Goal: Task Accomplishment & Management: Use online tool/utility

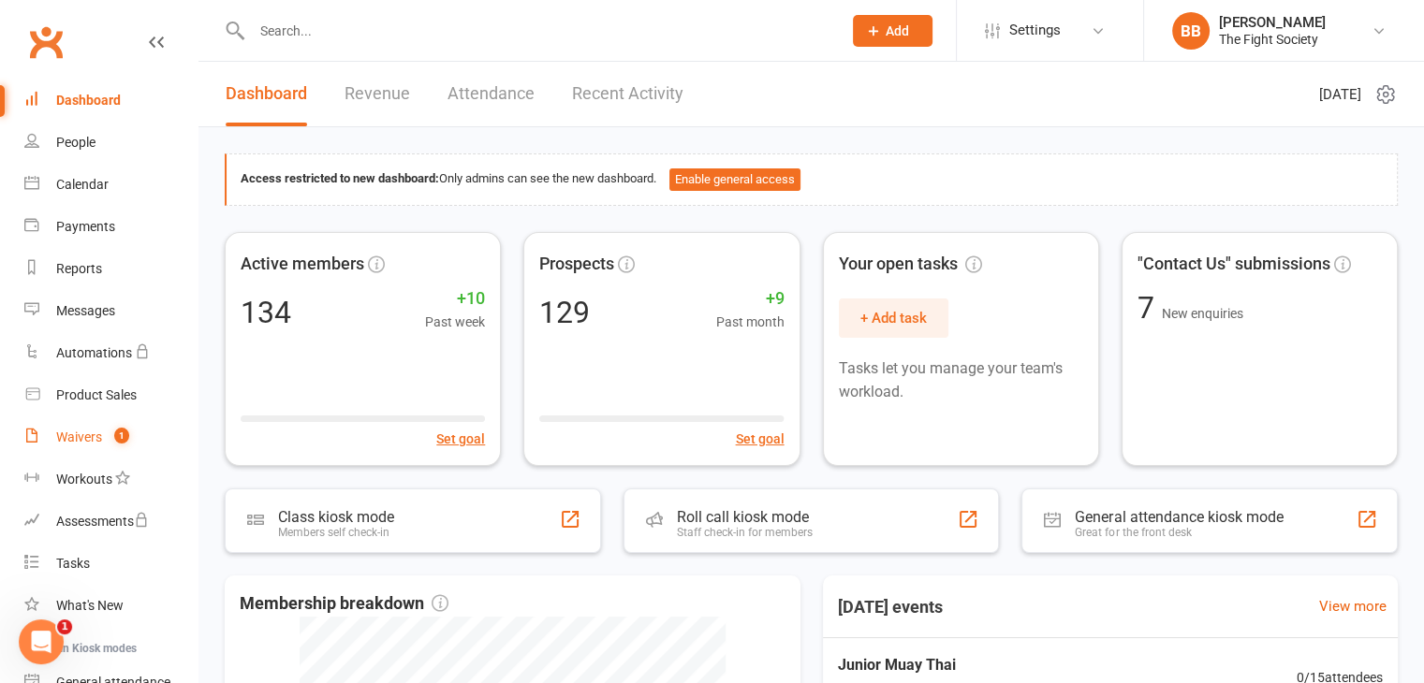
click at [90, 428] on link "Waivers 1" at bounding box center [110, 438] width 173 height 42
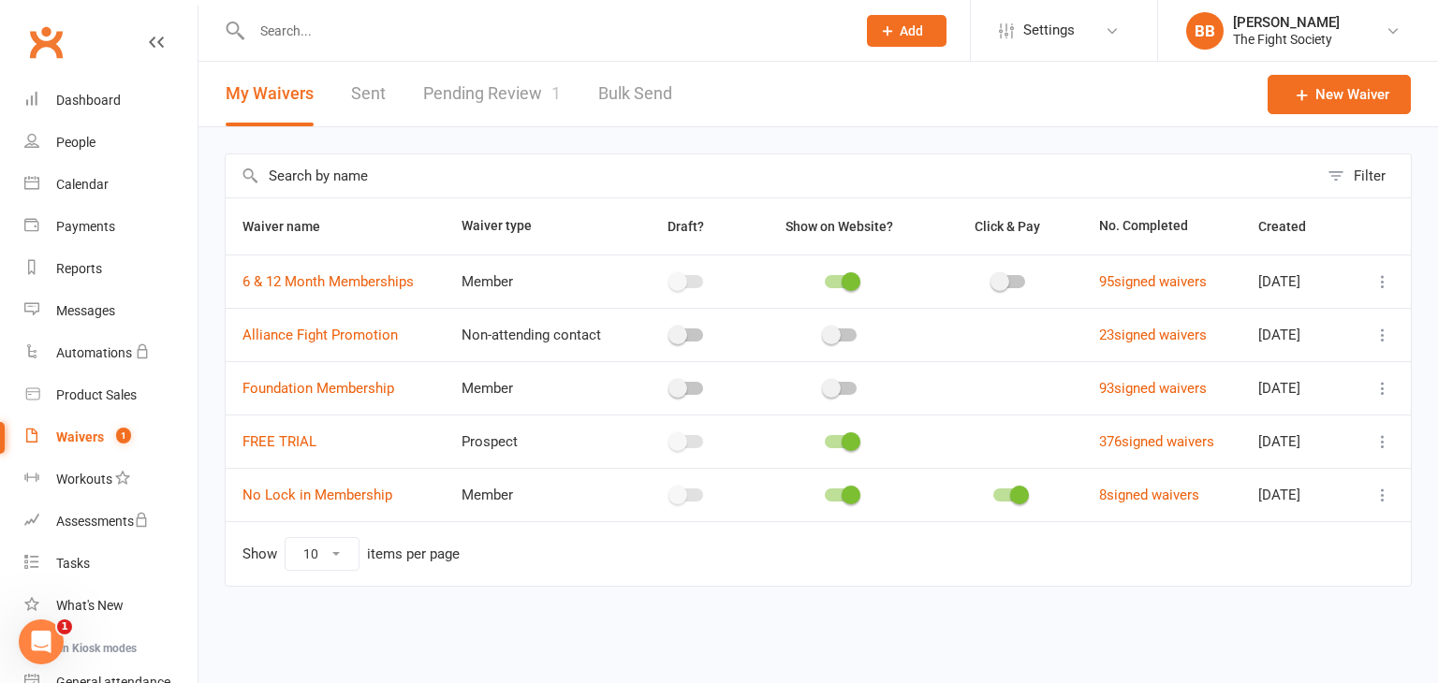
click at [453, 91] on link "Pending Review 1" at bounding box center [492, 94] width 138 height 65
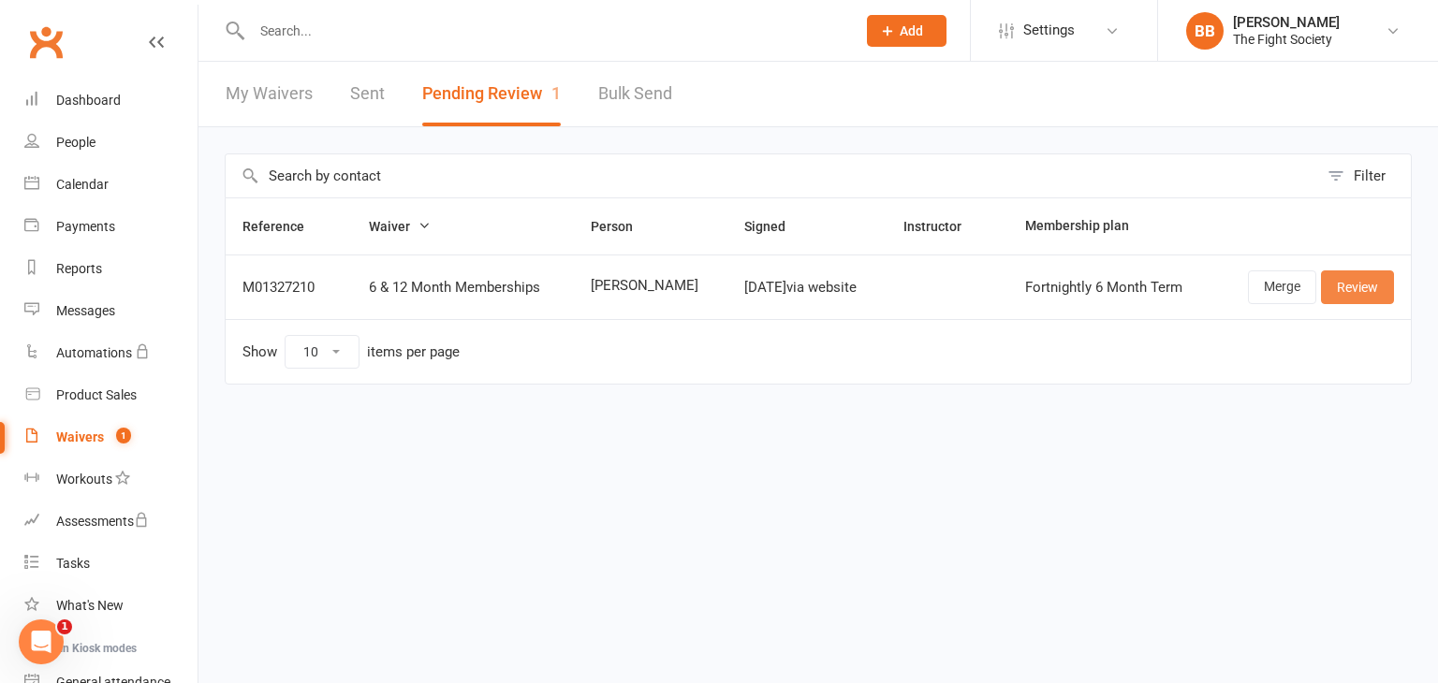
click at [1361, 290] on link "Review" at bounding box center [1357, 288] width 73 height 34
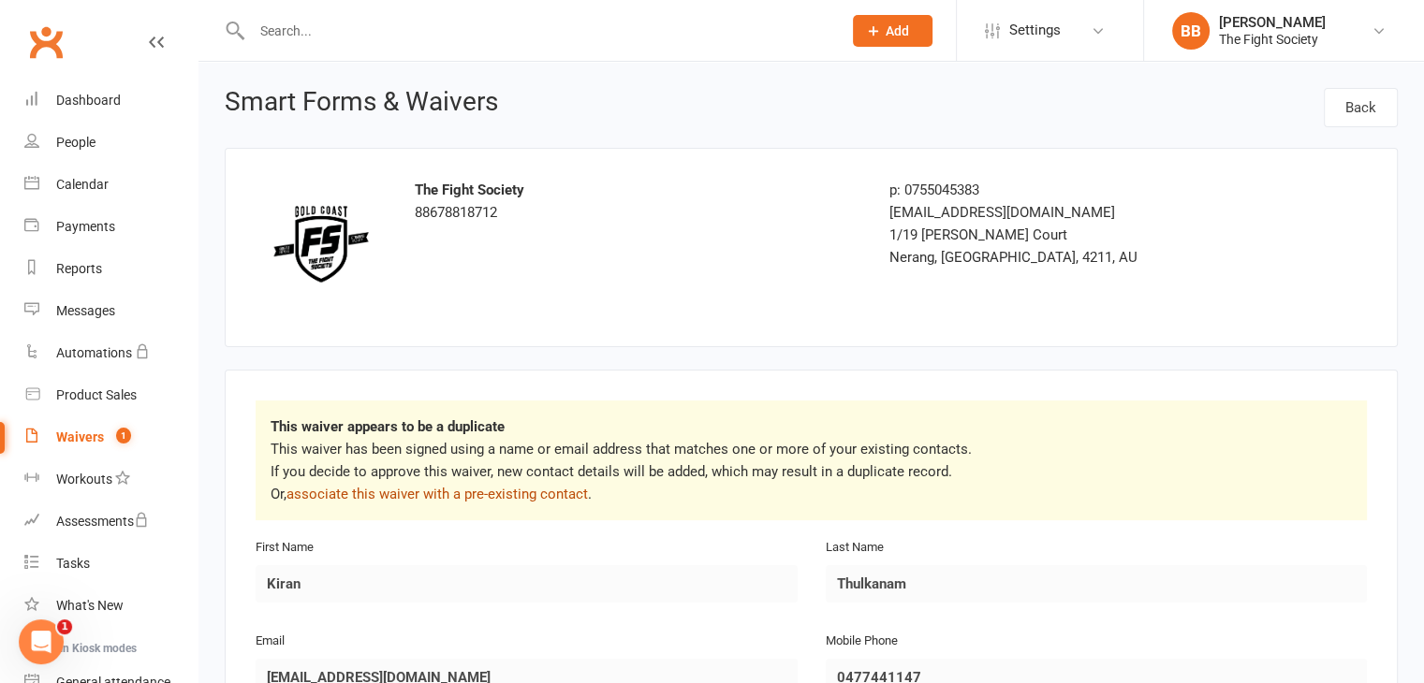
click at [480, 495] on link "associate this waiver with a pre-existing contact" at bounding box center [436, 494] width 301 height 17
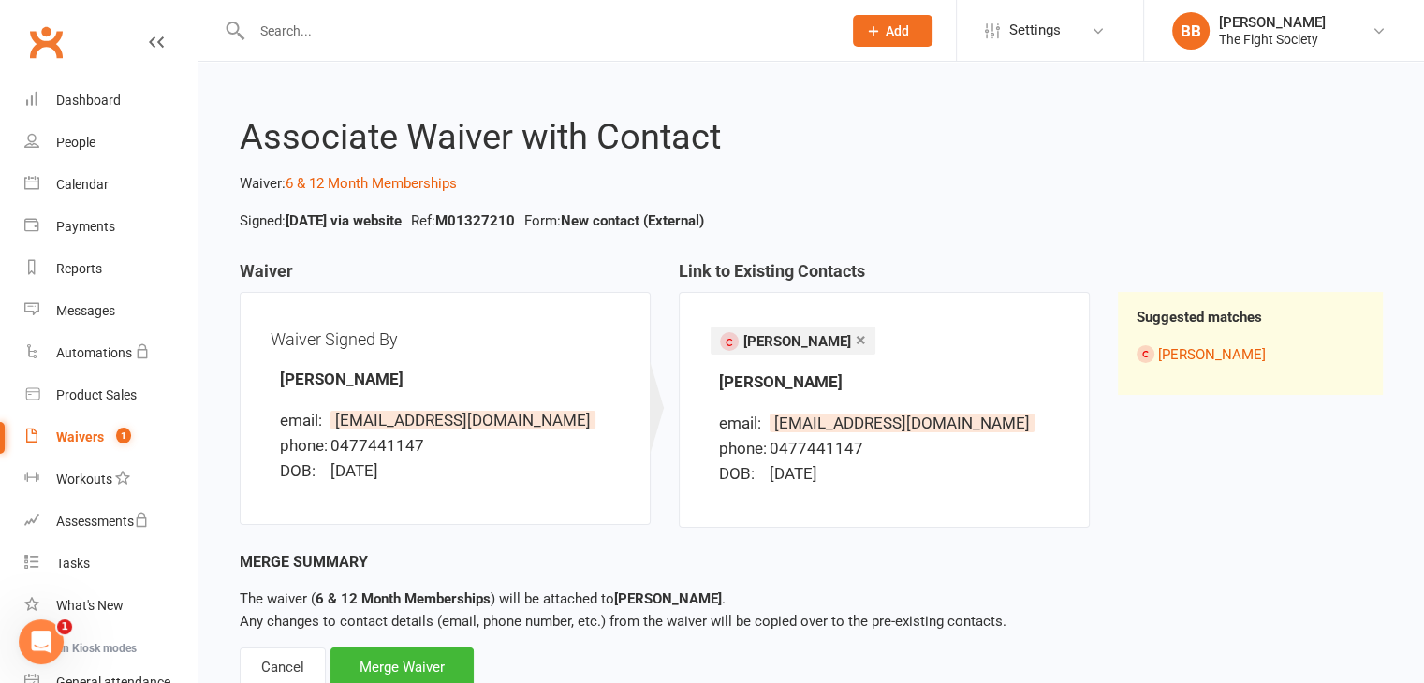
scroll to position [60, 0]
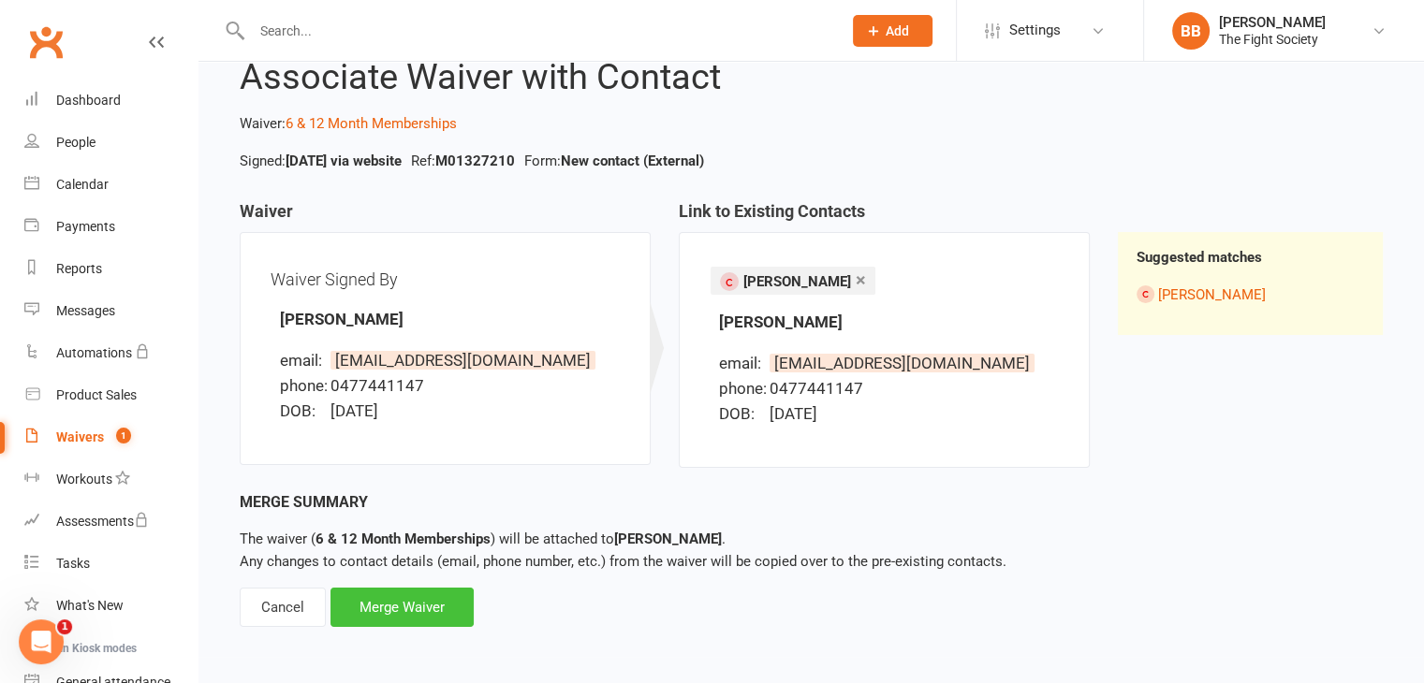
click at [423, 614] on div "Merge Waiver" at bounding box center [401, 607] width 143 height 39
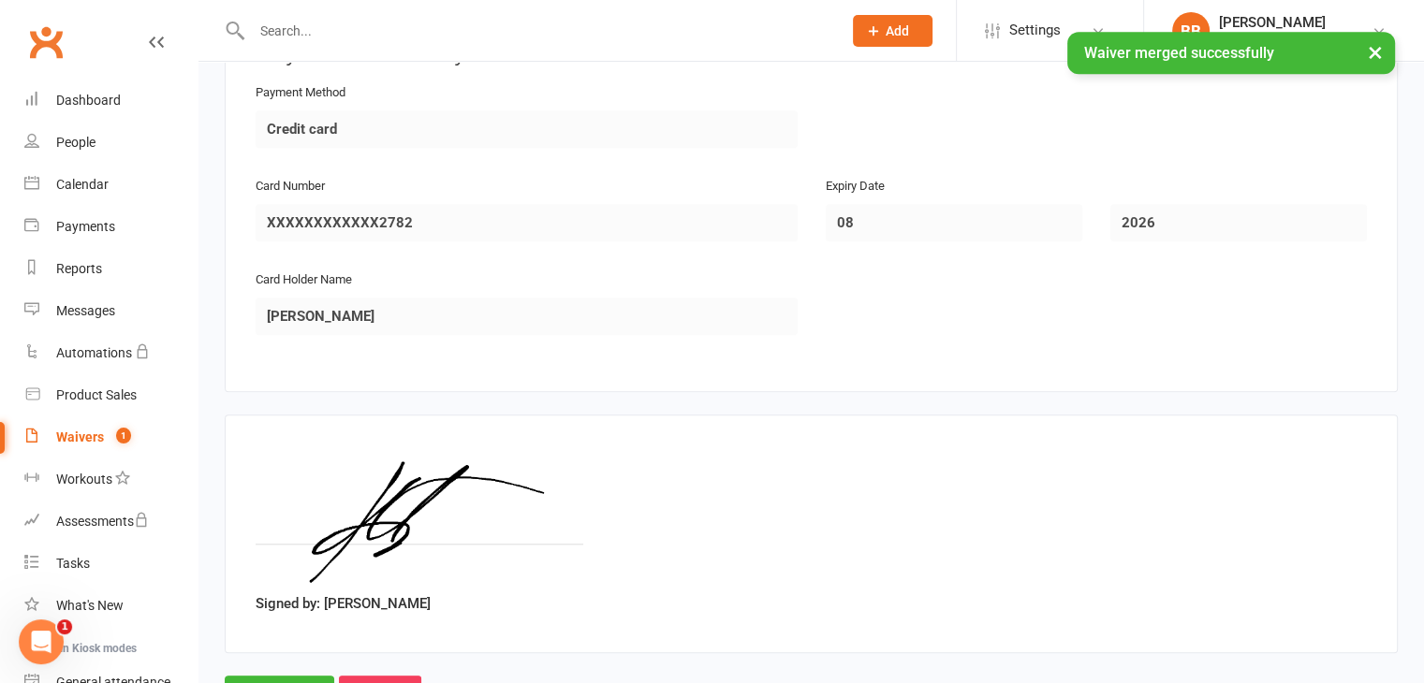
scroll to position [1753, 0]
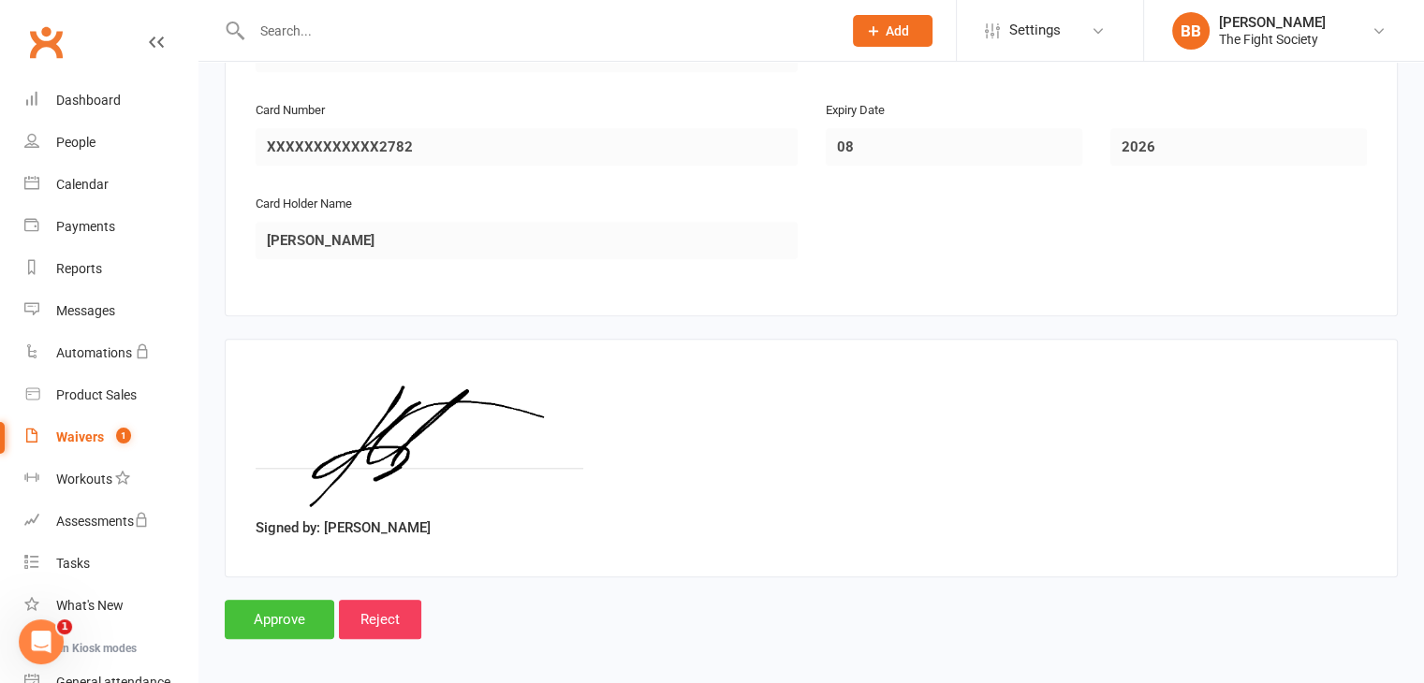
click at [287, 605] on input "Approve" at bounding box center [280, 619] width 110 height 39
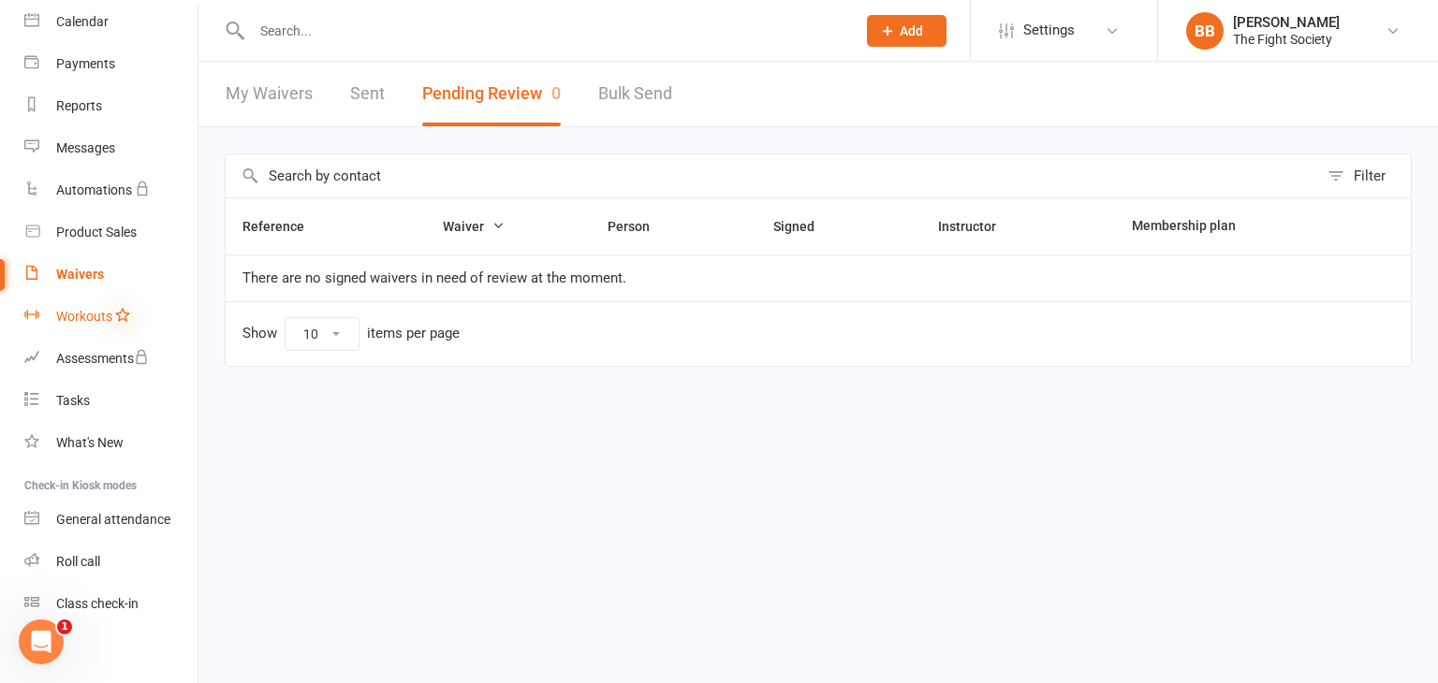
scroll to position [175, 0]
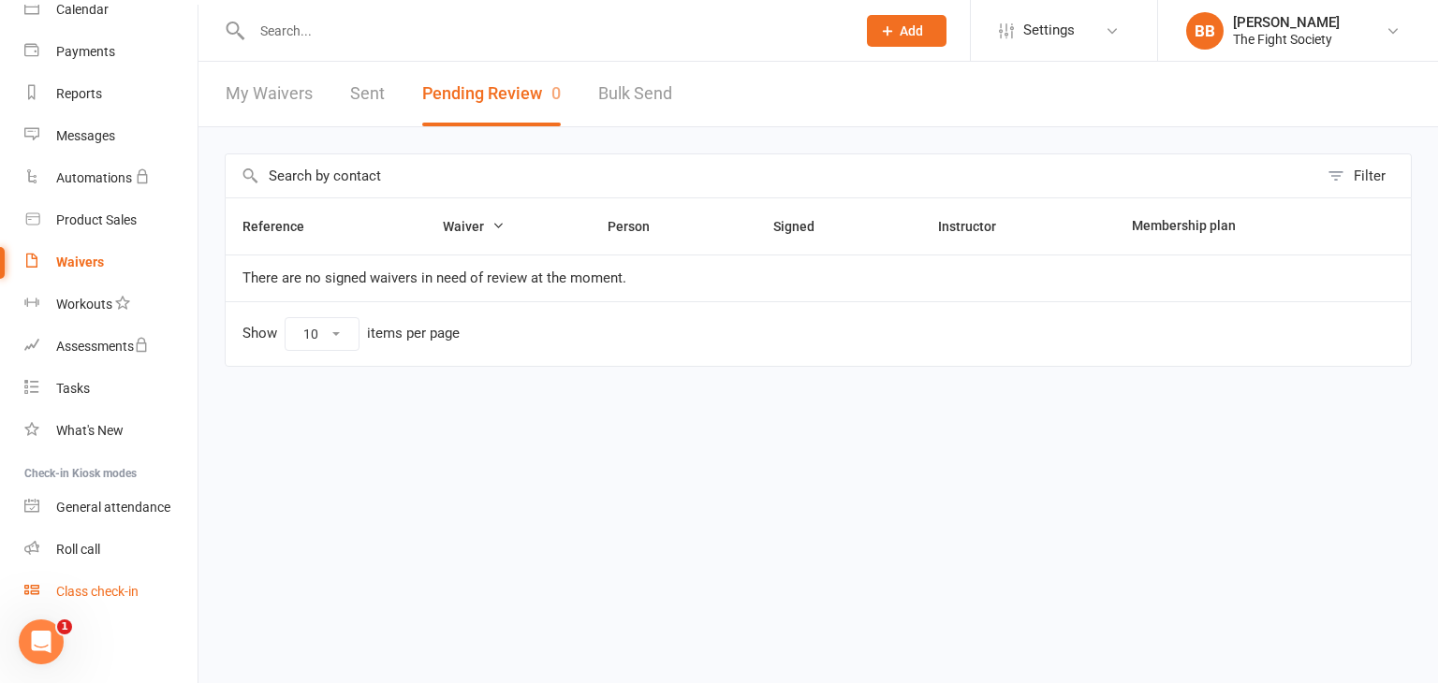
click at [116, 596] on div "Class check-in" at bounding box center [97, 591] width 82 height 15
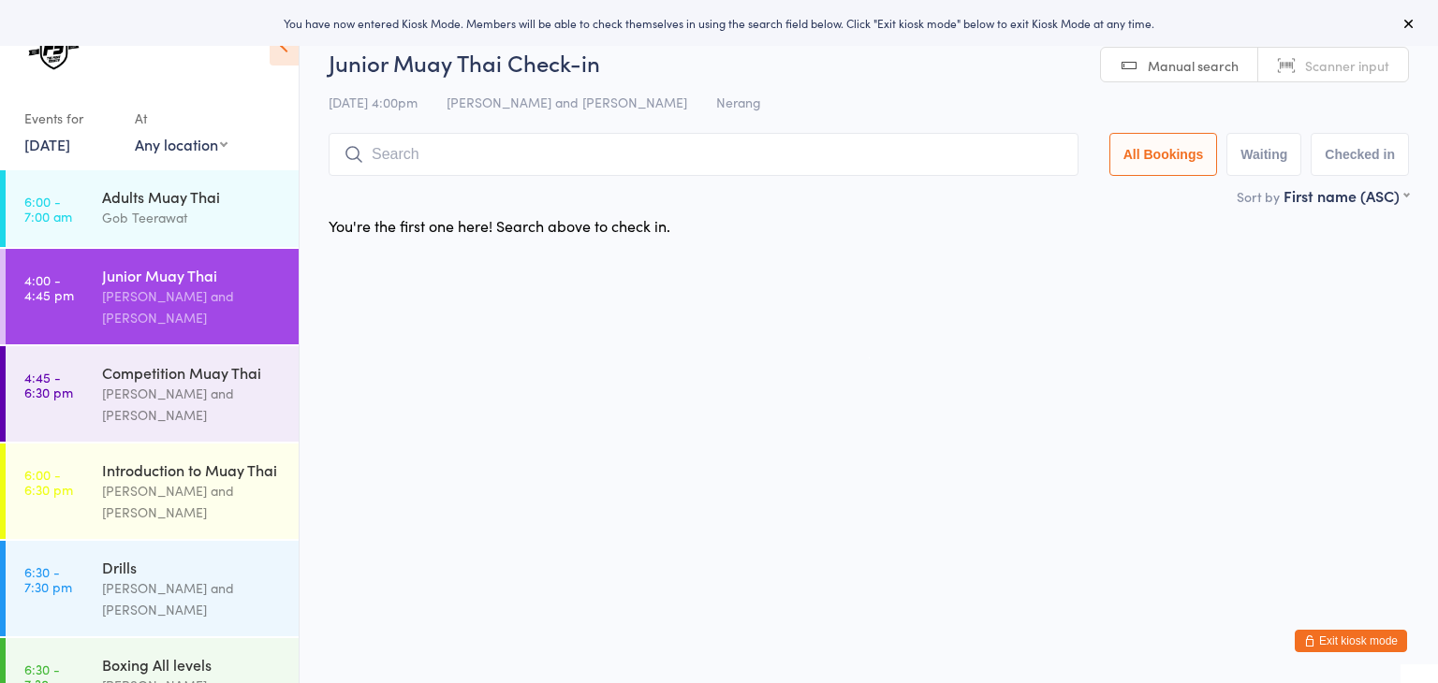
click at [1360, 61] on span "Scanner input" at bounding box center [1347, 65] width 84 height 19
click at [950, 154] on input "search" at bounding box center [704, 154] width 750 height 43
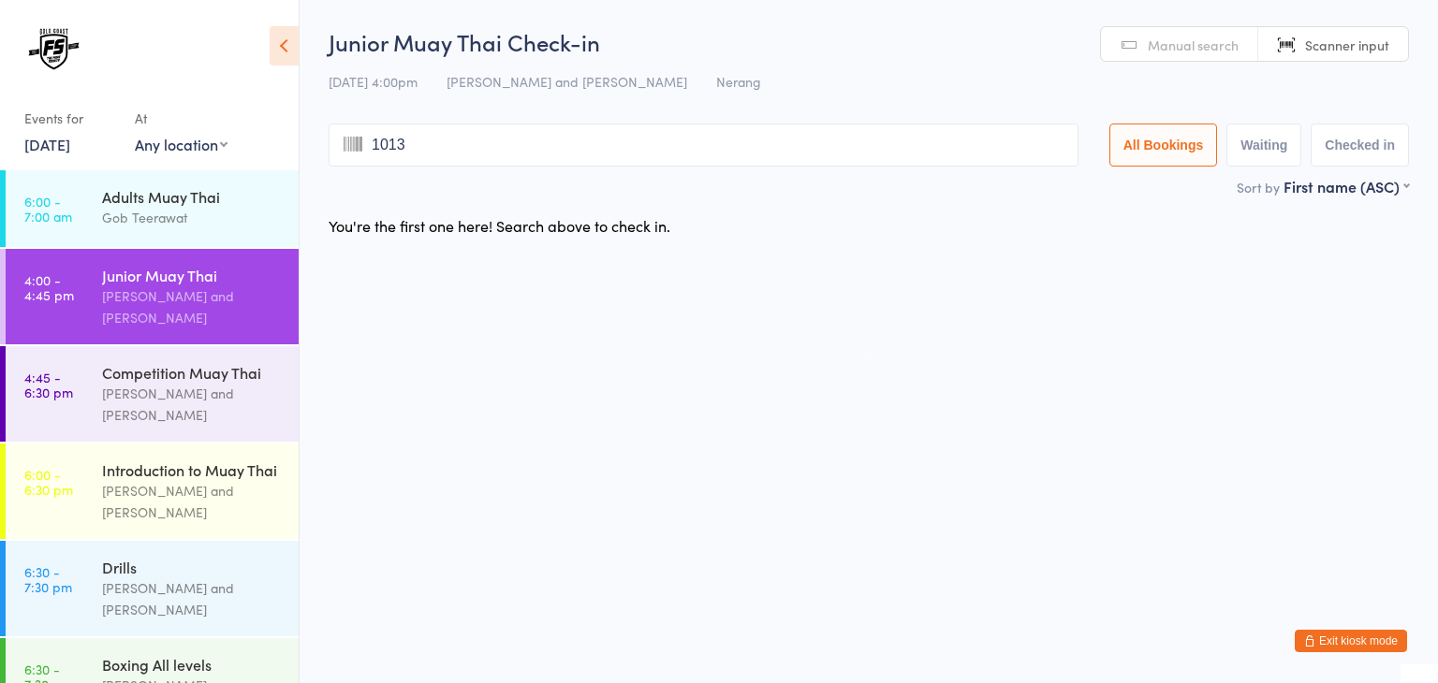
type input "1013"
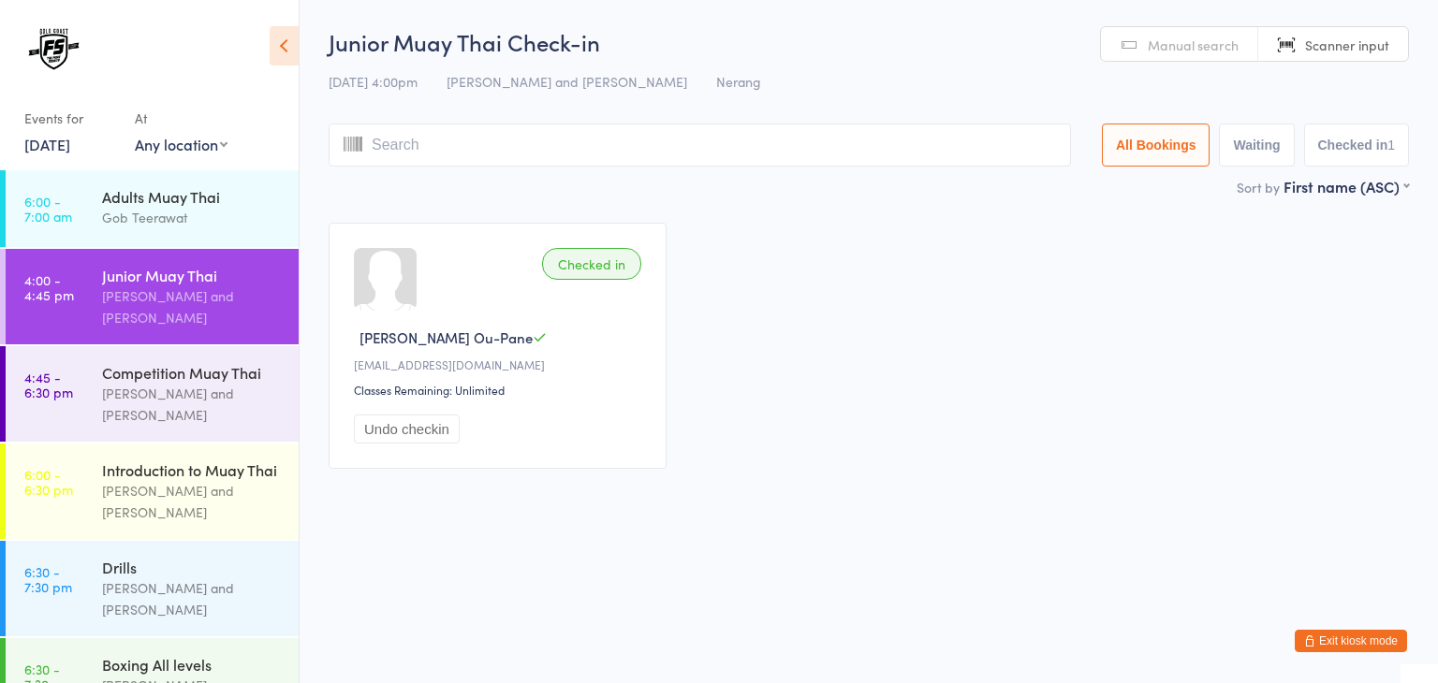
click at [745, 484] on div "Checked in Ridley Ou-Pane elodie.vulliet136@gmail.com Classes Remaining: Unlimi…" at bounding box center [869, 346] width 1114 height 280
click at [111, 400] on div "Brandon Baresic and Gob Teerawat" at bounding box center [192, 404] width 181 height 43
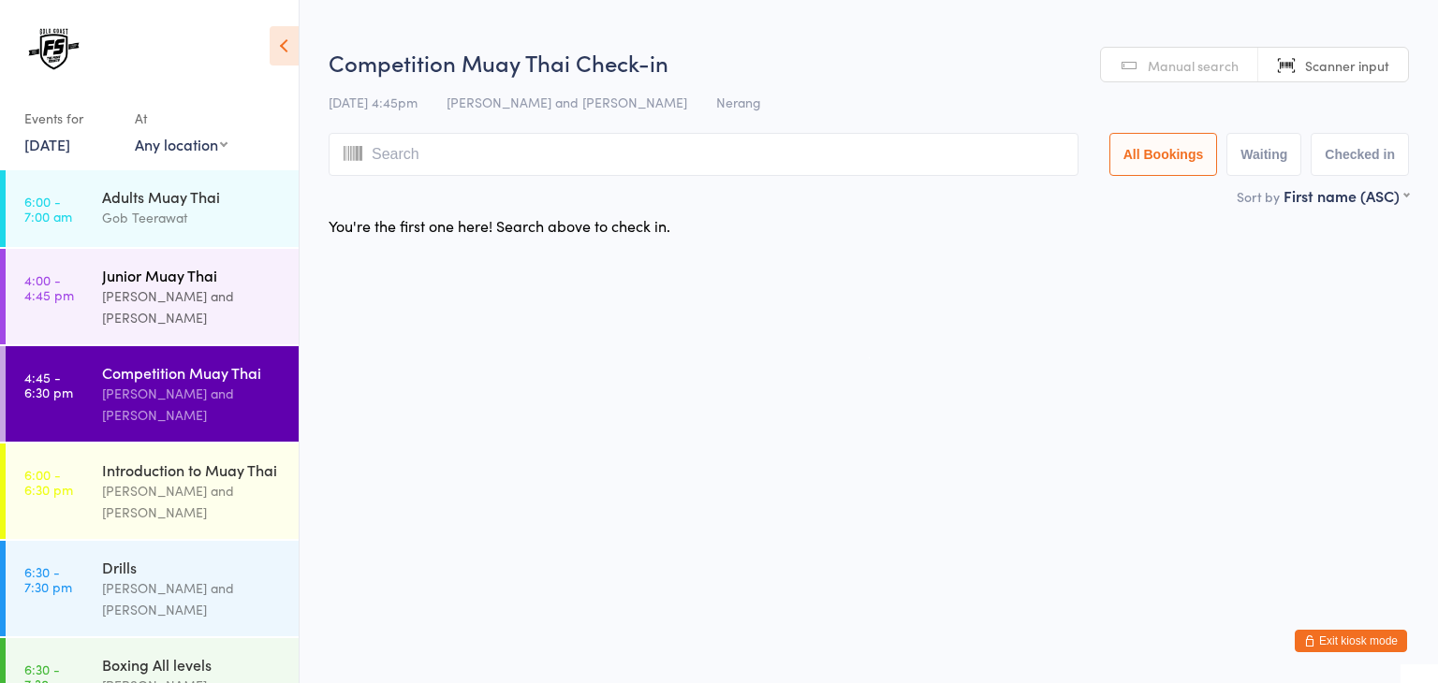
click at [181, 293] on div "Brandon Baresic and Gob Teerawat" at bounding box center [192, 307] width 181 height 43
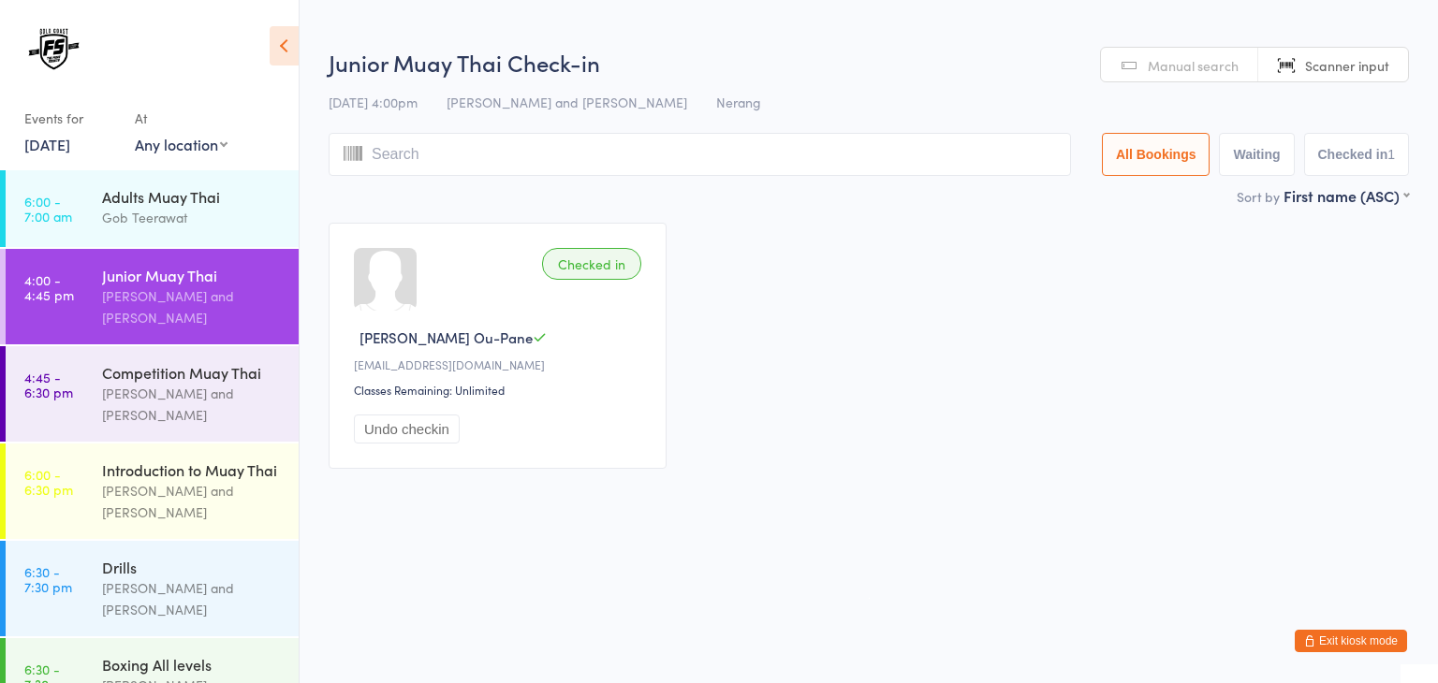
click at [873, 144] on input "search" at bounding box center [700, 154] width 742 height 43
click at [603, 544] on html "You have now entered Kiosk Mode. Members will be able to check themselves in us…" at bounding box center [719, 341] width 1438 height 683
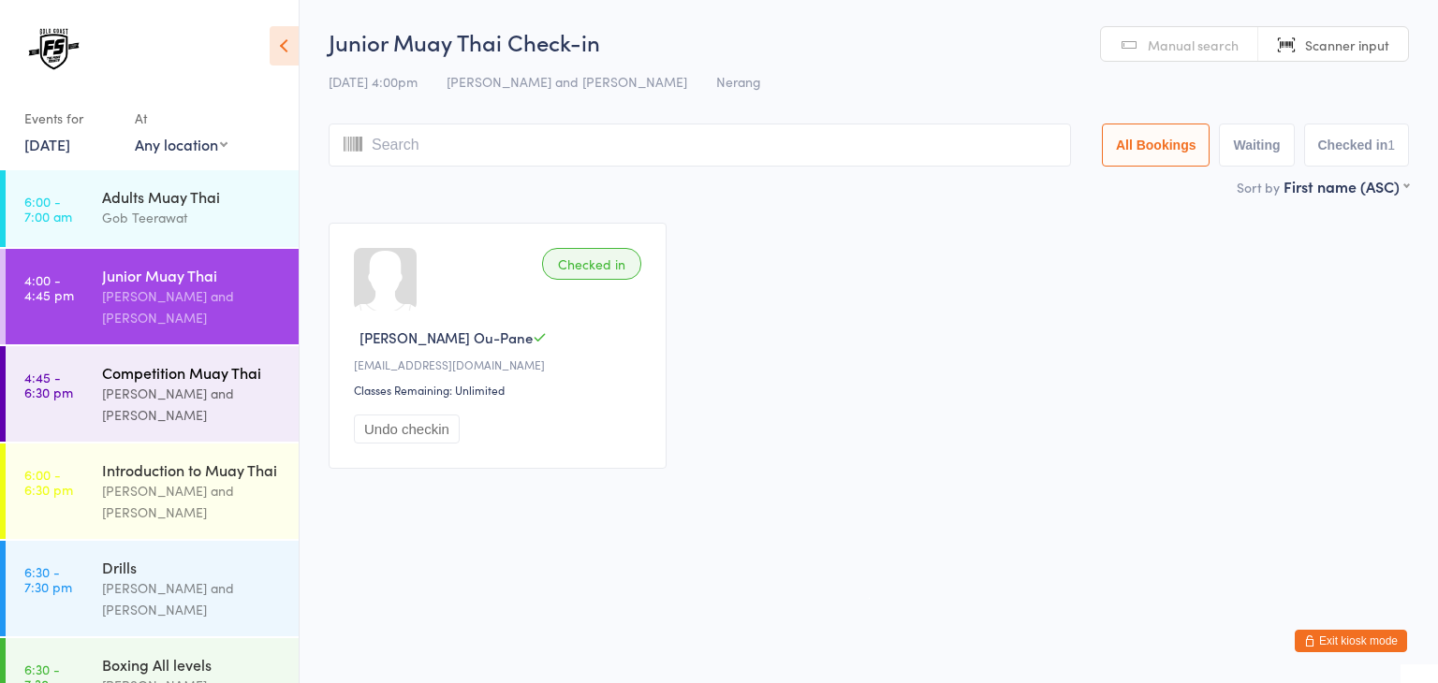
click at [169, 405] on div "Brandon Baresic and Gob Teerawat" at bounding box center [192, 404] width 181 height 43
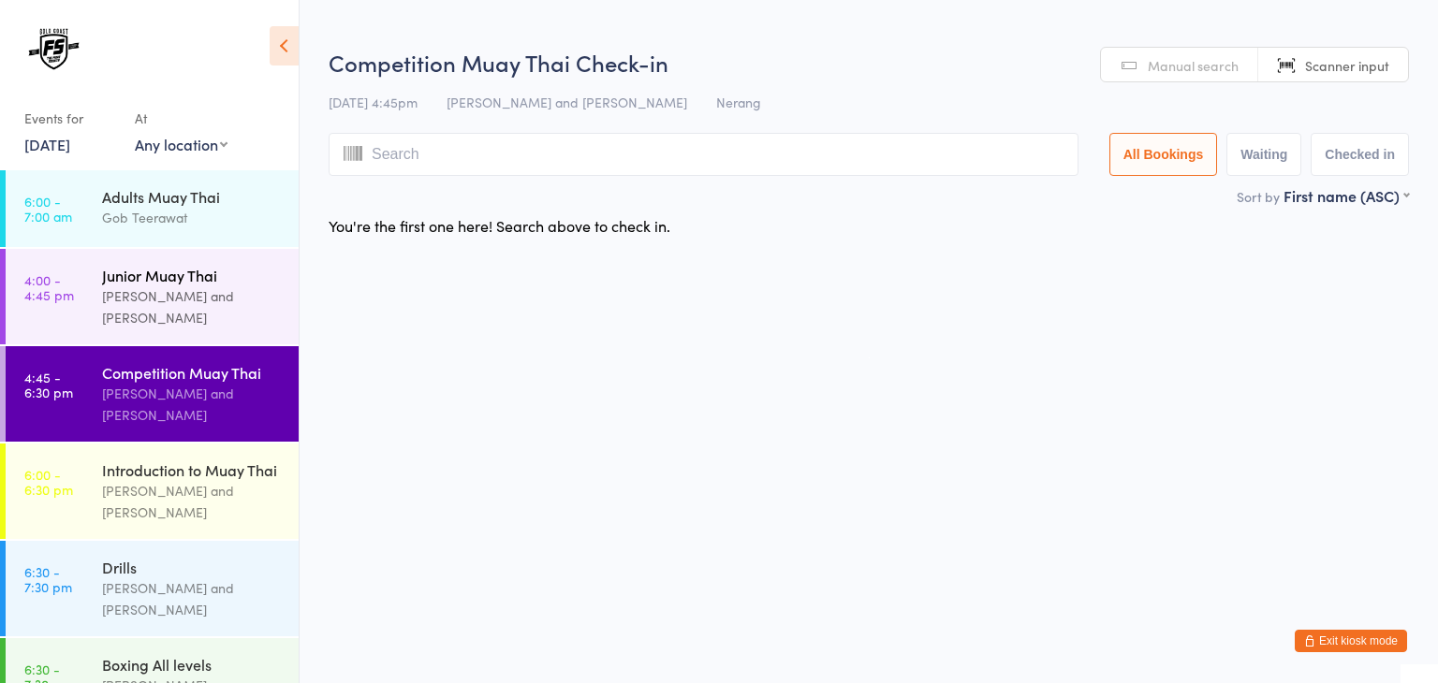
click at [196, 303] on div "Brandon Baresic and Gob Teerawat" at bounding box center [192, 307] width 181 height 43
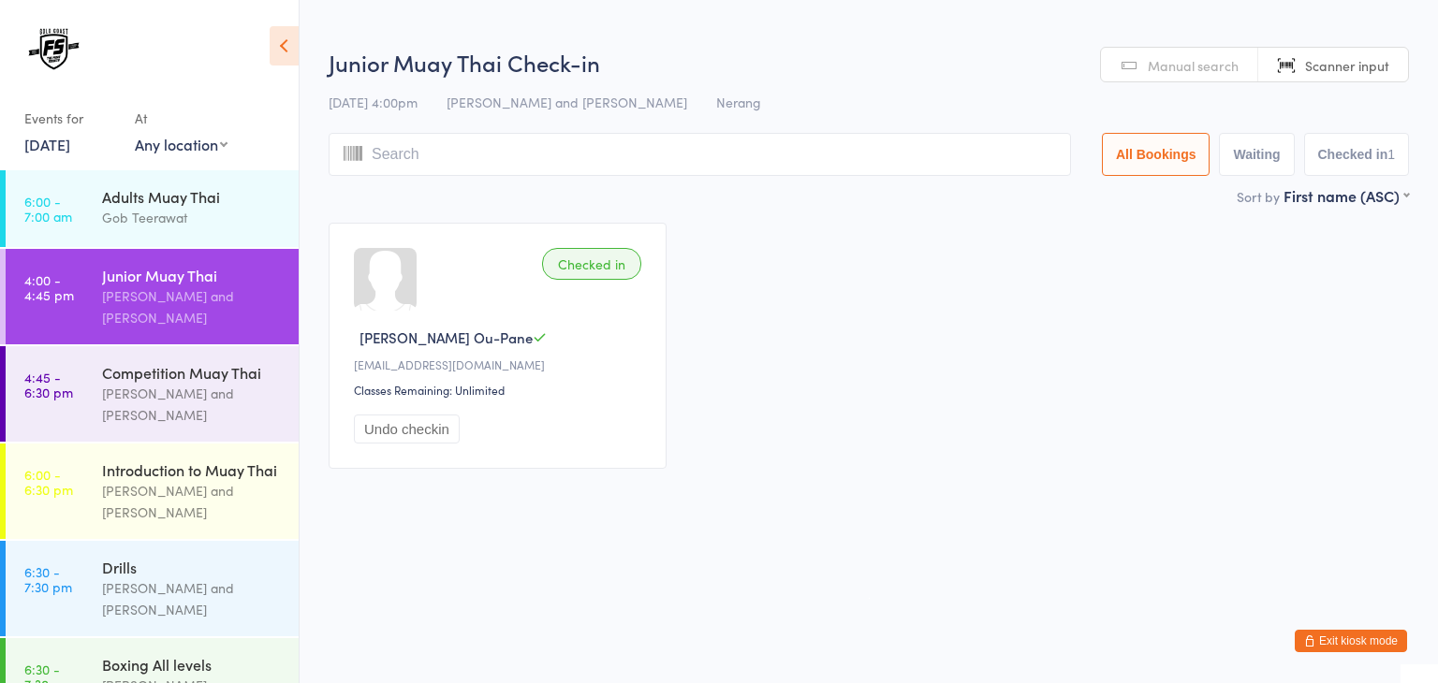
click at [980, 142] on input "search" at bounding box center [700, 154] width 742 height 43
click at [905, 153] on input "search" at bounding box center [700, 154] width 742 height 43
click at [855, 161] on input "search" at bounding box center [700, 154] width 742 height 43
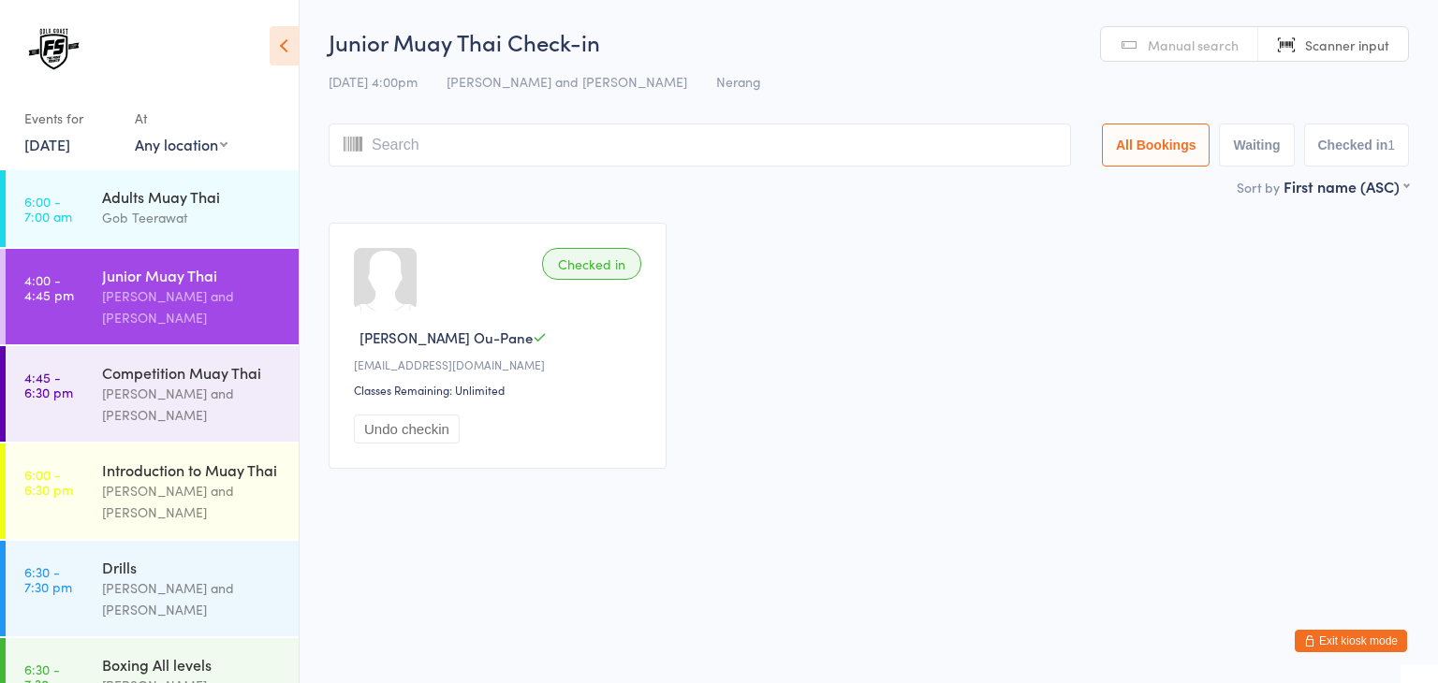
click at [834, 445] on div "Checked in Ridley Ou-Pane elodie.vulliet136@gmail.com Classes Remaining: Unlimi…" at bounding box center [869, 346] width 1114 height 280
click at [206, 413] on div "Brandon Baresic and Gob Teerawat" at bounding box center [192, 404] width 181 height 43
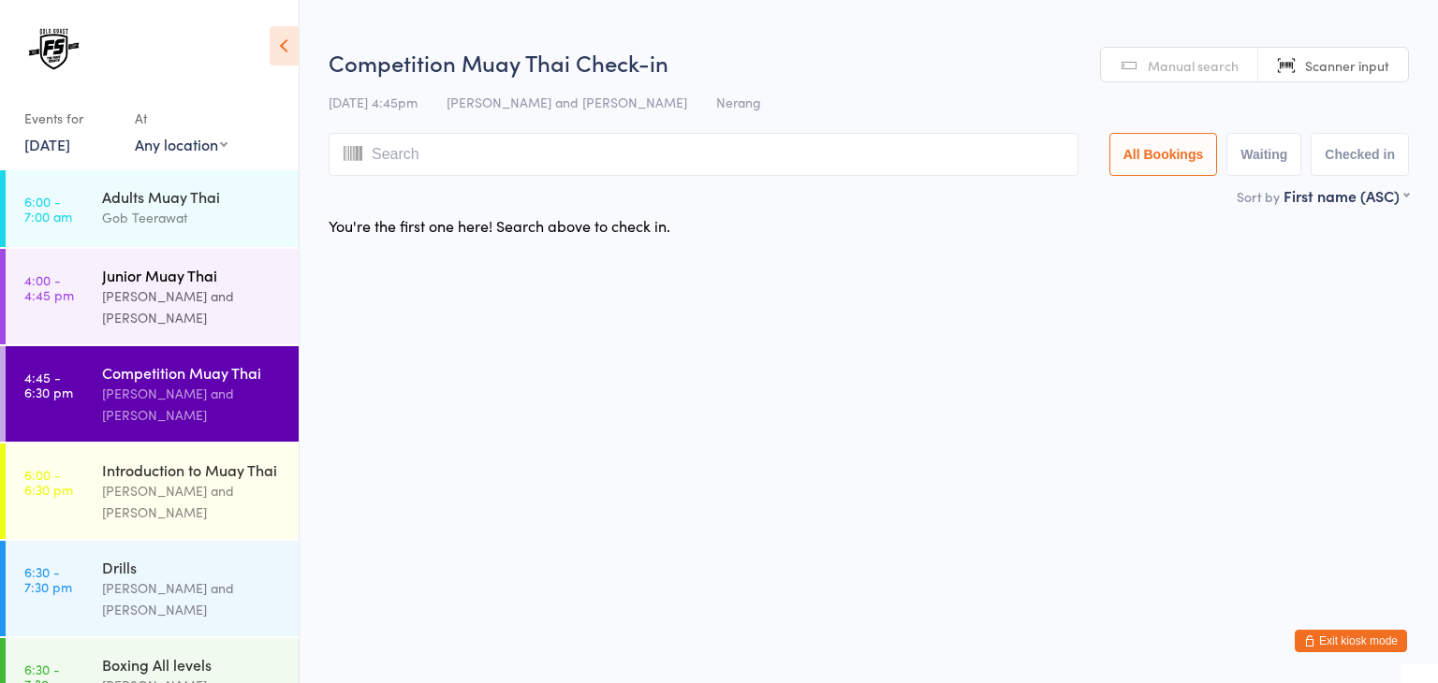
click at [210, 315] on div "Brandon Baresic and Gob Teerawat" at bounding box center [192, 307] width 181 height 43
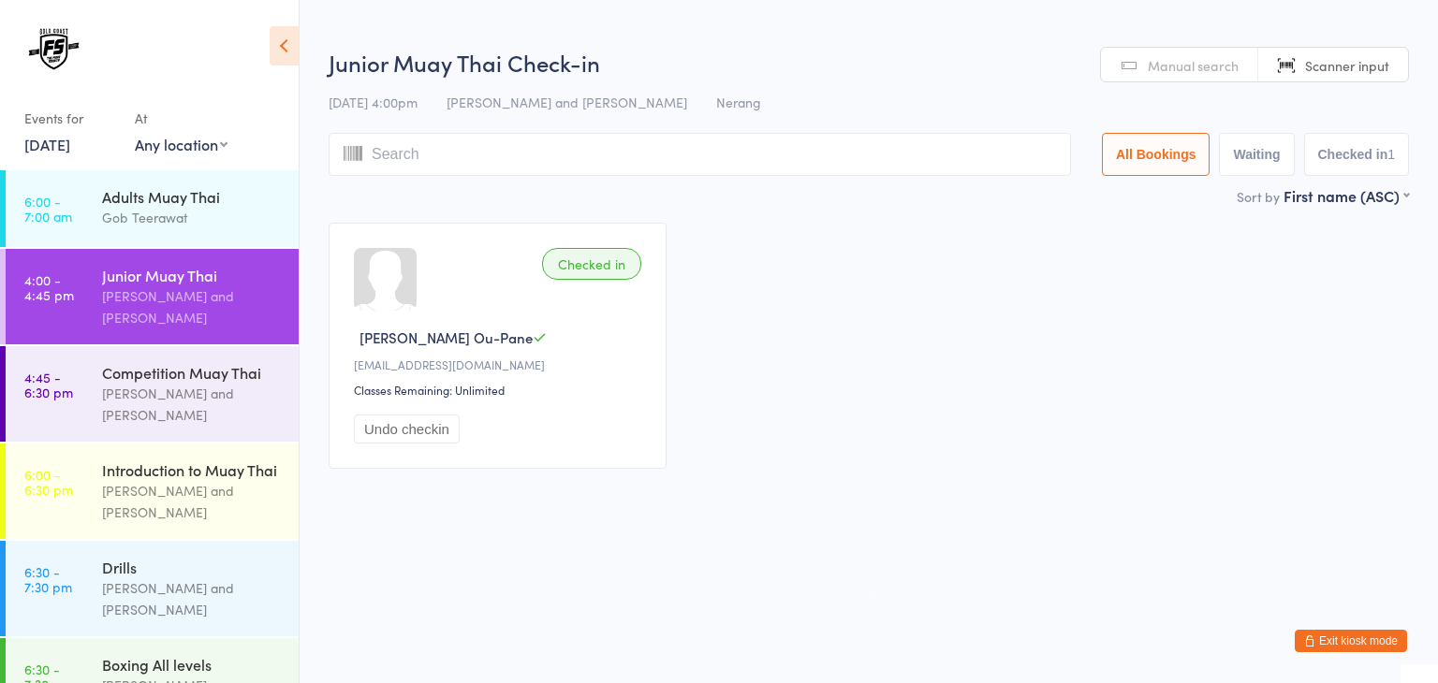
click at [470, 161] on input "search" at bounding box center [700, 154] width 742 height 43
click at [873, 432] on div "Checked in Ridley Ou-Pane elodie.vulliet136@gmail.com Classes Remaining: Unlimi…" at bounding box center [869, 346] width 1114 height 280
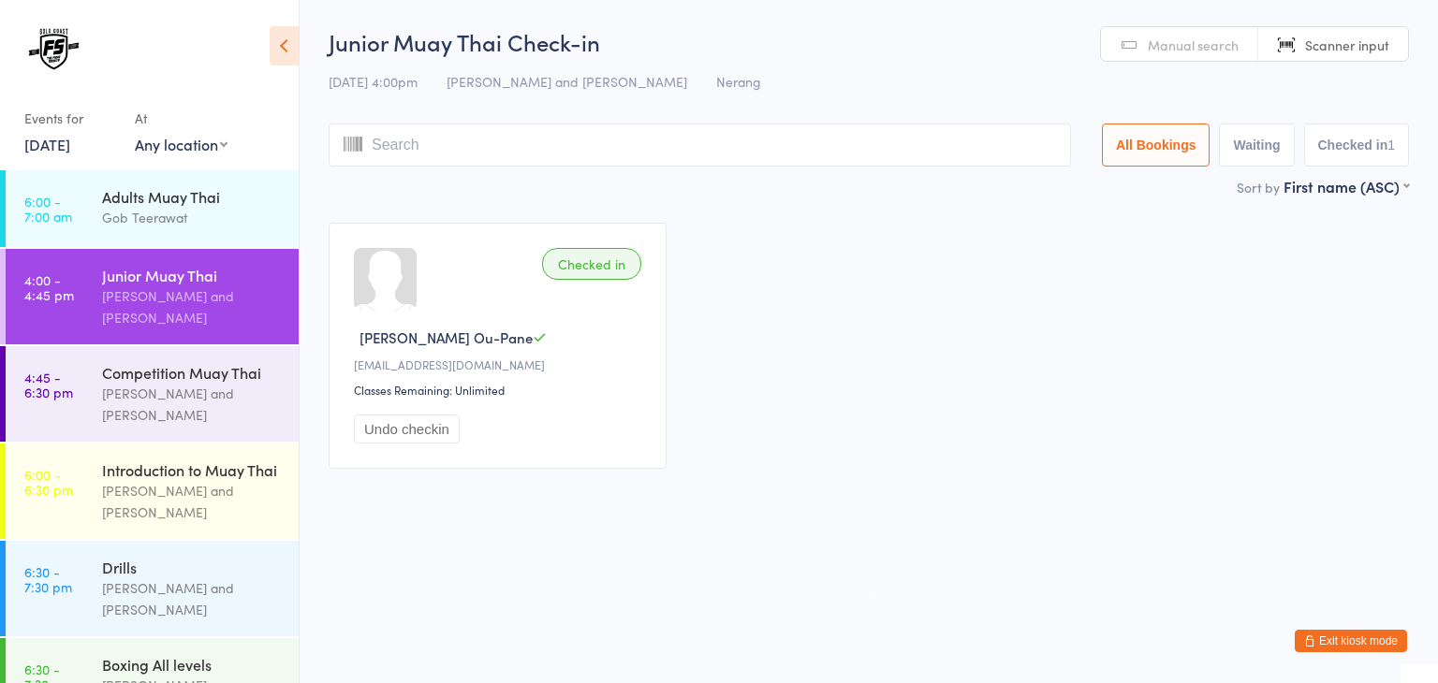
click at [308, 218] on ui-view "Junior Muay Thai Check-in 12 Aug 4:00pm Brandon Baresic and Gob Teerawat Nerang…" at bounding box center [869, 256] width 1138 height 460
click at [158, 375] on div "Competition Muay Thai" at bounding box center [192, 372] width 181 height 21
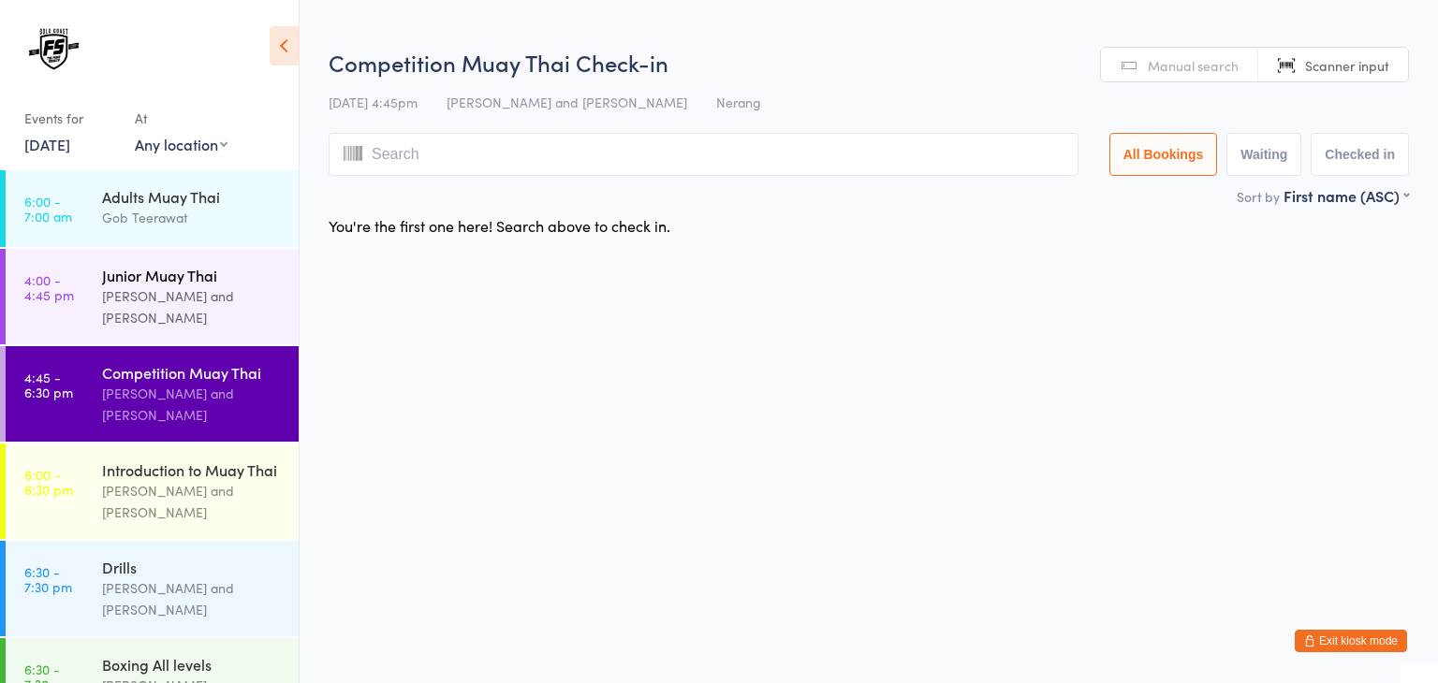
click at [173, 299] on div "Brandon Baresic and Gob Teerawat" at bounding box center [192, 307] width 181 height 43
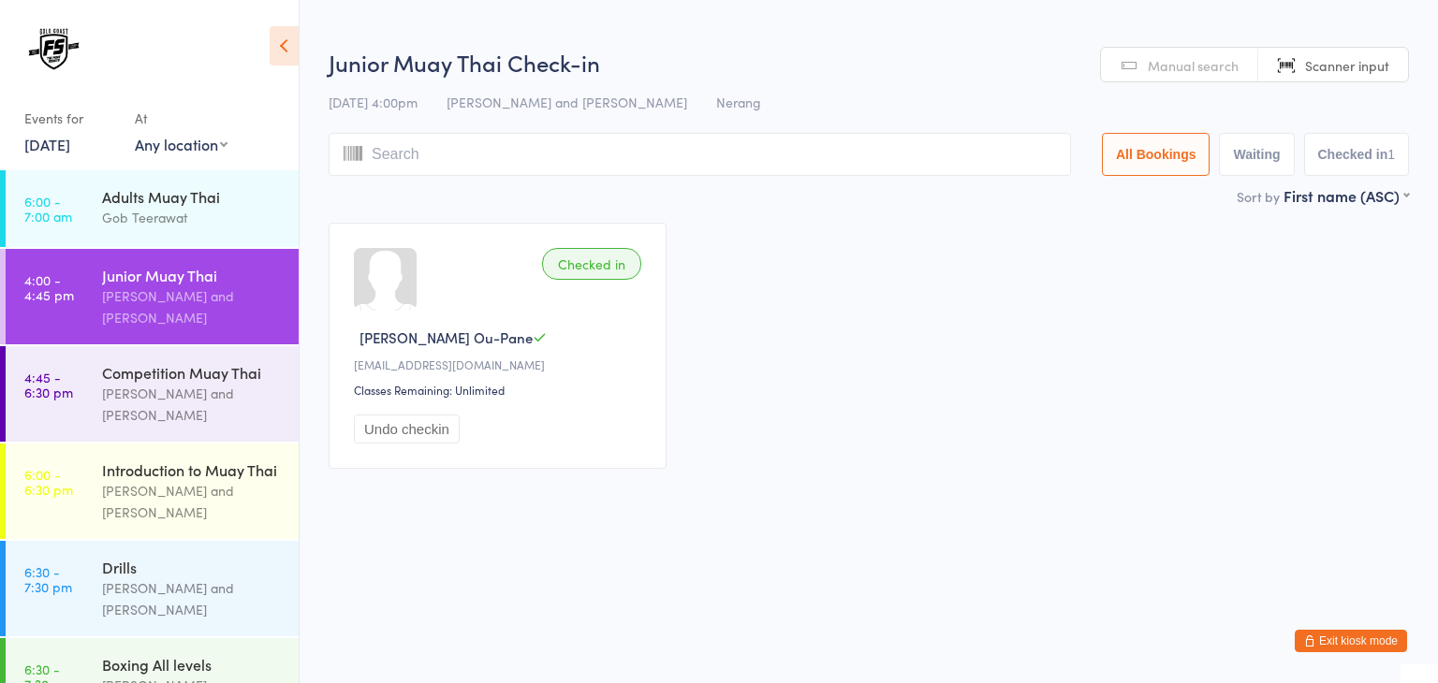
click at [899, 156] on input "search" at bounding box center [700, 154] width 742 height 43
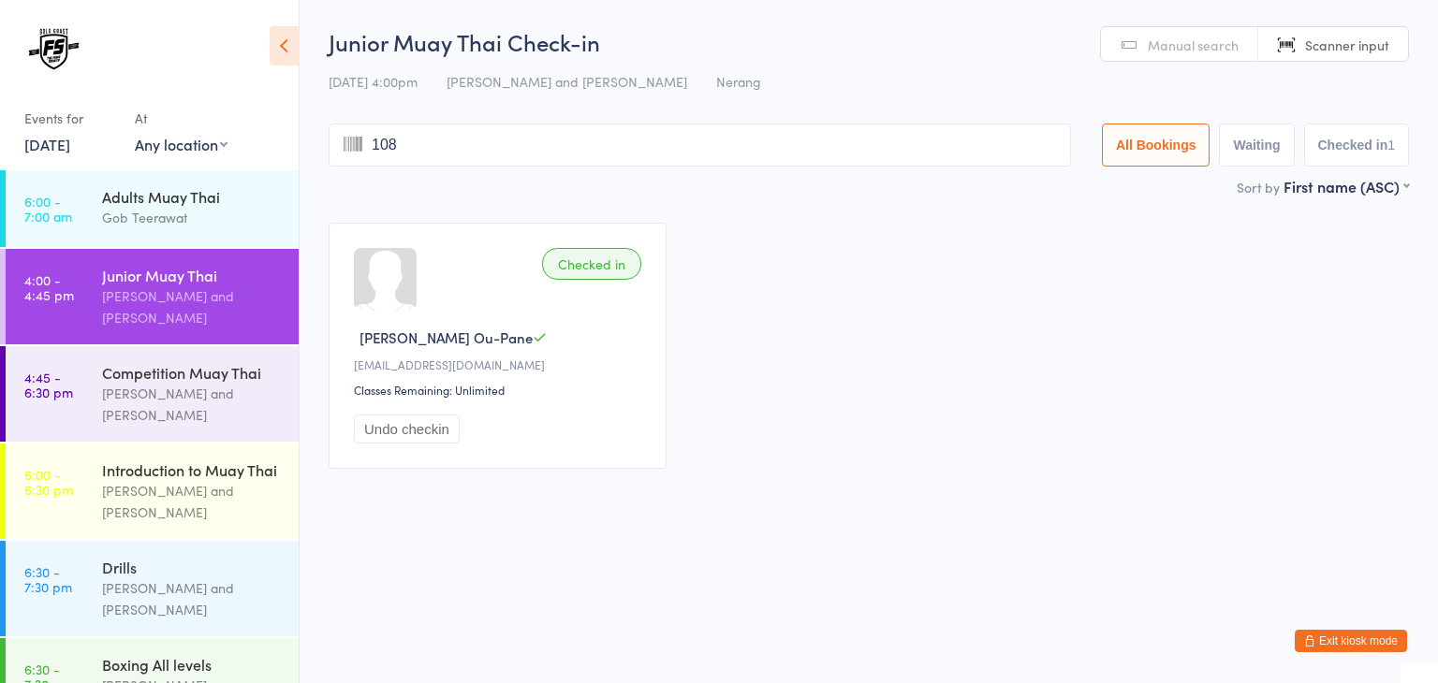
type input "1080"
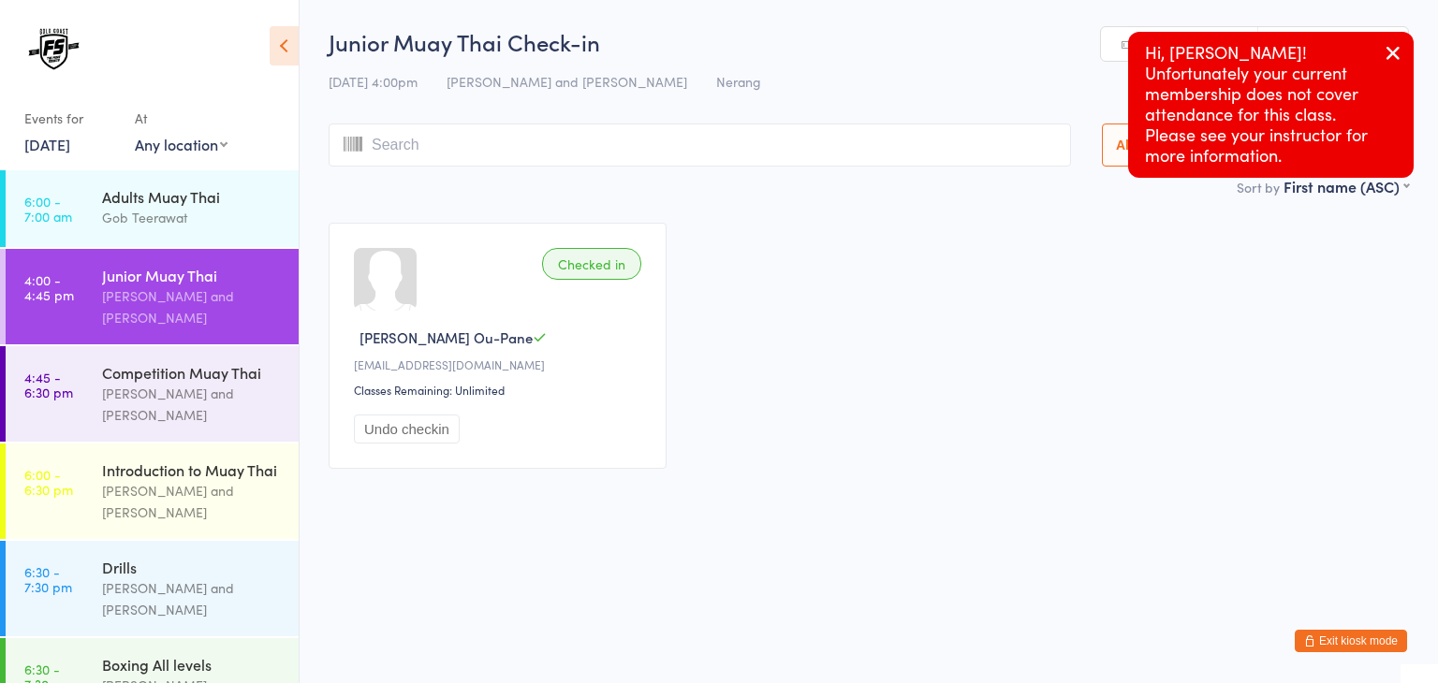
click at [1395, 45] on icon "button" at bounding box center [1393, 52] width 22 height 23
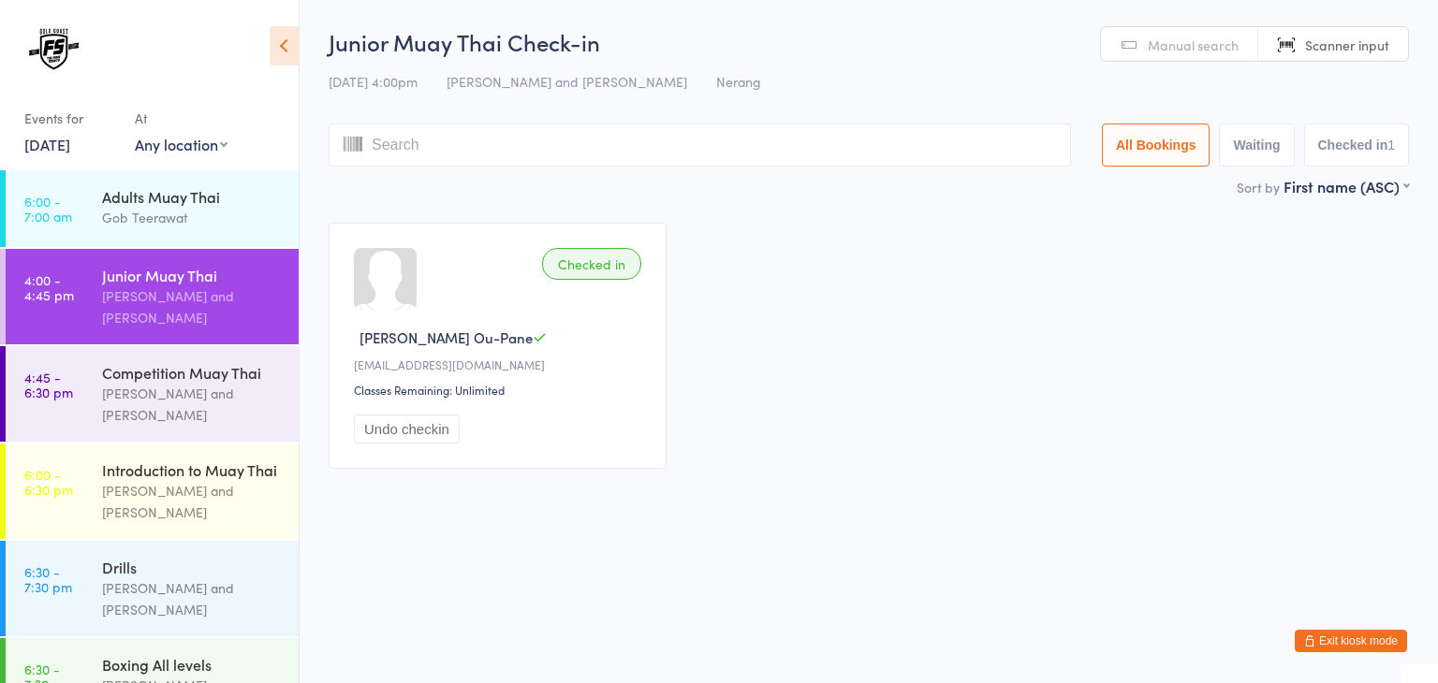
click at [861, 153] on input "search" at bounding box center [700, 145] width 742 height 43
click at [875, 153] on input "search" at bounding box center [700, 145] width 742 height 43
click at [884, 477] on div "Checked in Ridley Ou-Pane elodie.vulliet136@gmail.com Classes Remaining: Unlimi…" at bounding box center [869, 346] width 1114 height 280
click at [1183, 50] on span "Manual search" at bounding box center [1193, 45] width 91 height 19
click at [940, 156] on input "search" at bounding box center [700, 145] width 742 height 43
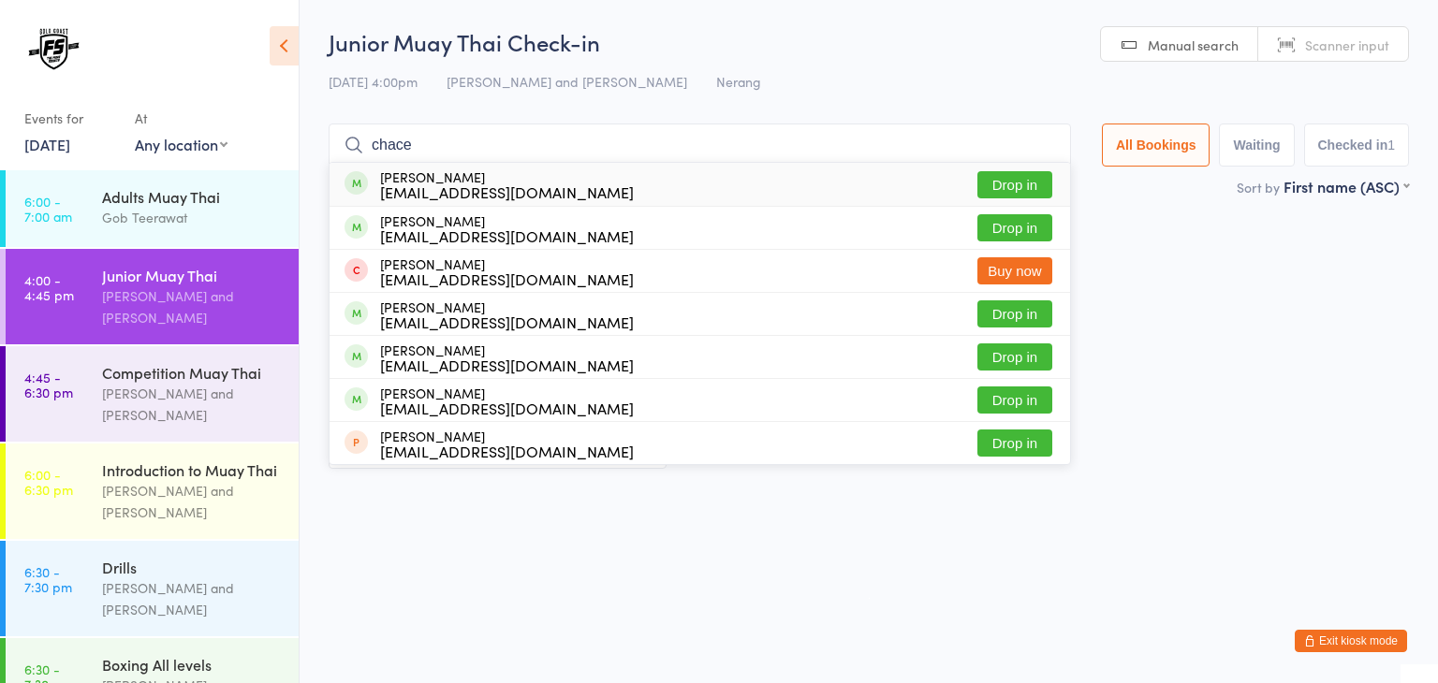
type input "chace"
click at [1026, 178] on button "Drop in" at bounding box center [1014, 184] width 75 height 27
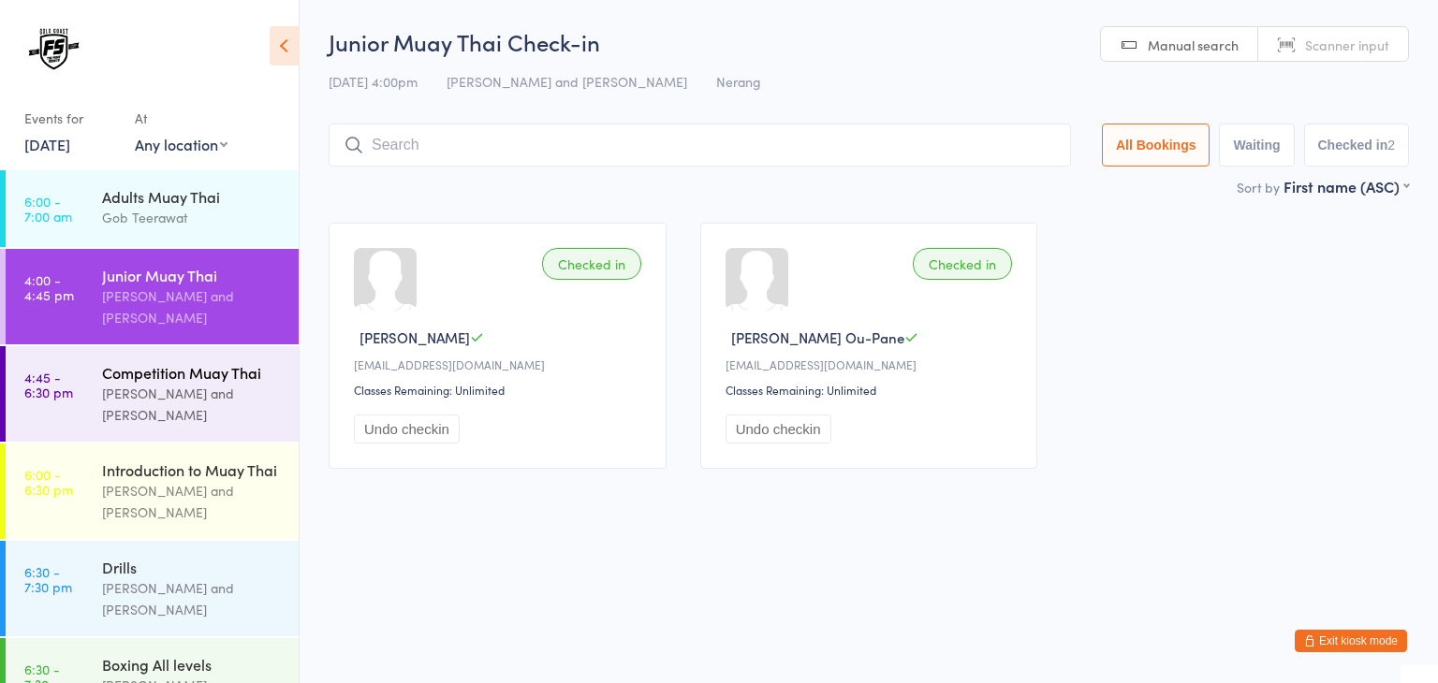
click at [198, 382] on div "Competition Muay Thai" at bounding box center [192, 372] width 181 height 21
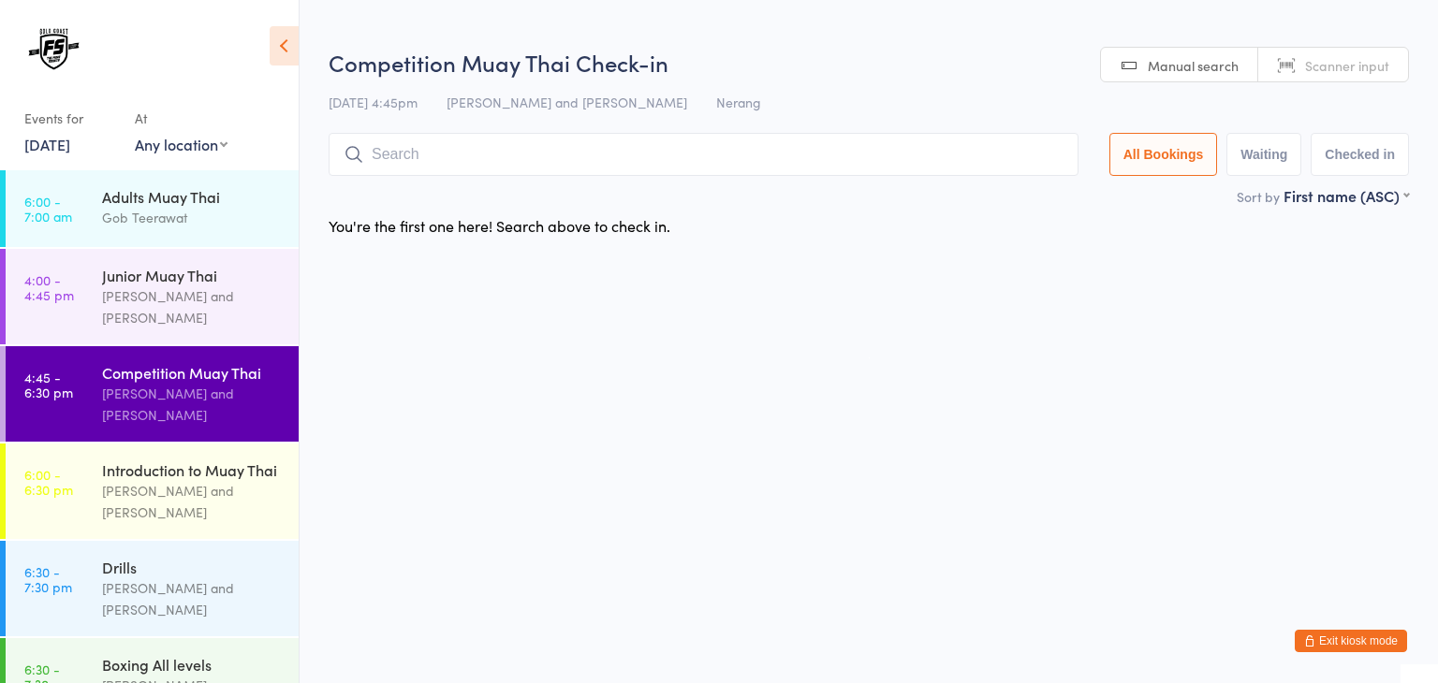
click at [1342, 61] on span "Scanner input" at bounding box center [1347, 65] width 84 height 19
click at [869, 151] on input "search" at bounding box center [704, 154] width 750 height 43
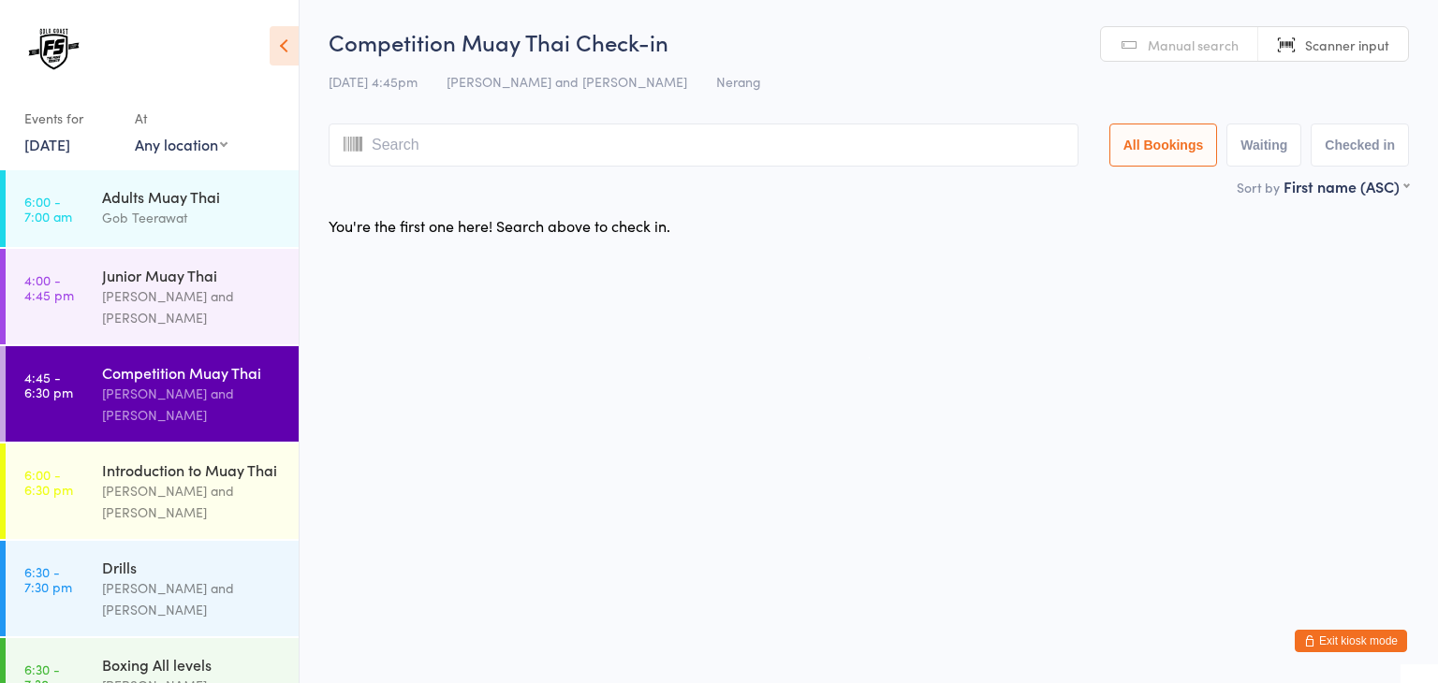
click at [884, 153] on input "search" at bounding box center [704, 145] width 750 height 43
click at [1168, 51] on span "Manual search" at bounding box center [1193, 45] width 91 height 19
click at [902, 158] on input "search" at bounding box center [704, 145] width 750 height 43
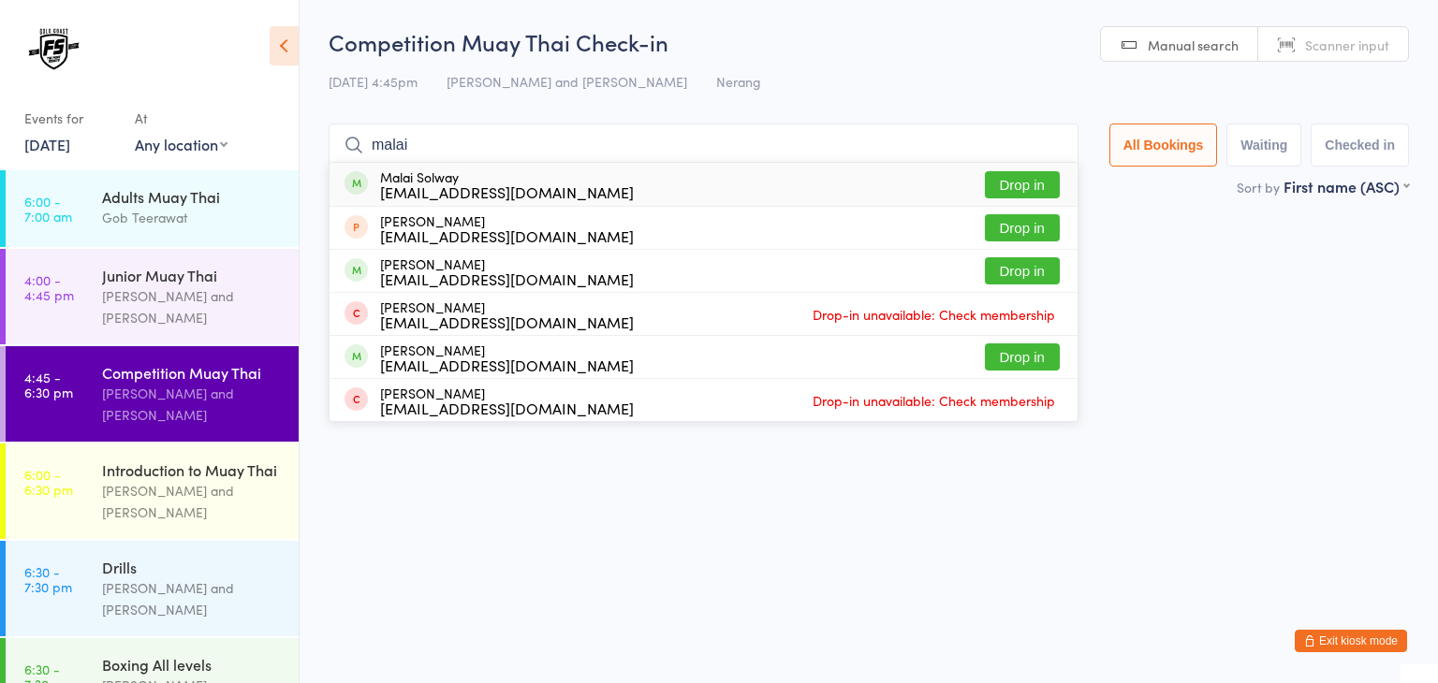
type input "malai"
click at [1007, 185] on button "Drop in" at bounding box center [1022, 184] width 75 height 27
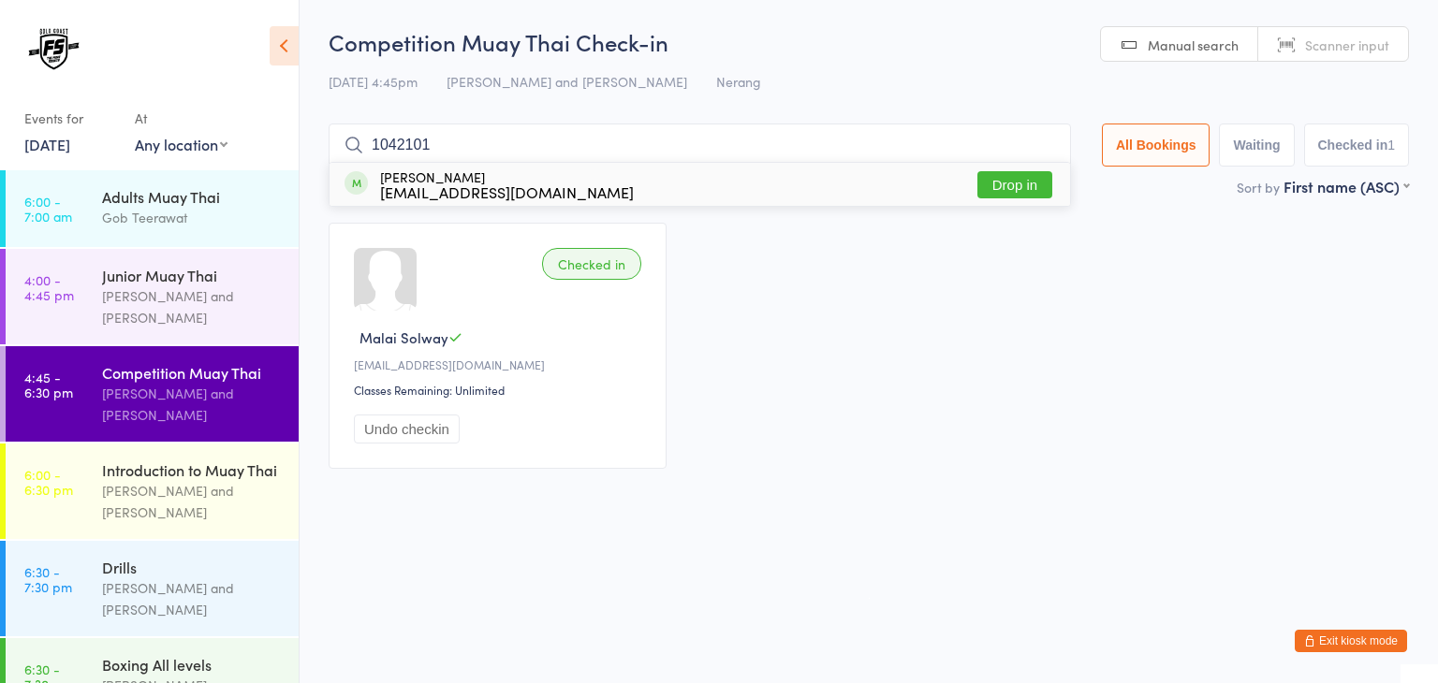
type input "10421011"
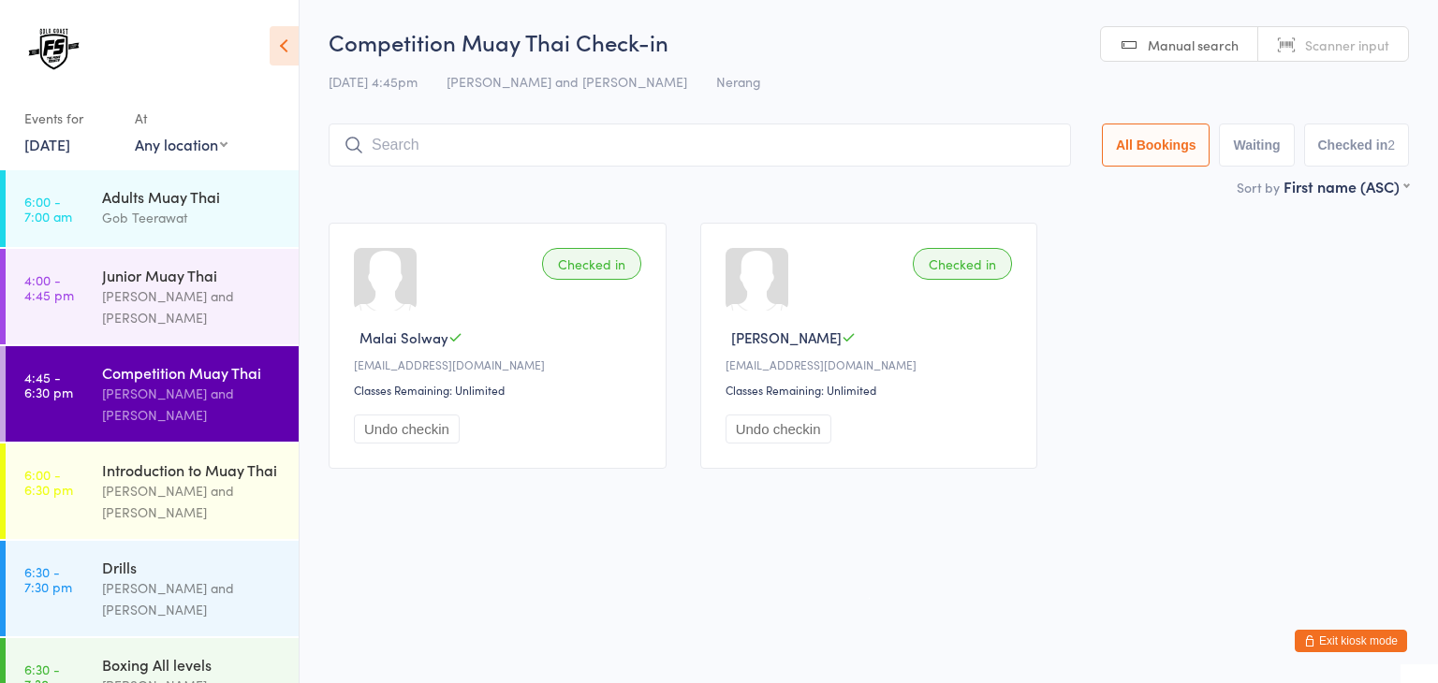
click at [1371, 50] on span "Scanner input" at bounding box center [1347, 45] width 84 height 19
click at [872, 155] on input "search" at bounding box center [700, 145] width 742 height 43
type input "1035"
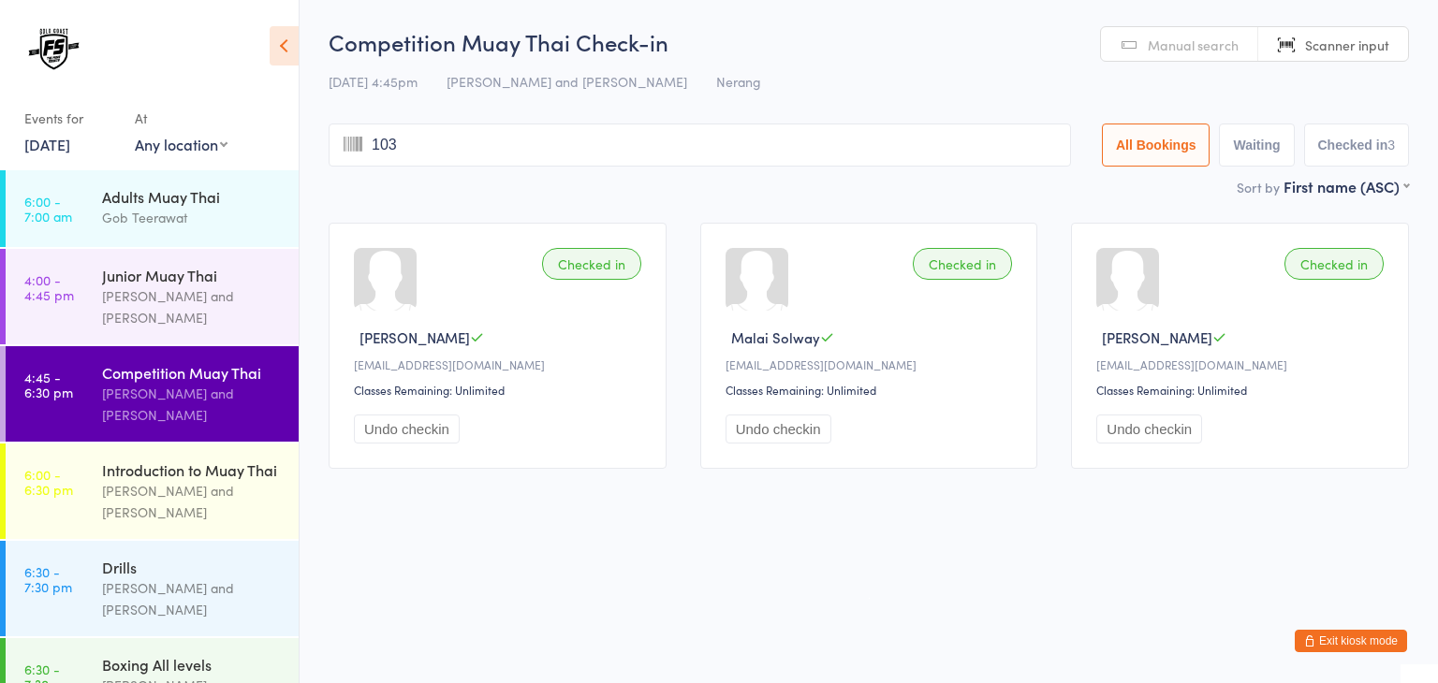
type input "1034"
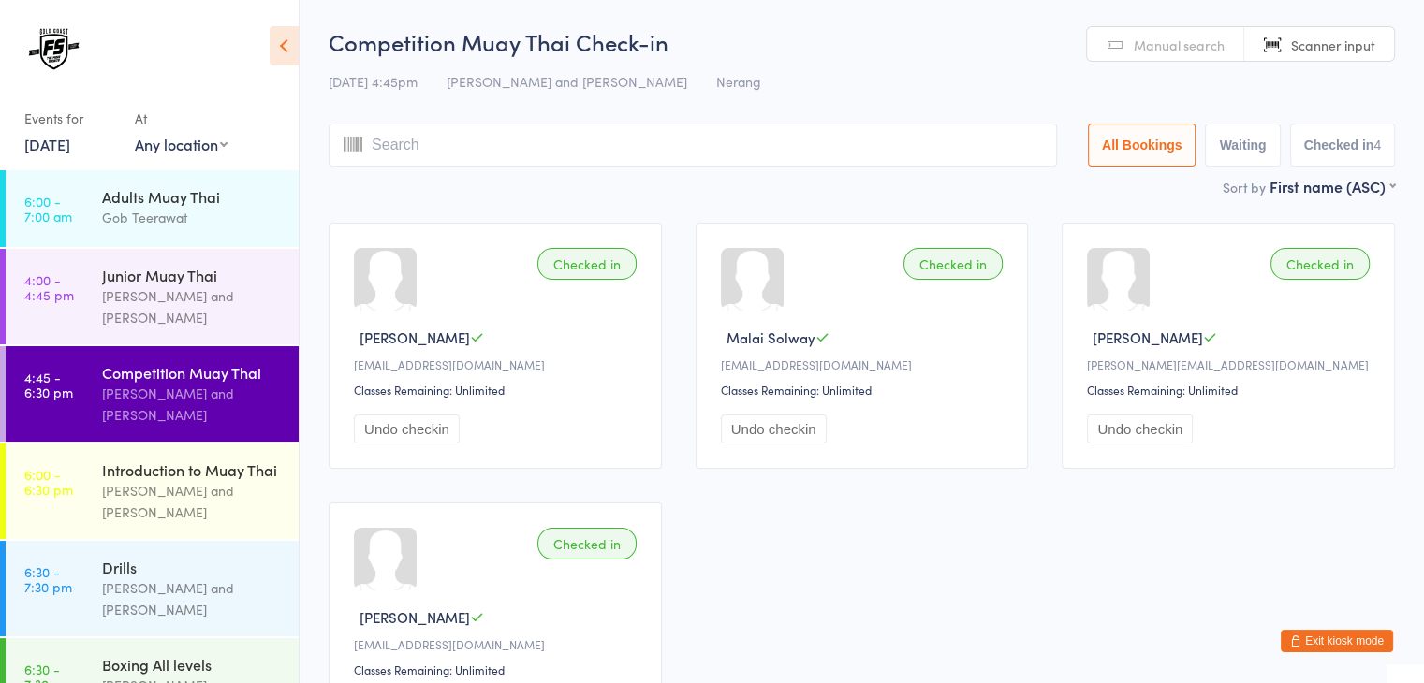
click at [584, 151] on input "search" at bounding box center [693, 145] width 728 height 43
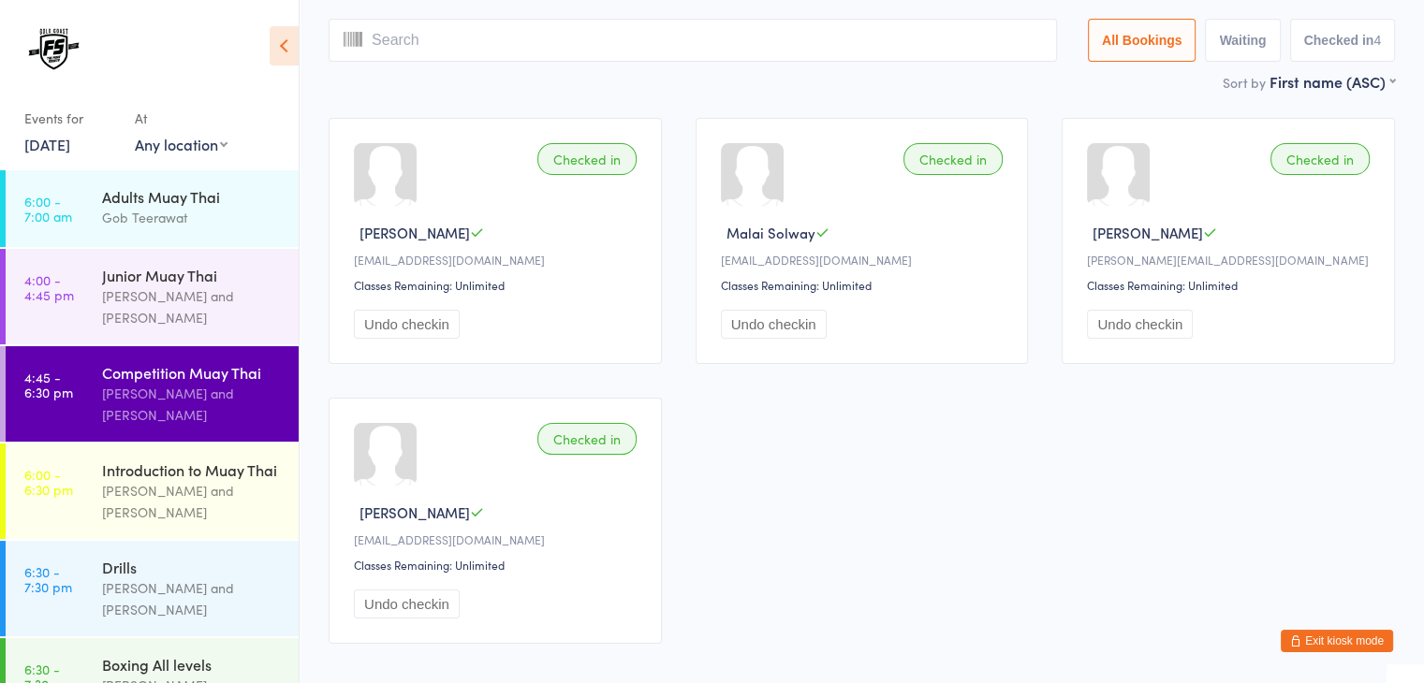
scroll to position [124, 0]
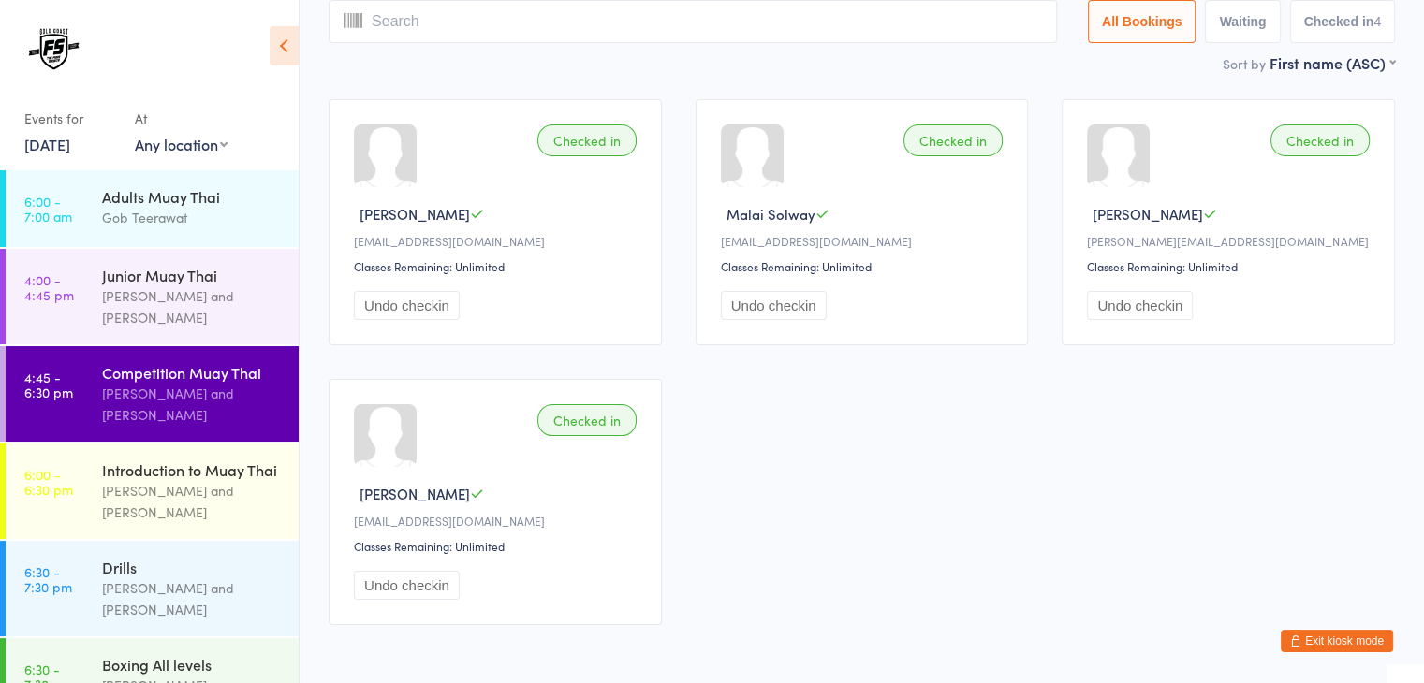
click at [678, 16] on input "search" at bounding box center [693, 21] width 728 height 43
type input "1094"
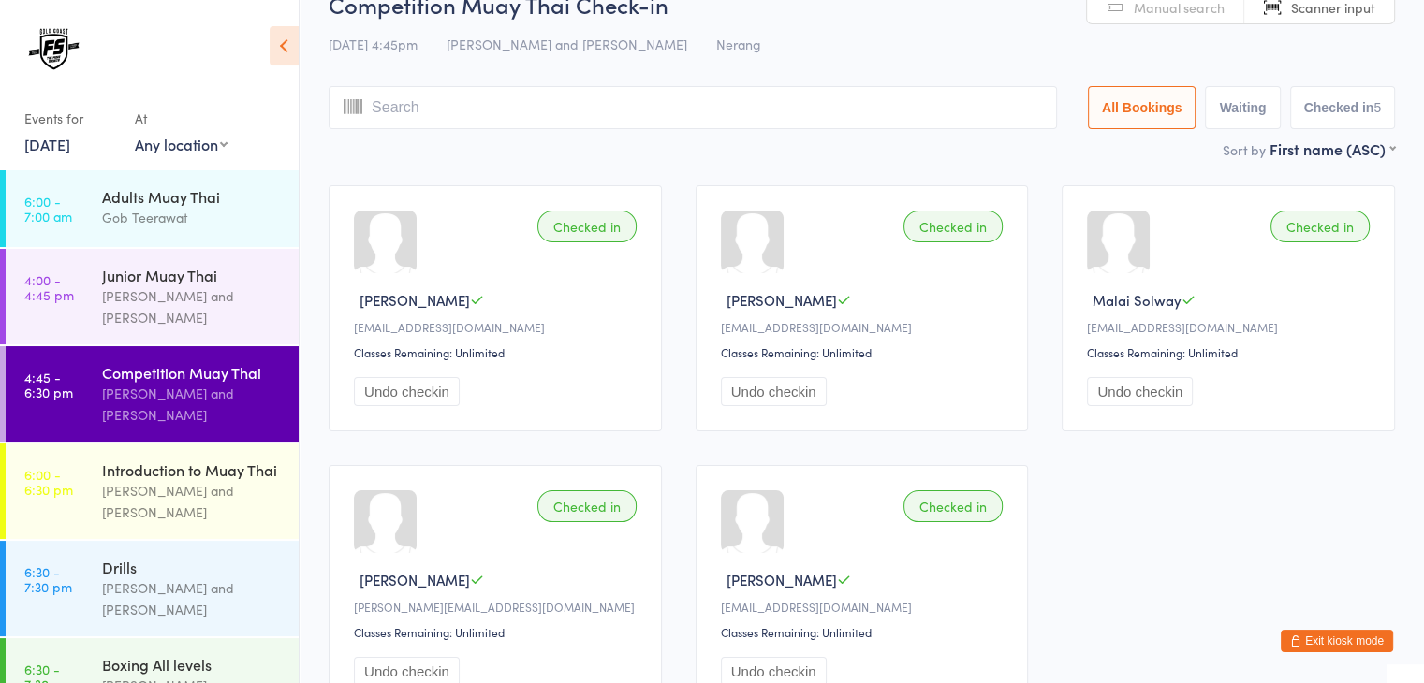
scroll to position [0, 0]
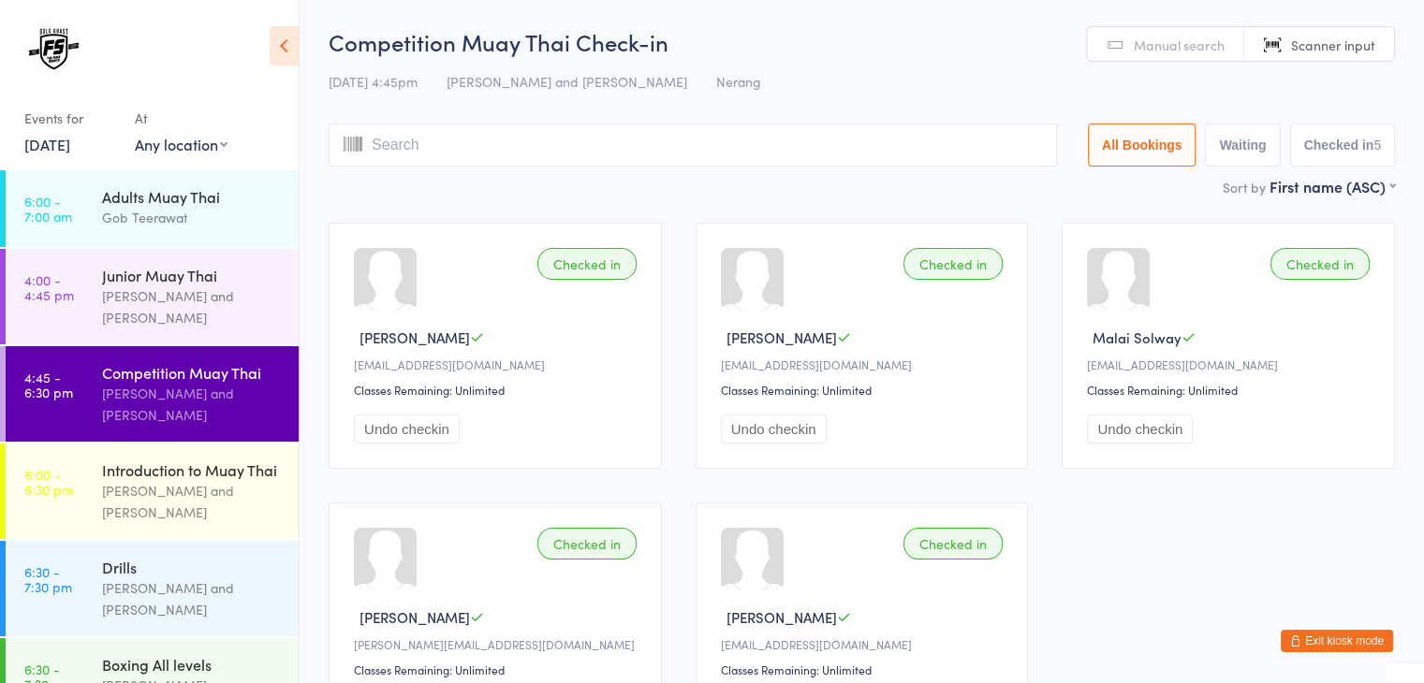
click at [951, 142] on input "search" at bounding box center [693, 145] width 728 height 43
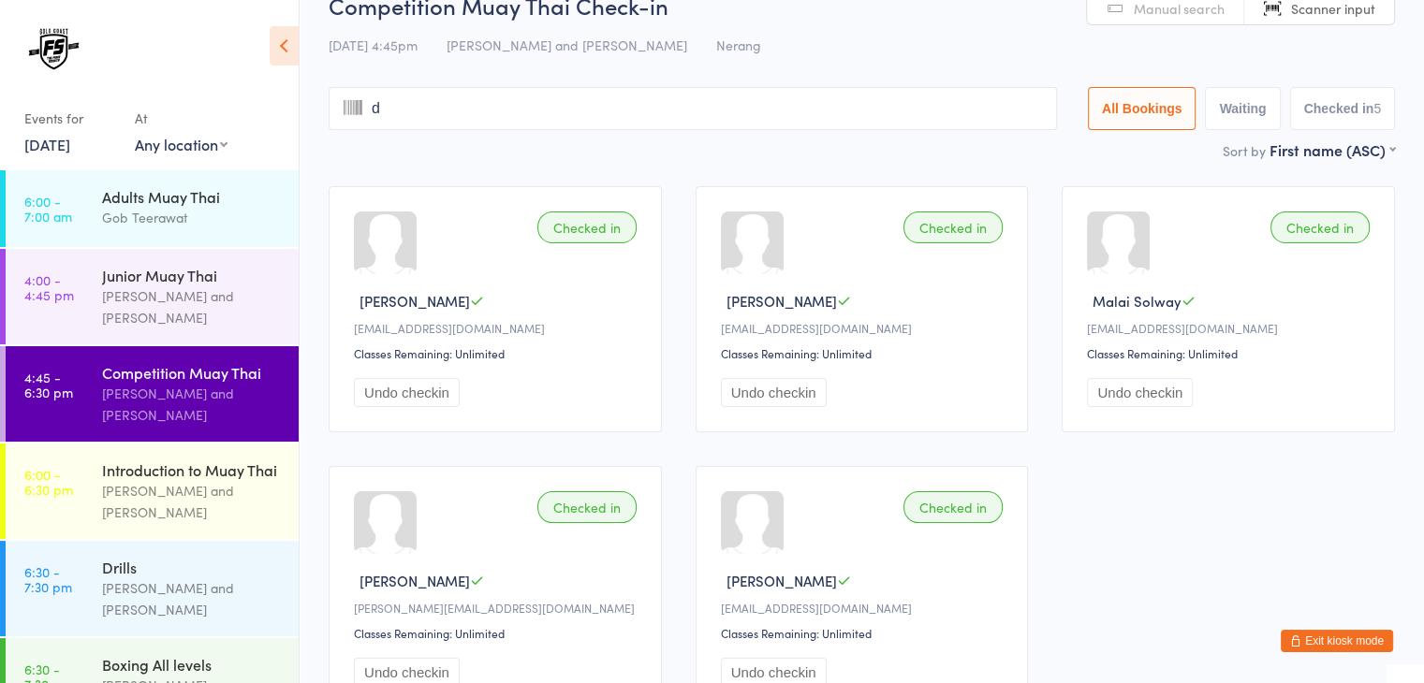
scroll to position [45, 0]
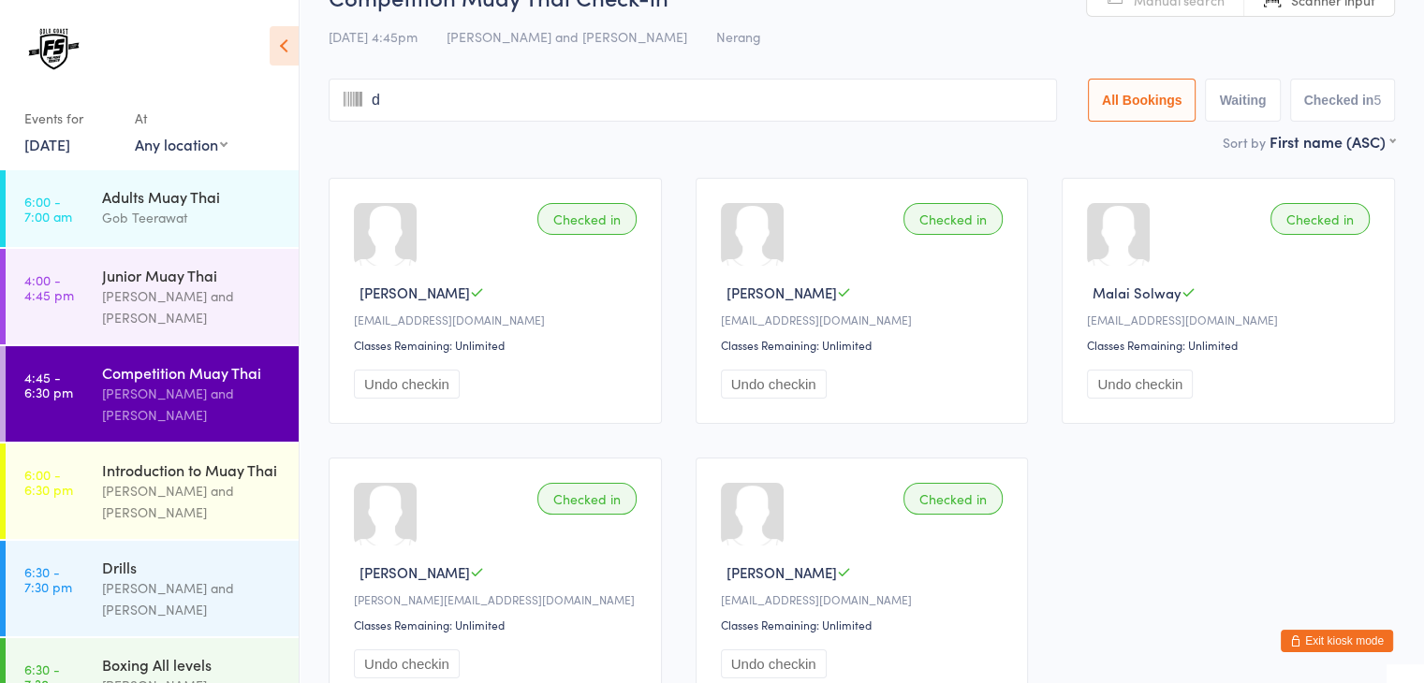
type input "de"
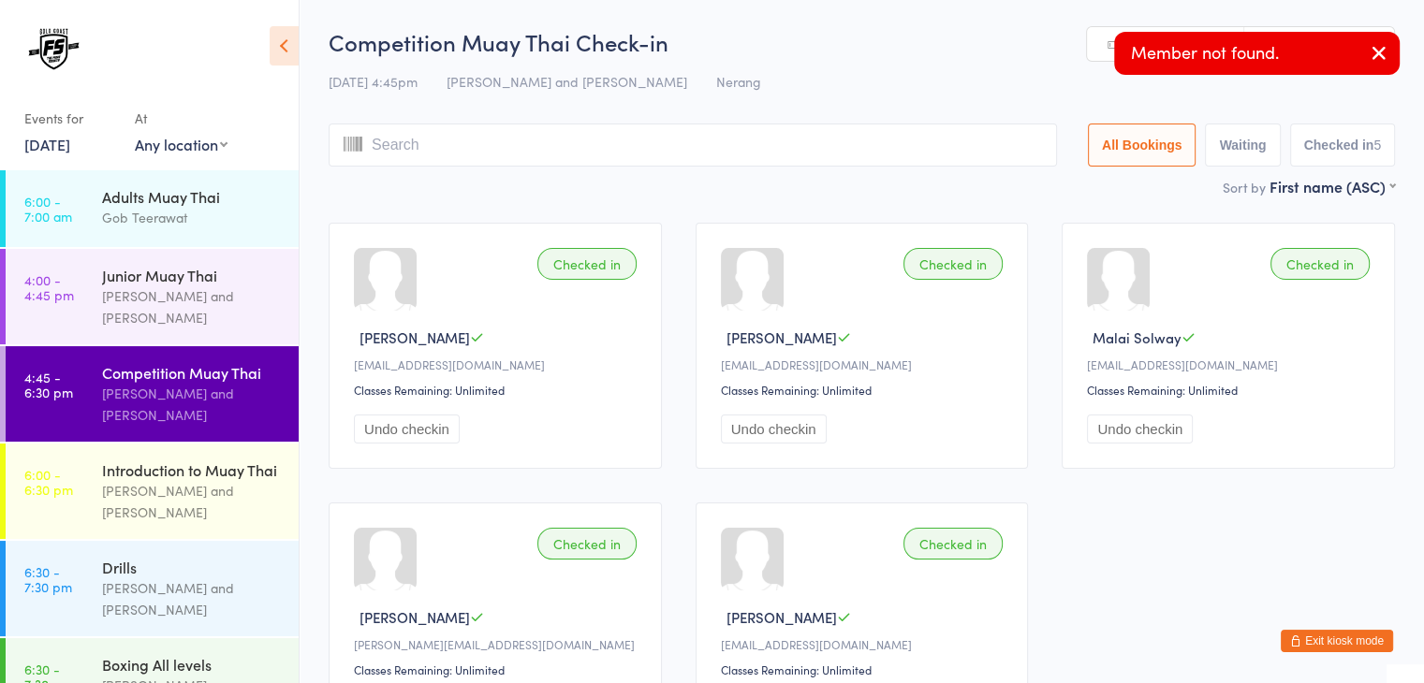
click at [1103, 53] on link "Manual search" at bounding box center [1165, 45] width 157 height 36
click at [936, 151] on input "search" at bounding box center [693, 145] width 728 height 43
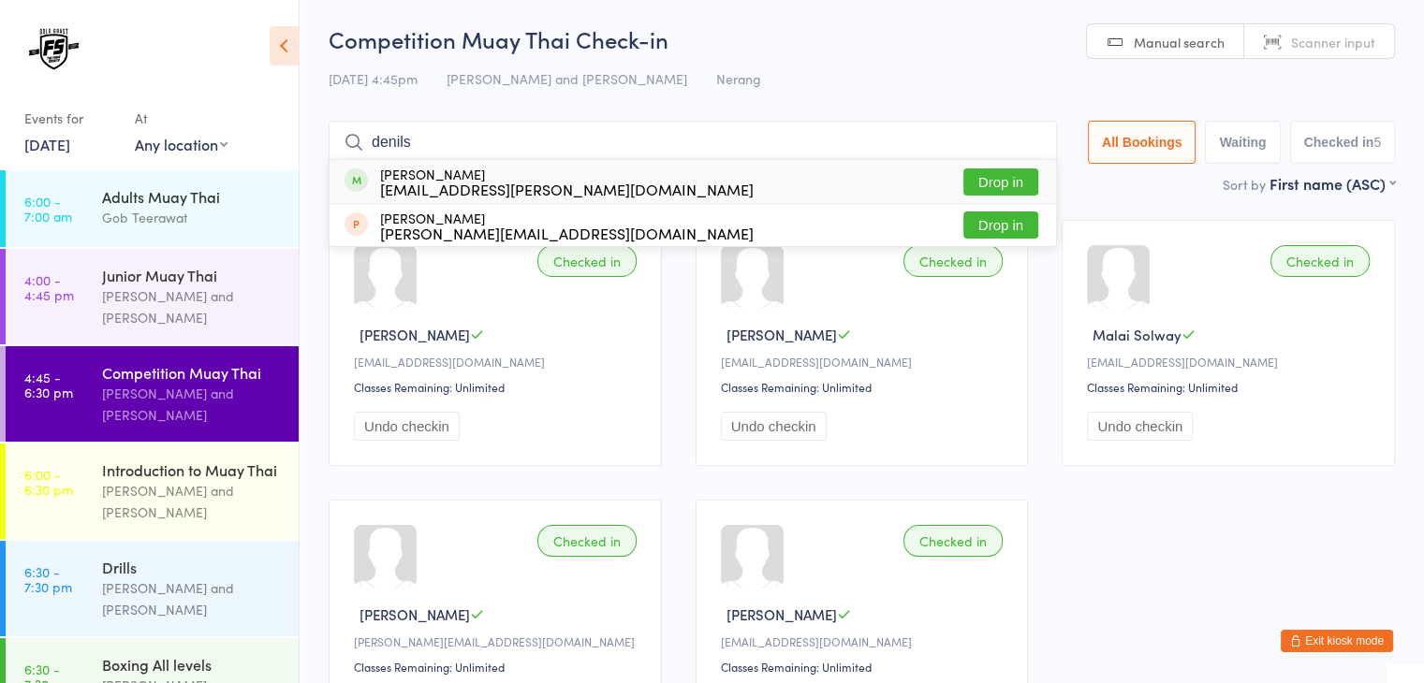
type input "denils"
click at [1013, 185] on button "Drop in" at bounding box center [1000, 182] width 75 height 27
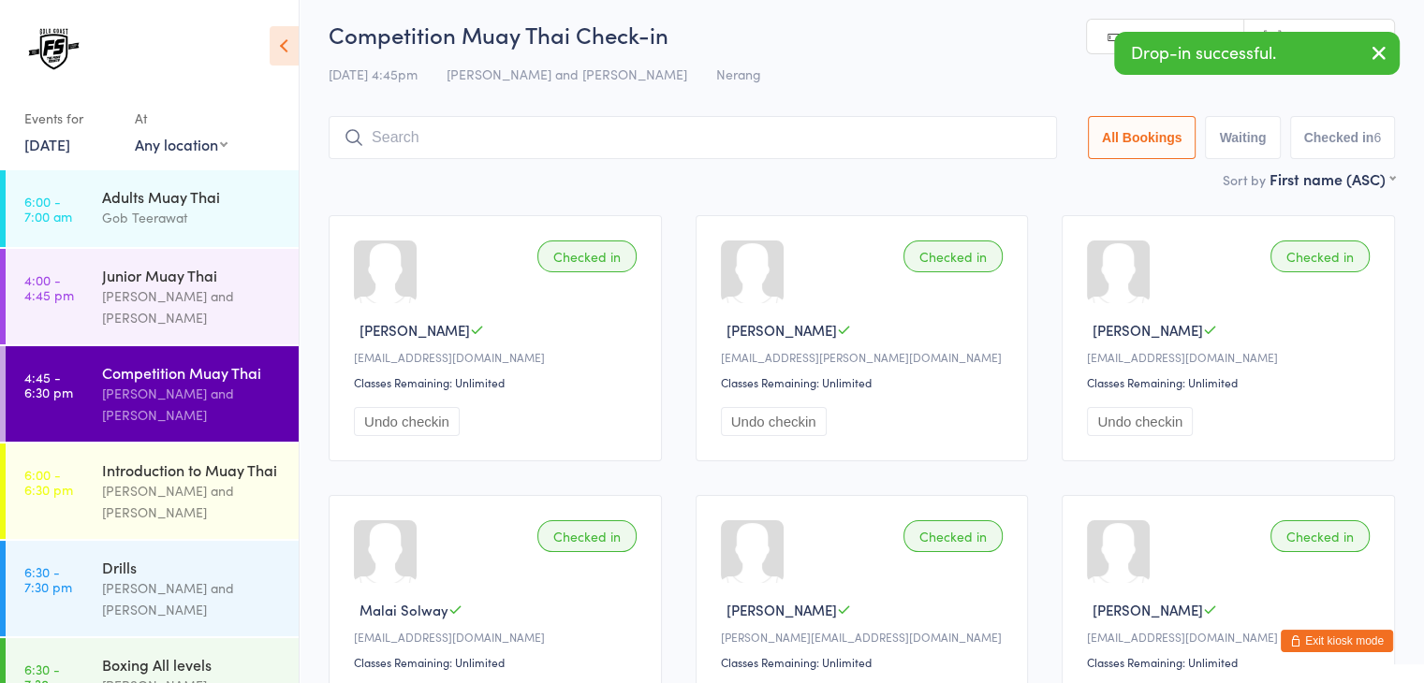
scroll to position [0, 0]
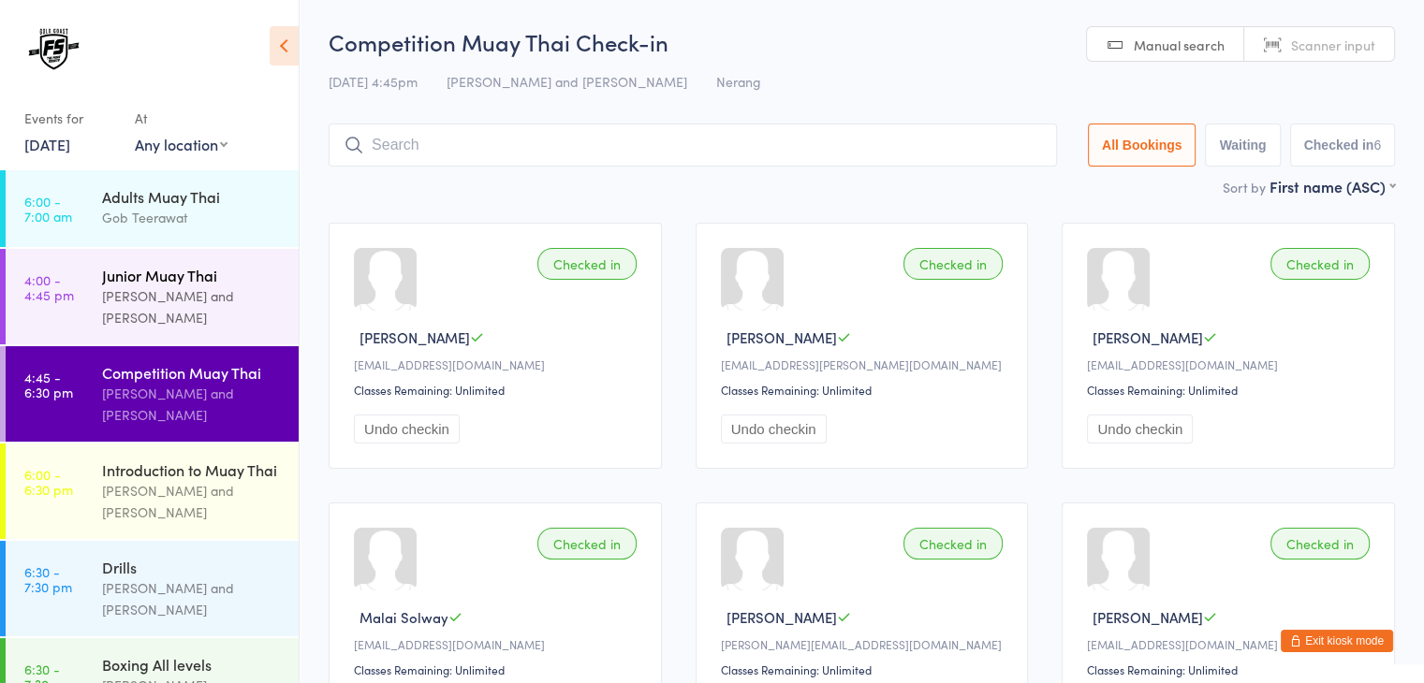
click at [157, 295] on div "Brandon Baresic and Gob Teerawat" at bounding box center [192, 307] width 181 height 43
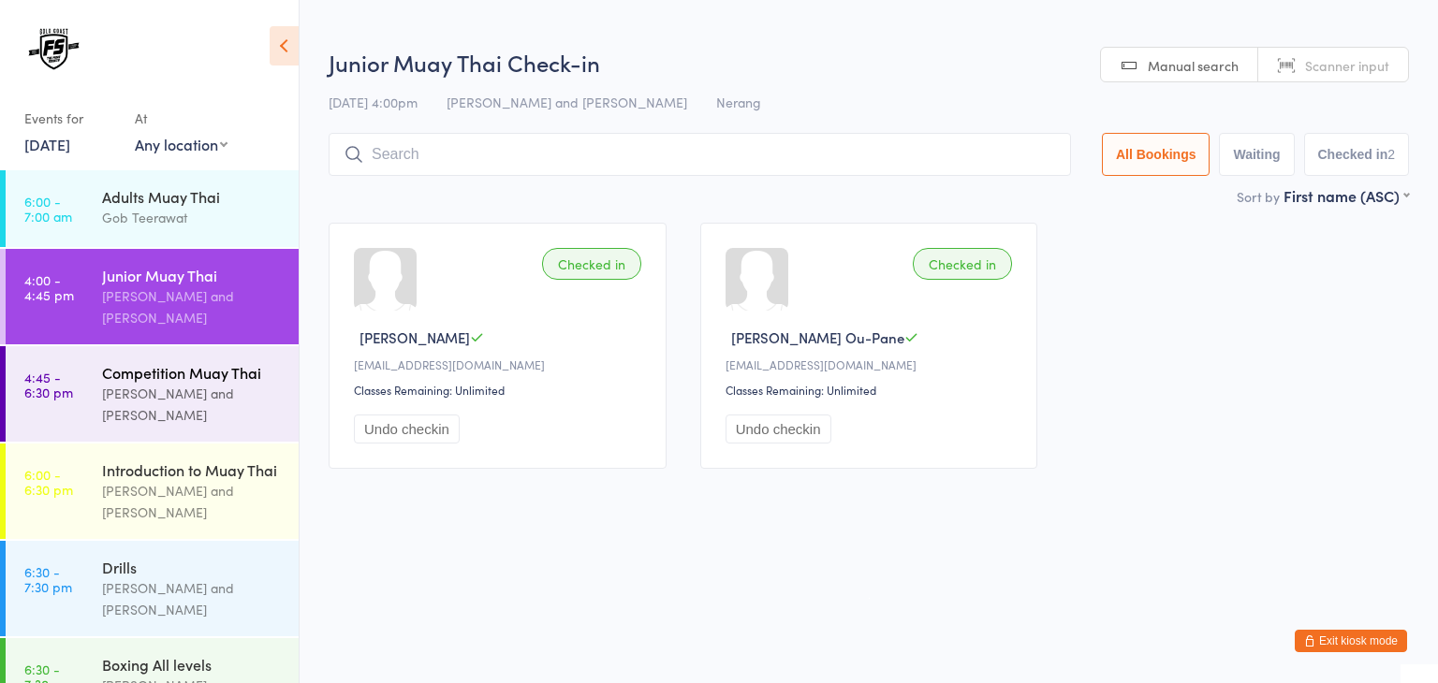
click at [208, 400] on div "Brandon Baresic and Gob Teerawat" at bounding box center [192, 404] width 181 height 43
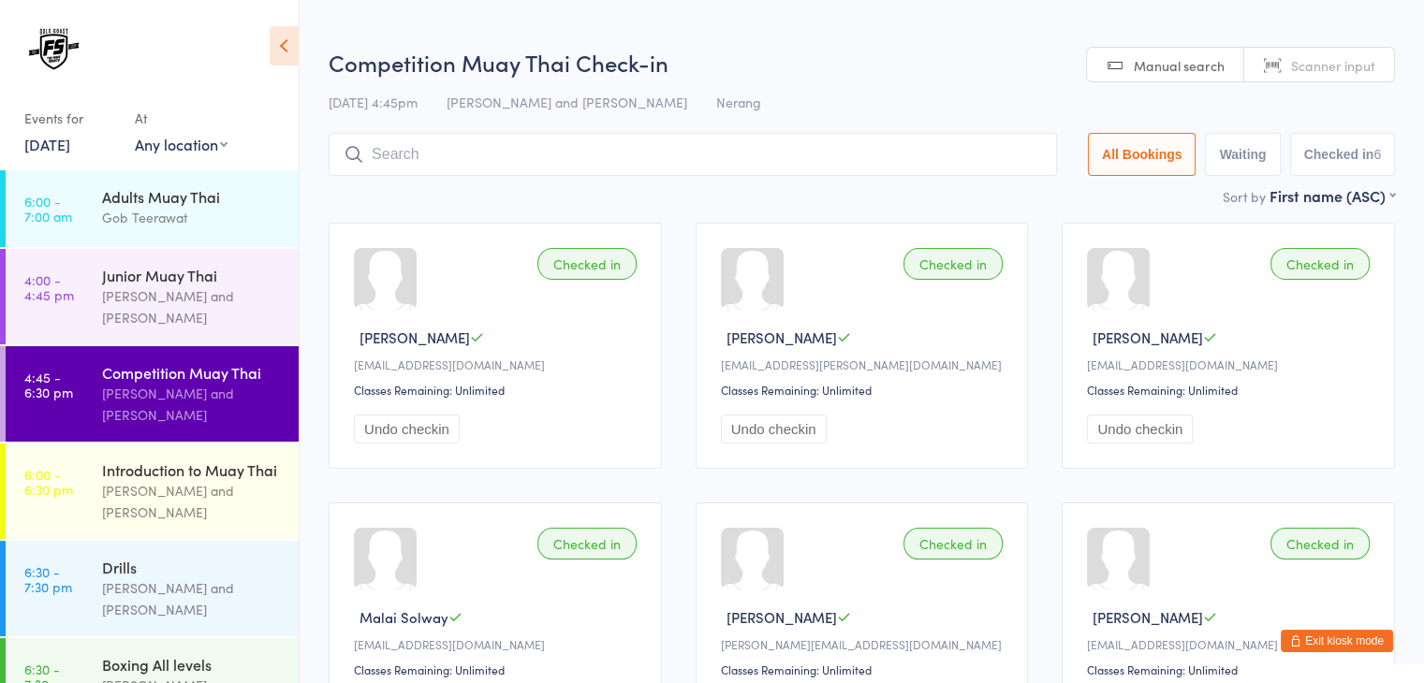
click at [1311, 66] on span "Scanner input" at bounding box center [1333, 65] width 84 height 19
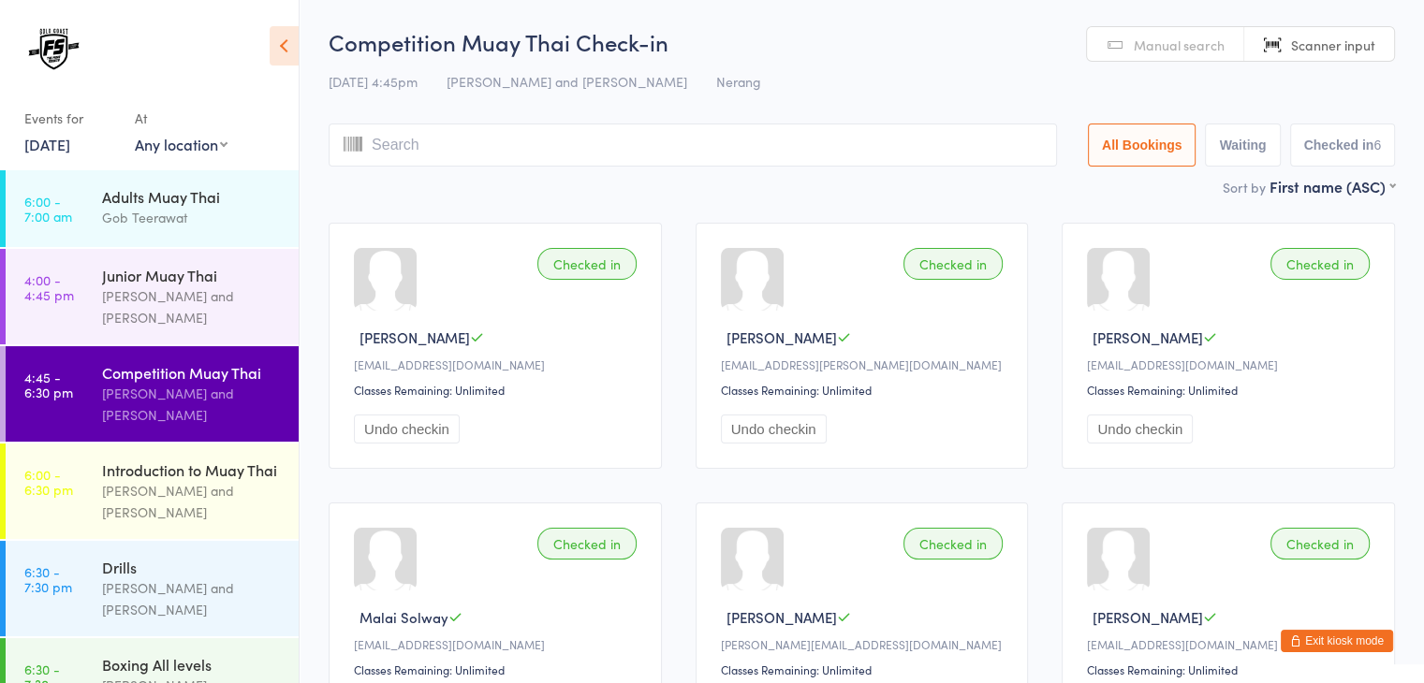
click at [1159, 46] on span "Manual search" at bounding box center [1179, 45] width 91 height 19
click at [884, 148] on input "search" at bounding box center [693, 145] width 728 height 43
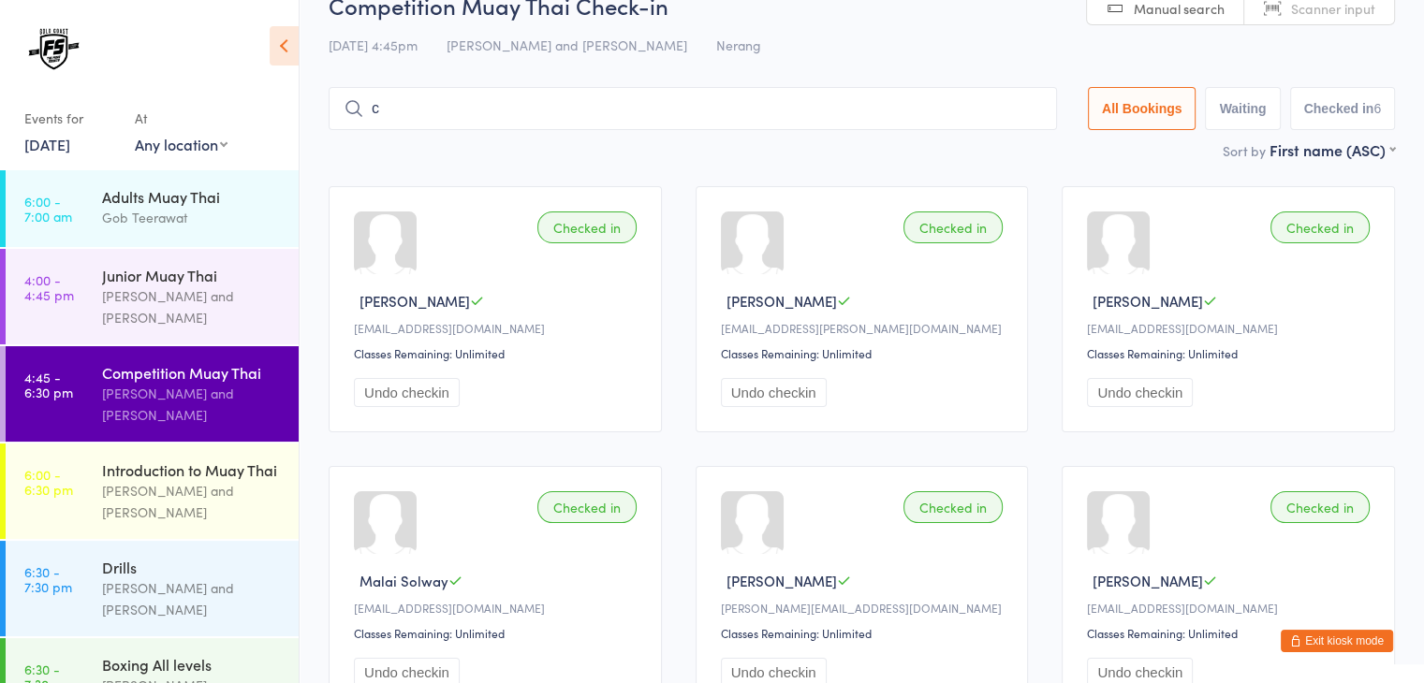
scroll to position [97, 0]
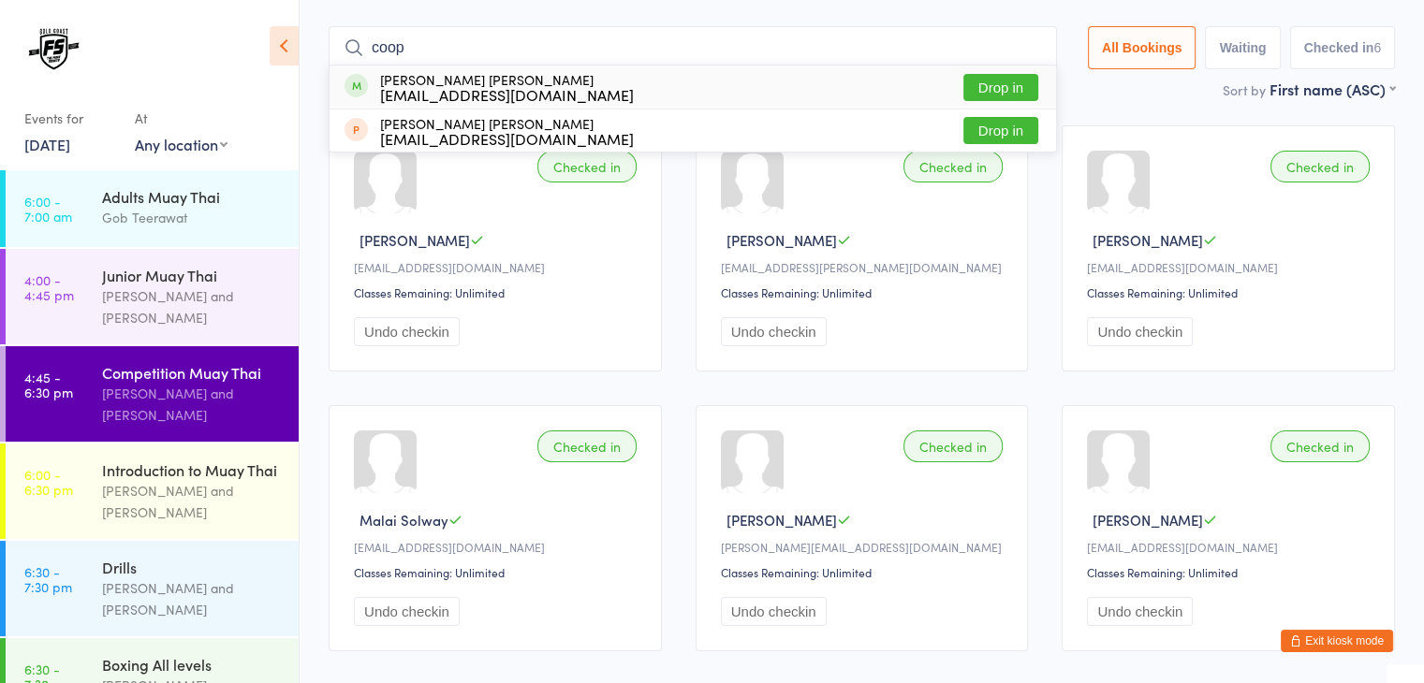
type input "coop"
click at [1005, 83] on button "Drop in" at bounding box center [1000, 87] width 75 height 27
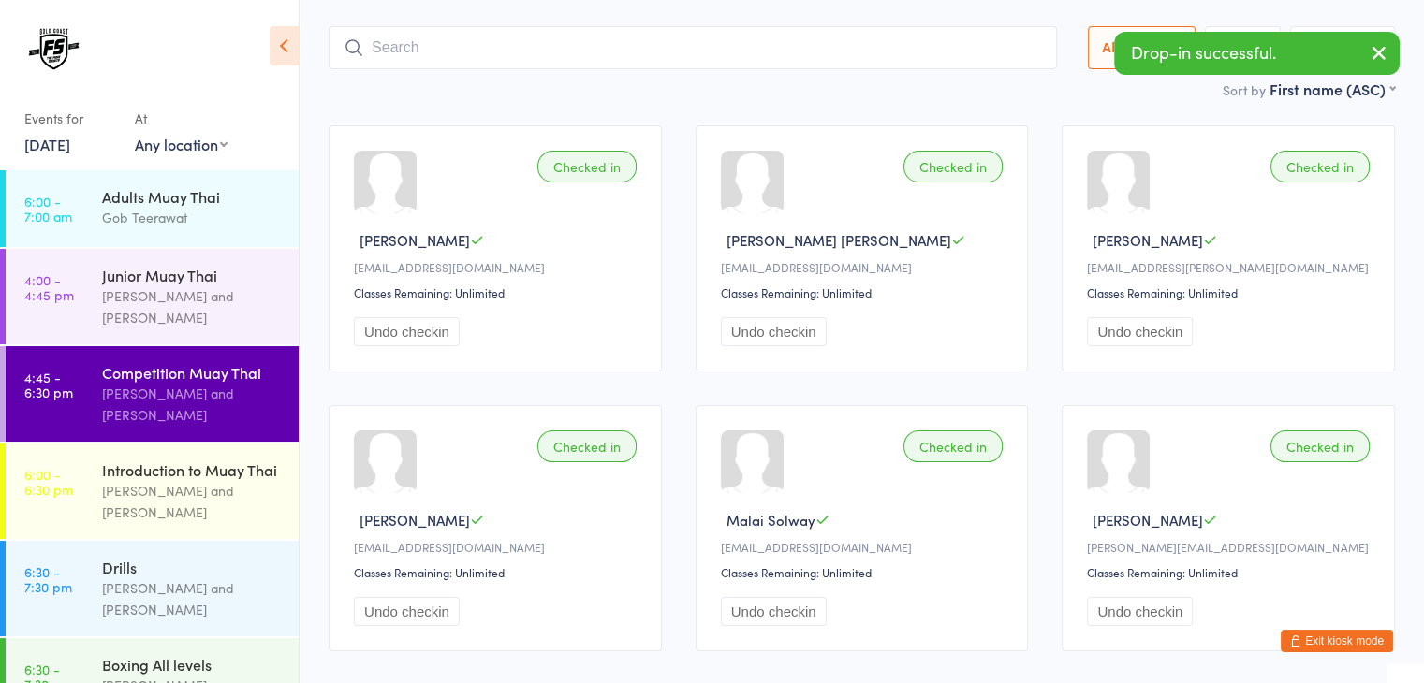
click at [1380, 55] on icon "button" at bounding box center [1379, 52] width 22 height 23
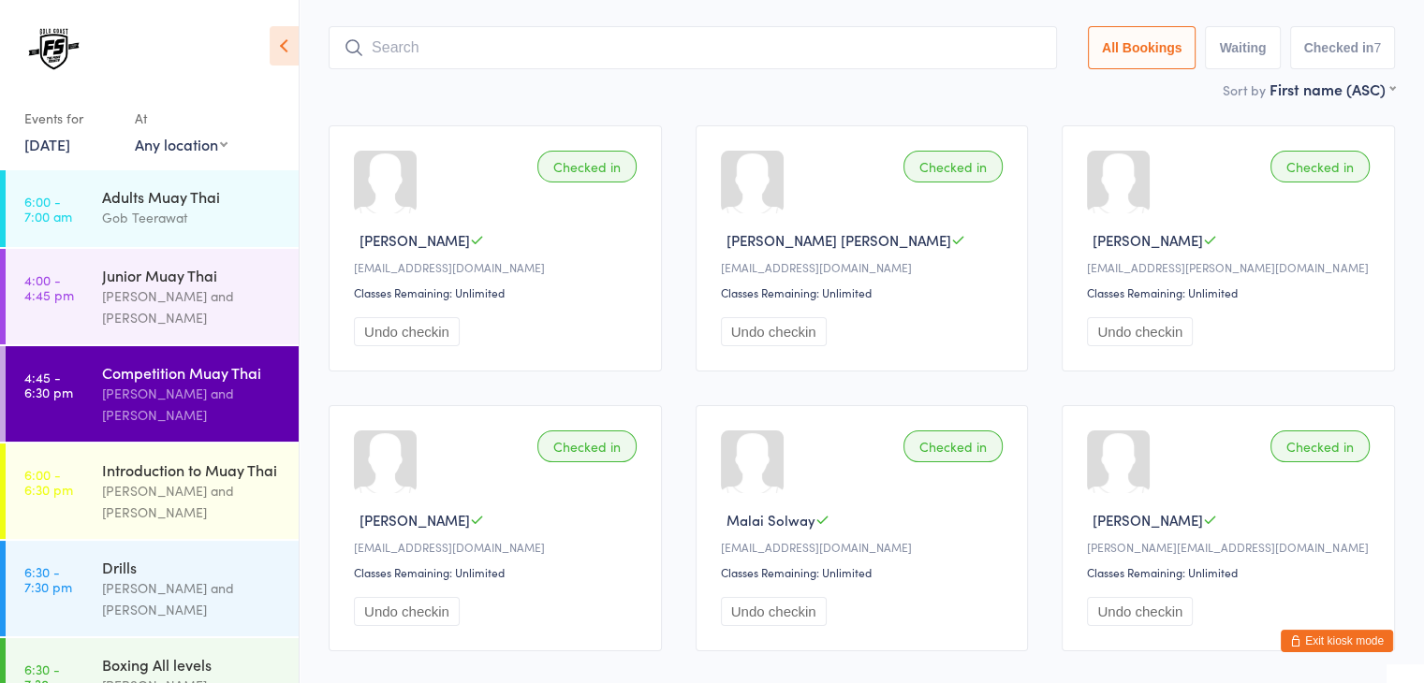
scroll to position [0, 0]
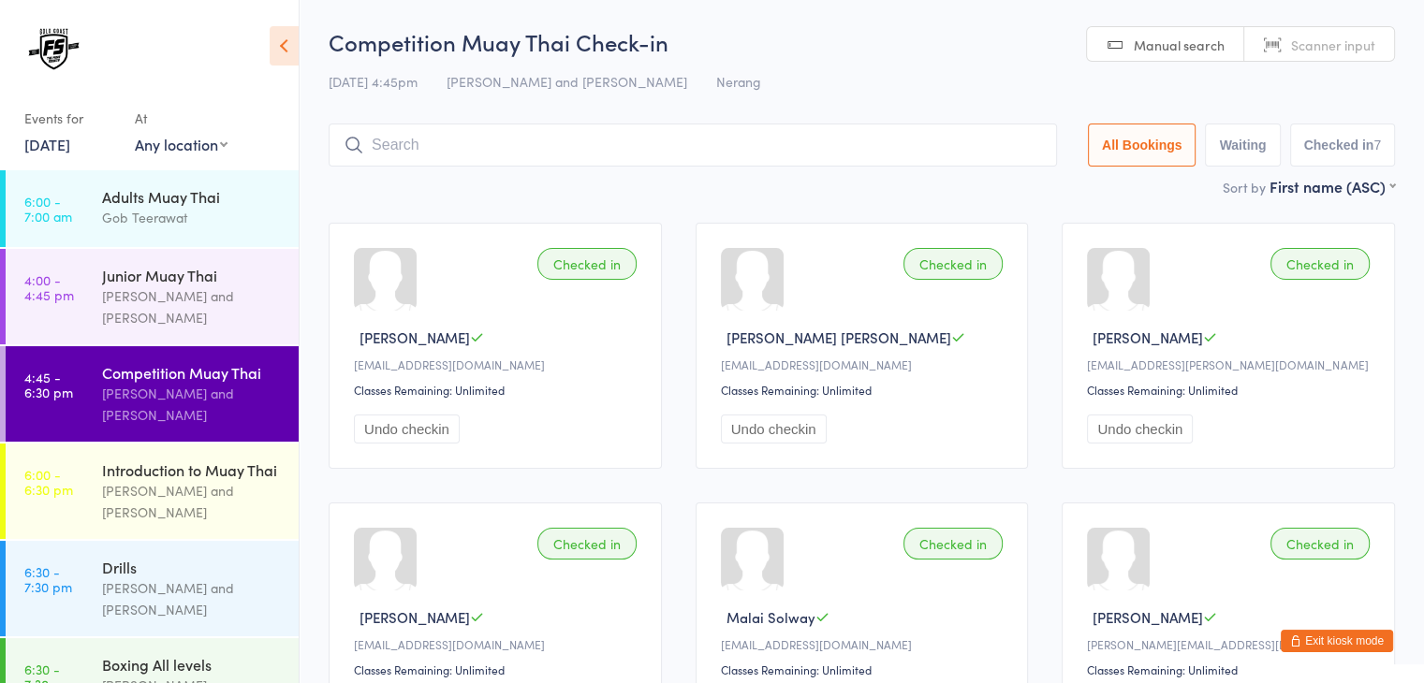
click at [1327, 41] on span "Scanner input" at bounding box center [1333, 45] width 84 height 19
click at [770, 130] on input "search" at bounding box center [693, 145] width 728 height 43
click at [1159, 49] on span "Manual search" at bounding box center [1179, 45] width 91 height 19
click at [567, 145] on input "search" at bounding box center [693, 145] width 728 height 43
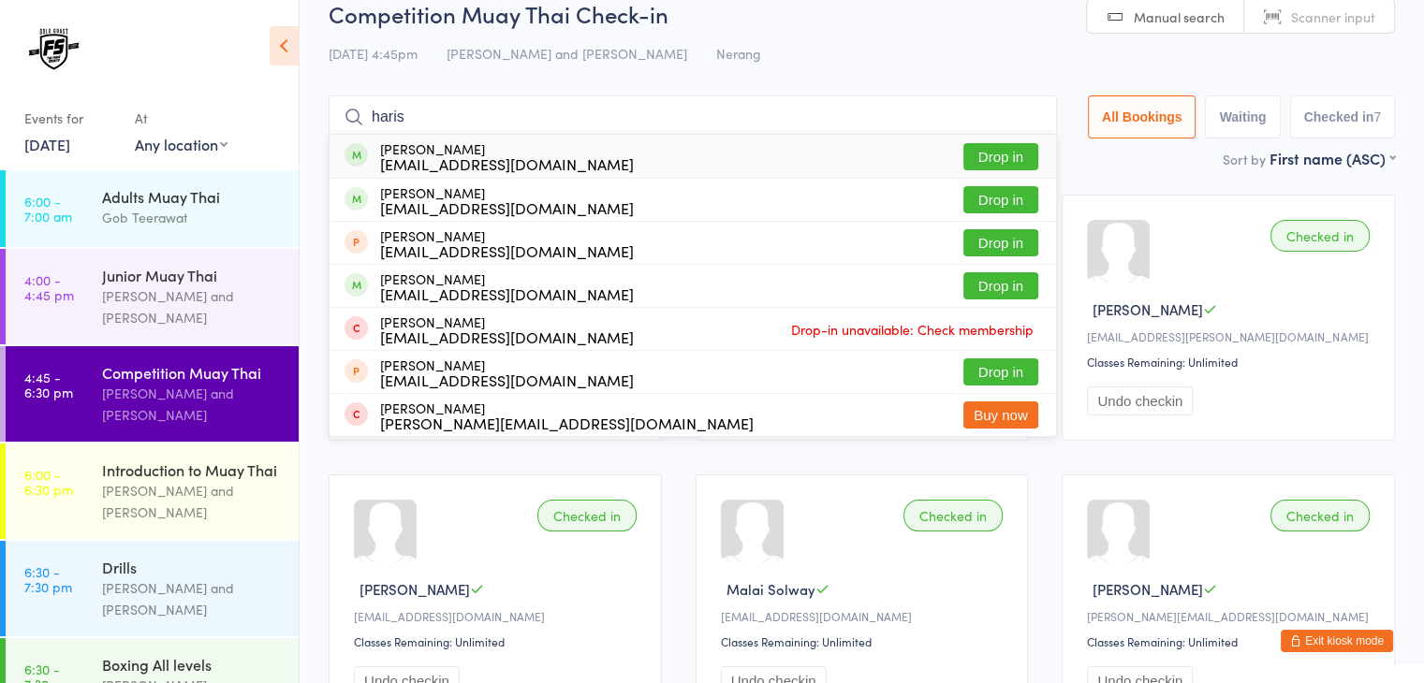
type input "haris"
click at [984, 143] on button "Drop in" at bounding box center [1000, 156] width 75 height 27
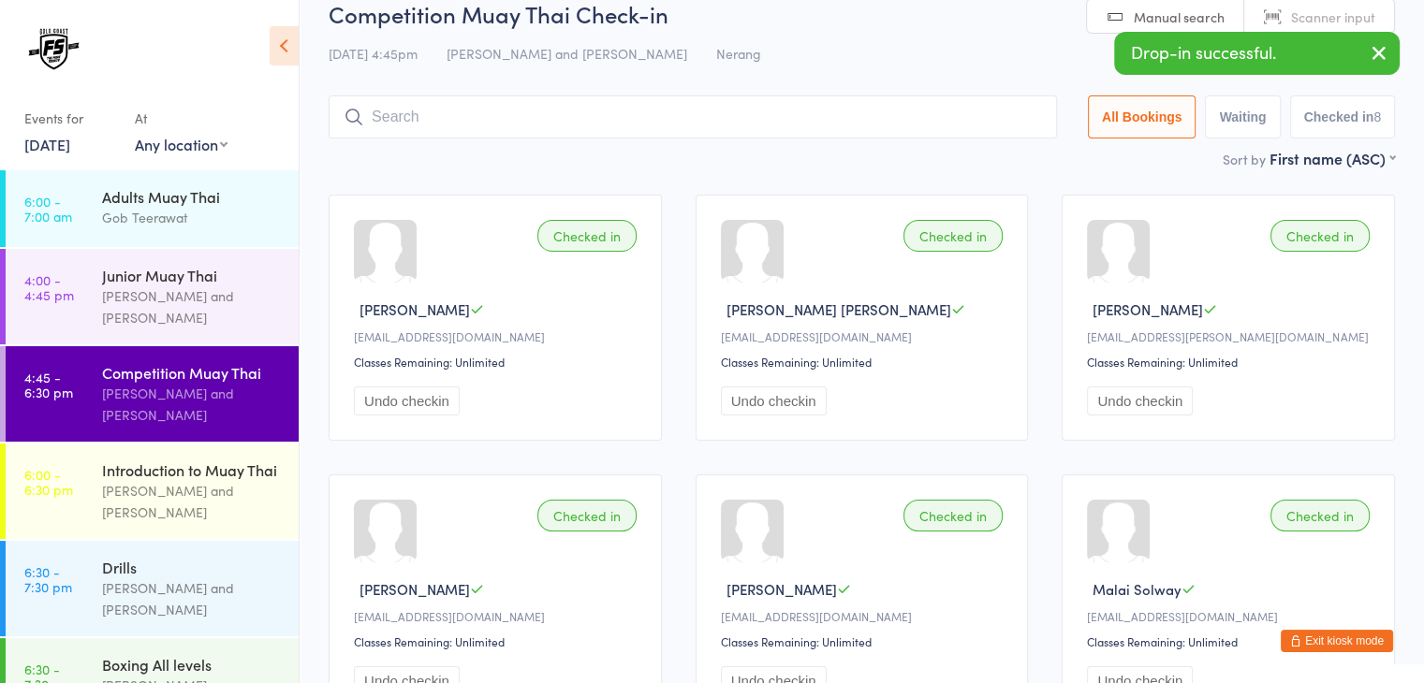
click at [872, 111] on input "search" at bounding box center [693, 116] width 728 height 43
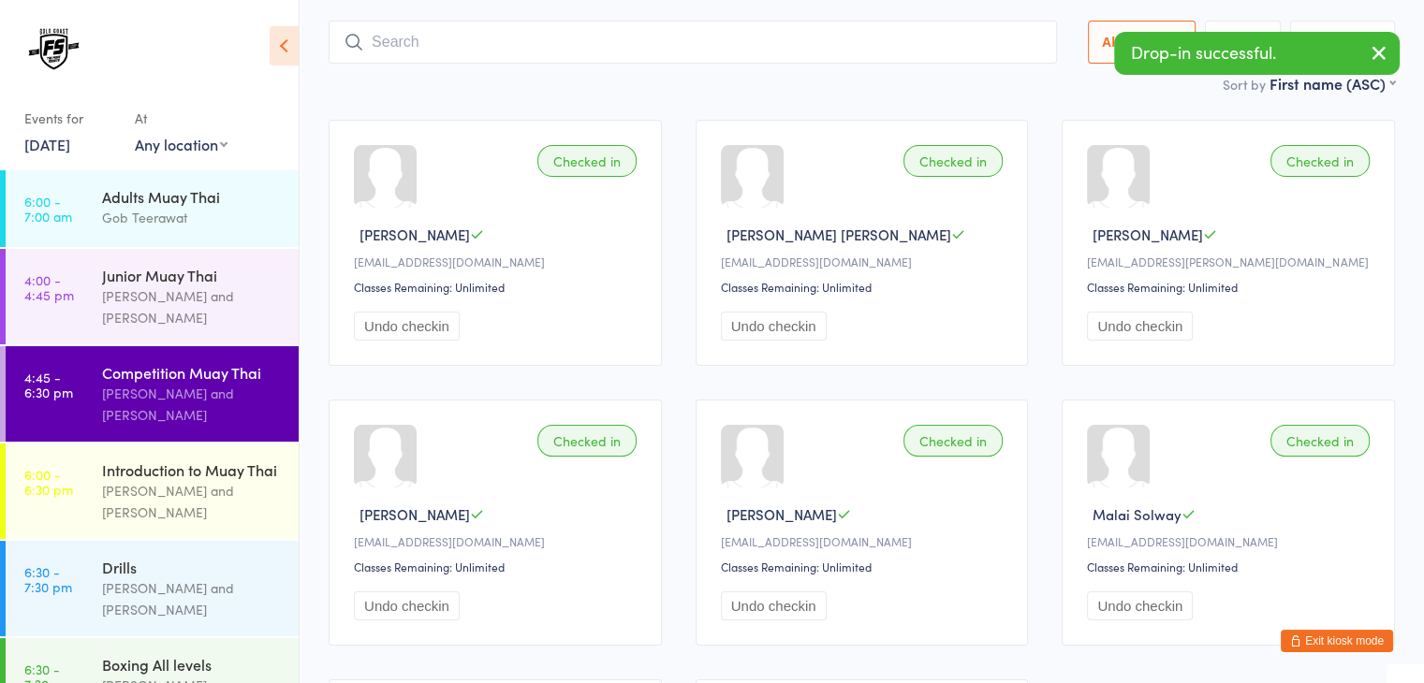
scroll to position [124, 0]
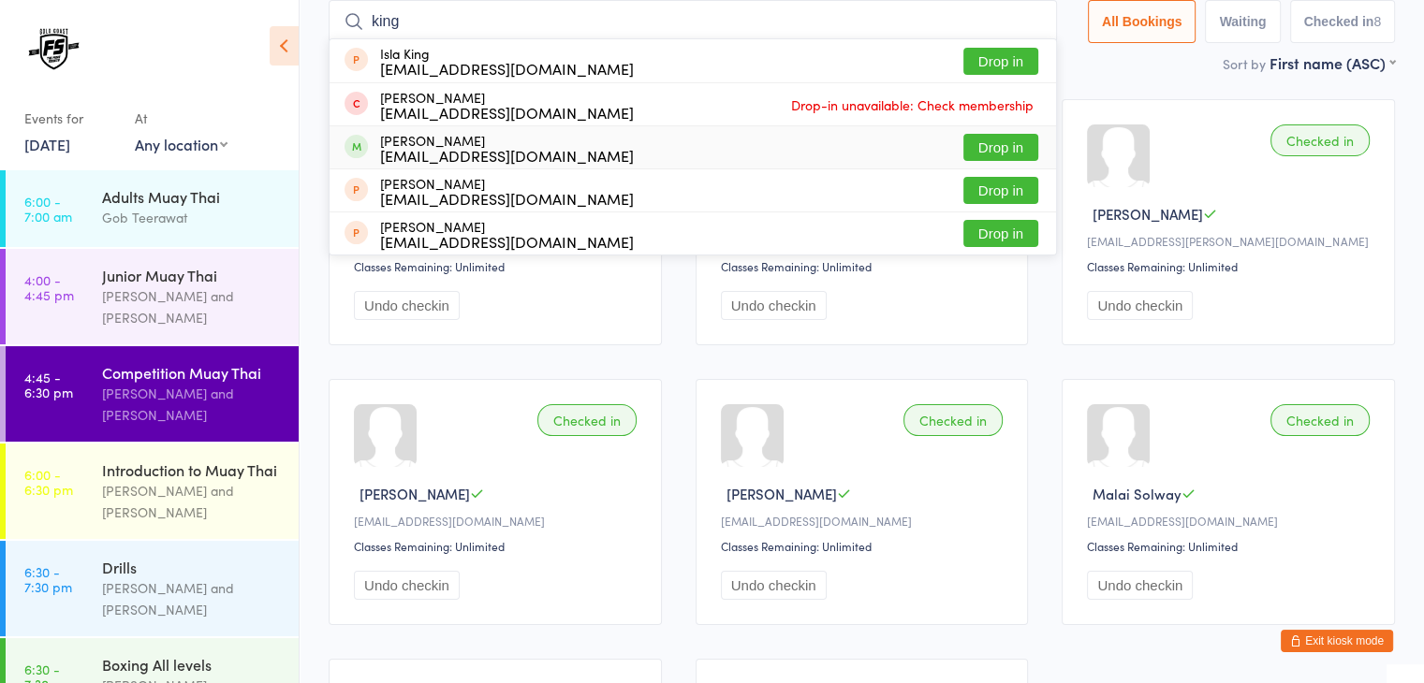
type input "king"
click at [988, 151] on button "Drop in" at bounding box center [1000, 147] width 75 height 27
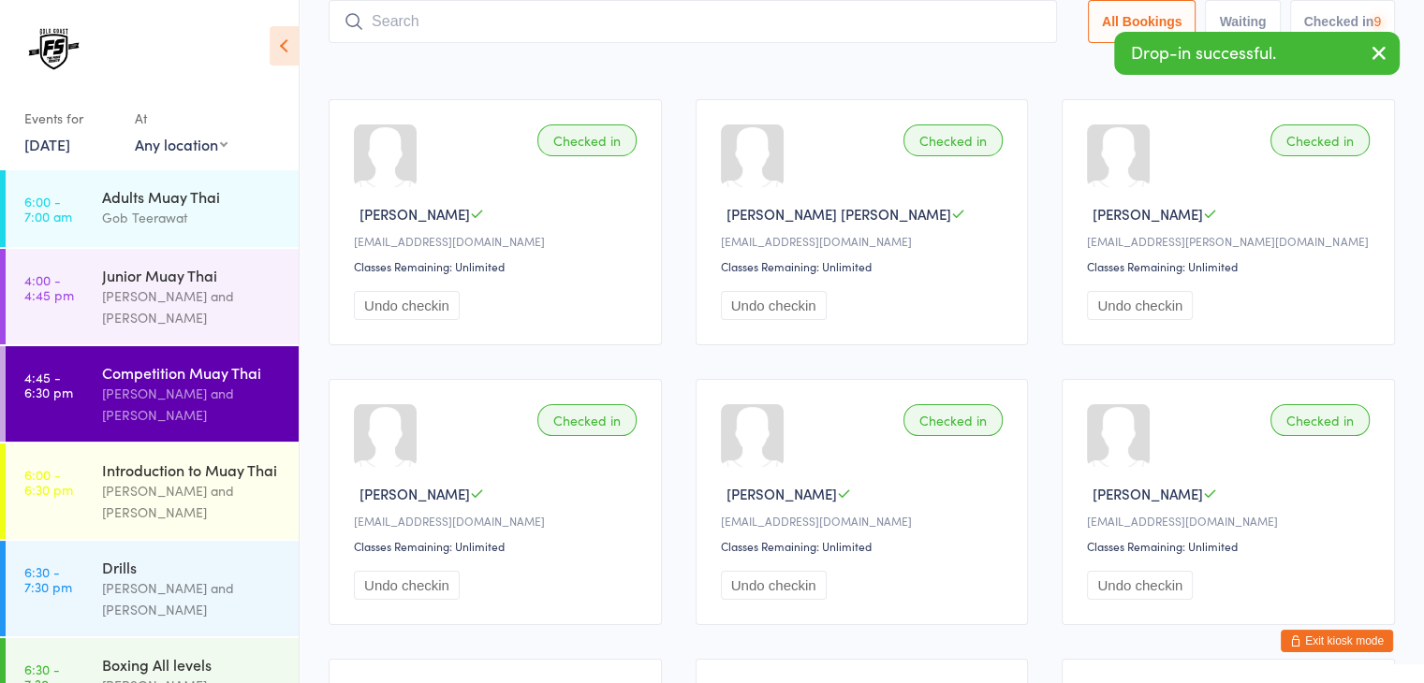
click at [799, 16] on input "search" at bounding box center [693, 21] width 728 height 43
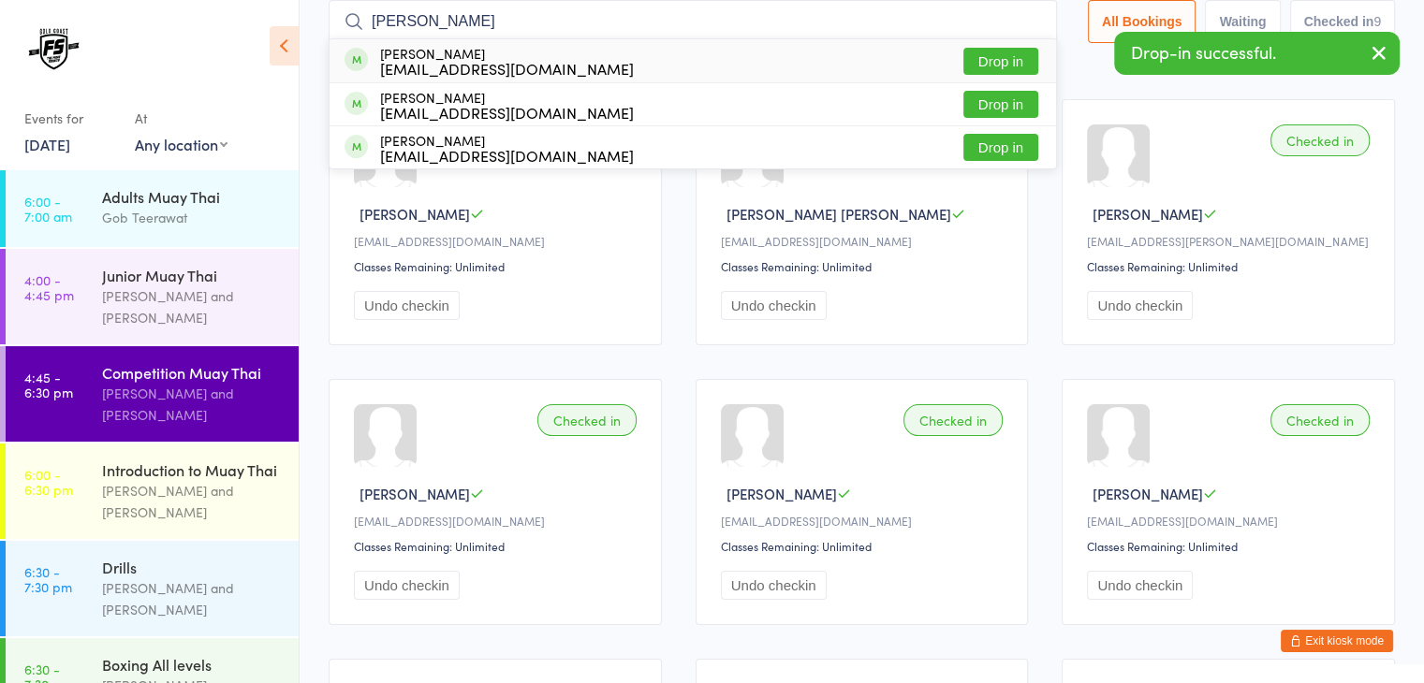
type input "chloe"
click at [986, 54] on button "Drop in" at bounding box center [1000, 61] width 75 height 27
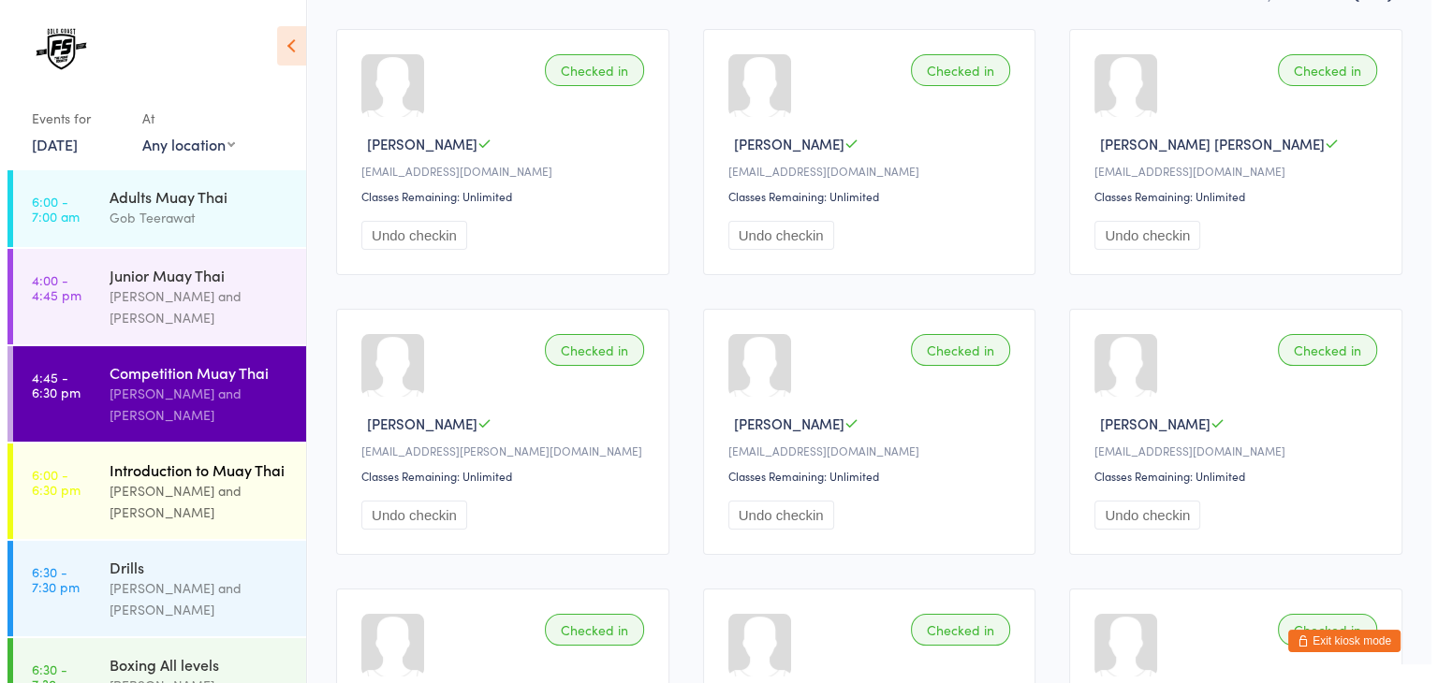
scroll to position [0, 0]
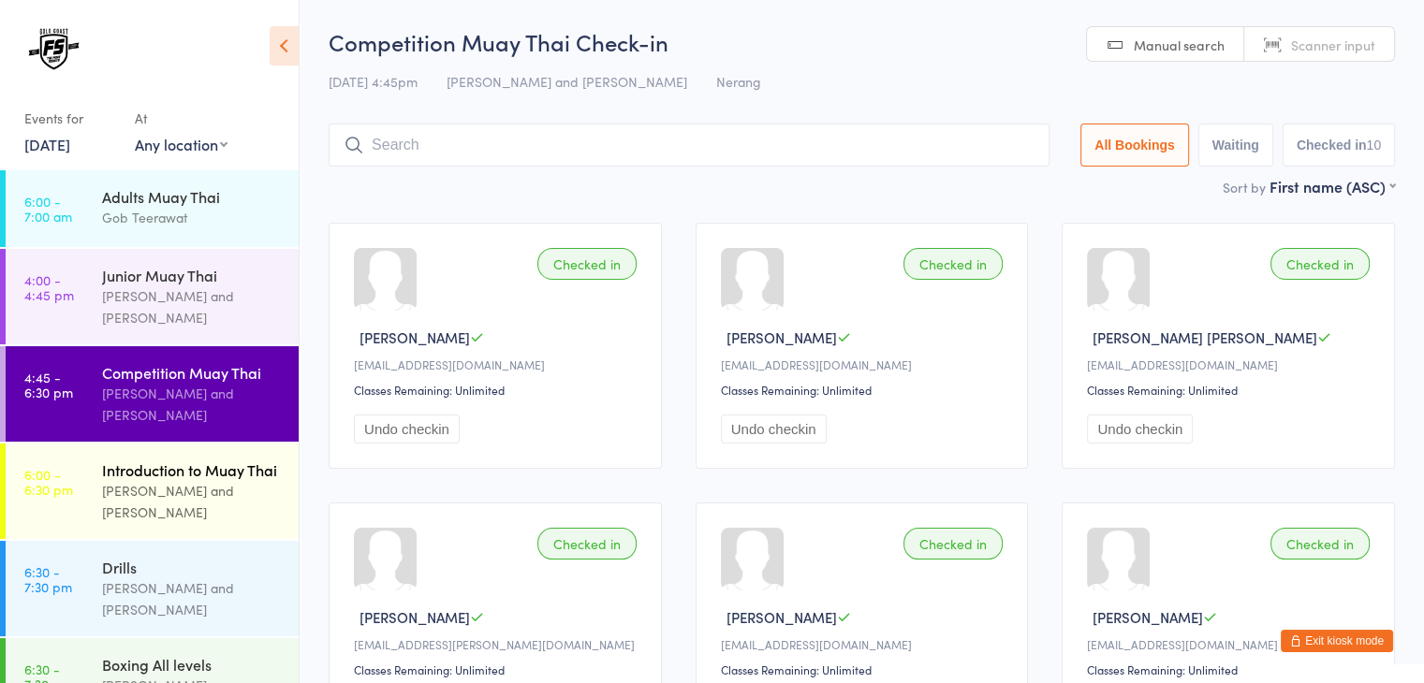
click at [174, 503] on div "Brandon Baresic and Gob Teerawat" at bounding box center [192, 501] width 181 height 43
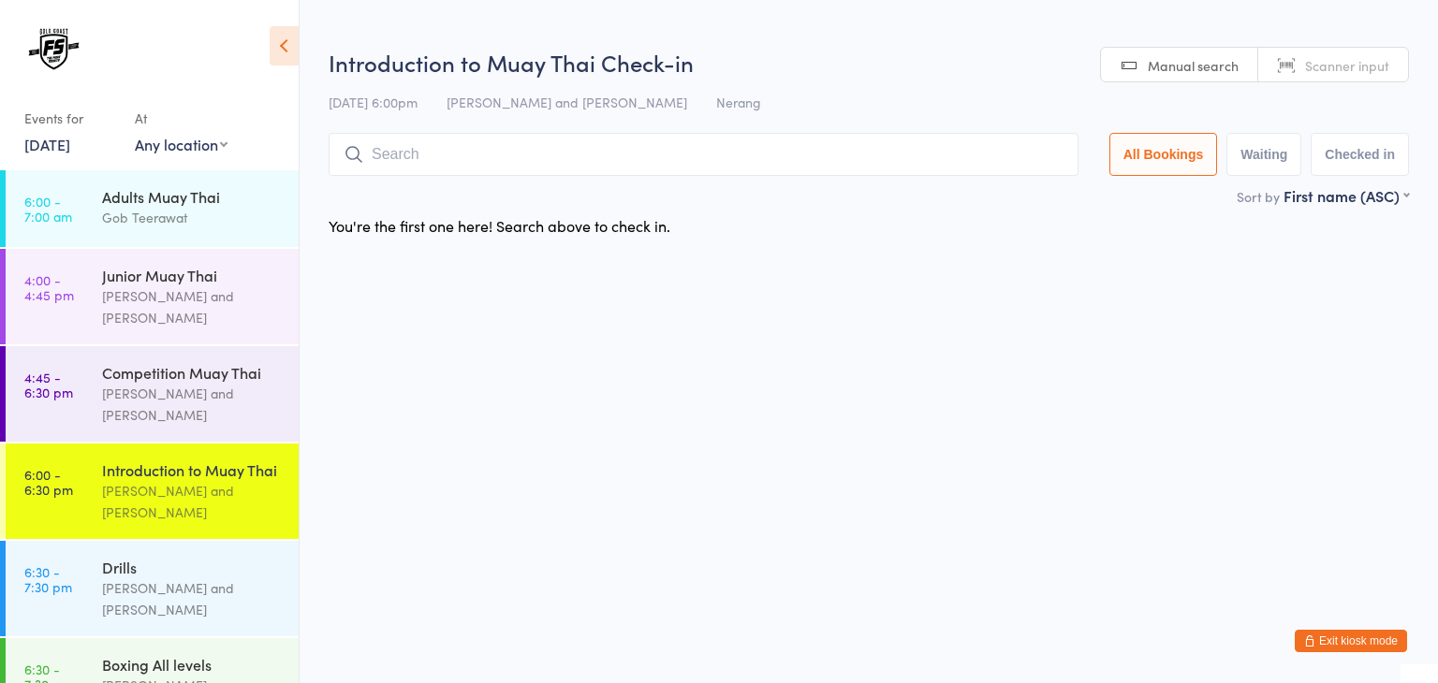
click at [1352, 51] on link "Scanner input" at bounding box center [1333, 66] width 150 height 36
click at [883, 164] on input "search" at bounding box center [704, 154] width 750 height 43
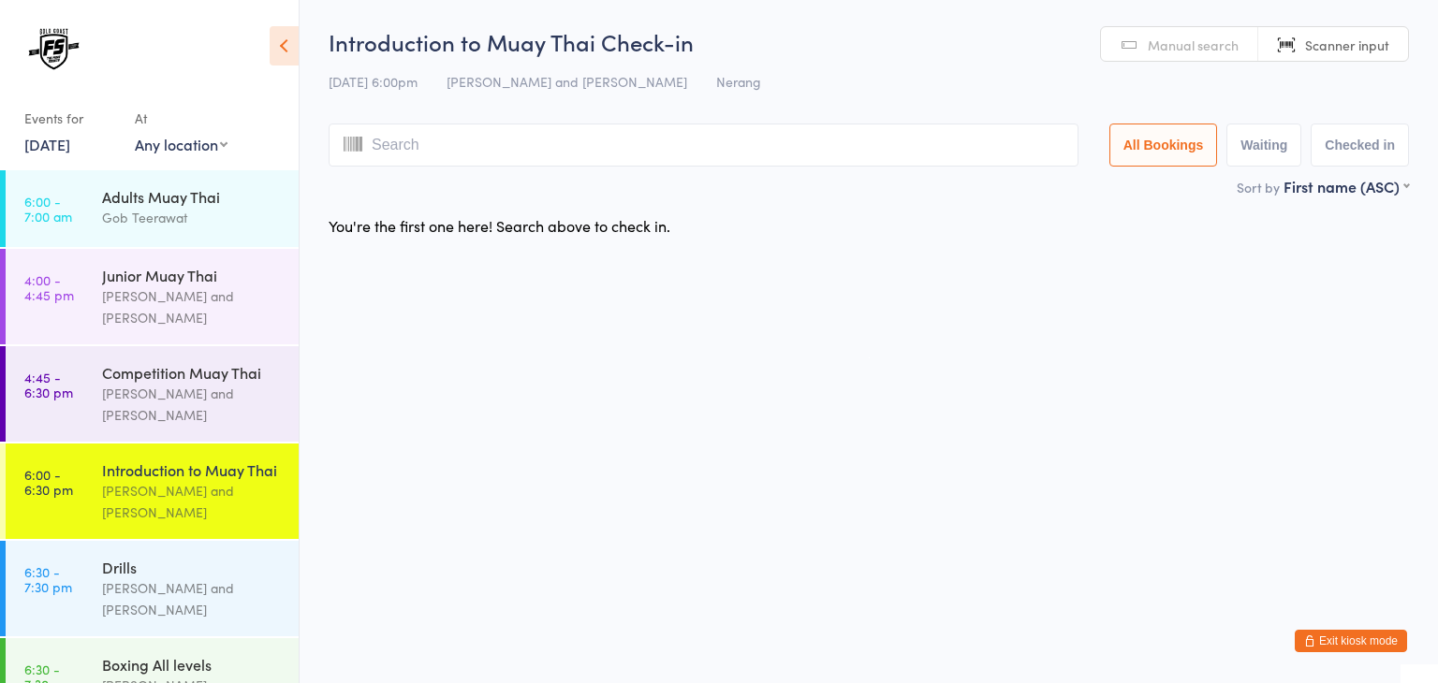
click at [884, 167] on div at bounding box center [704, 145] width 750 height 43
type input "1093"
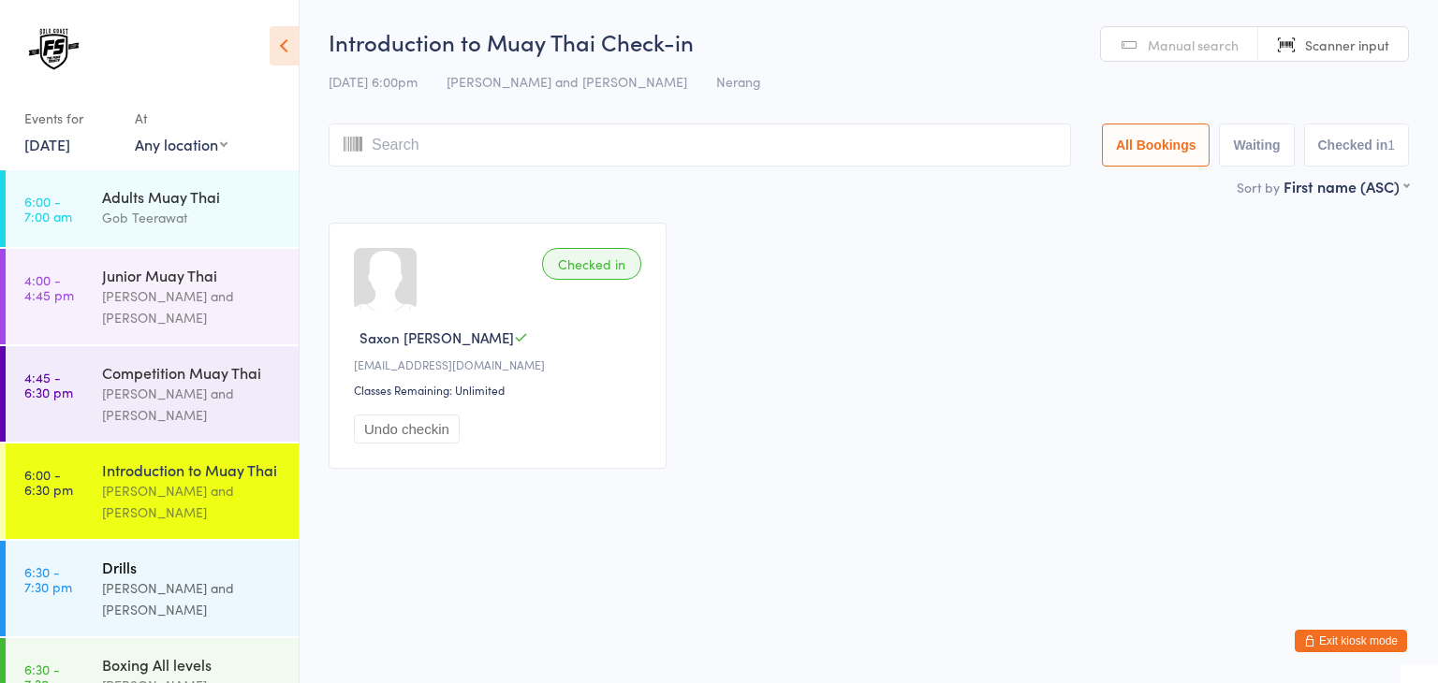
scroll to position [56, 0]
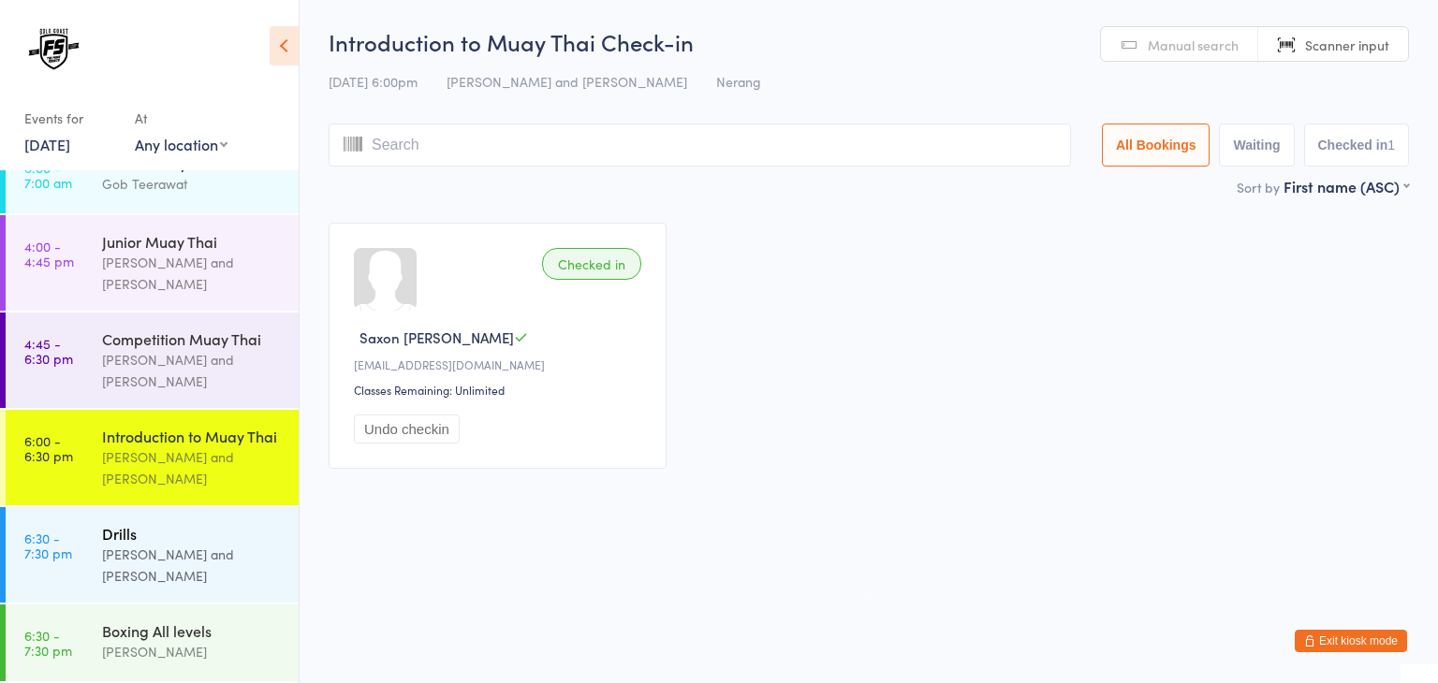
click at [181, 569] on div "Brandon Baresic and Gob Teerawat" at bounding box center [192, 565] width 181 height 43
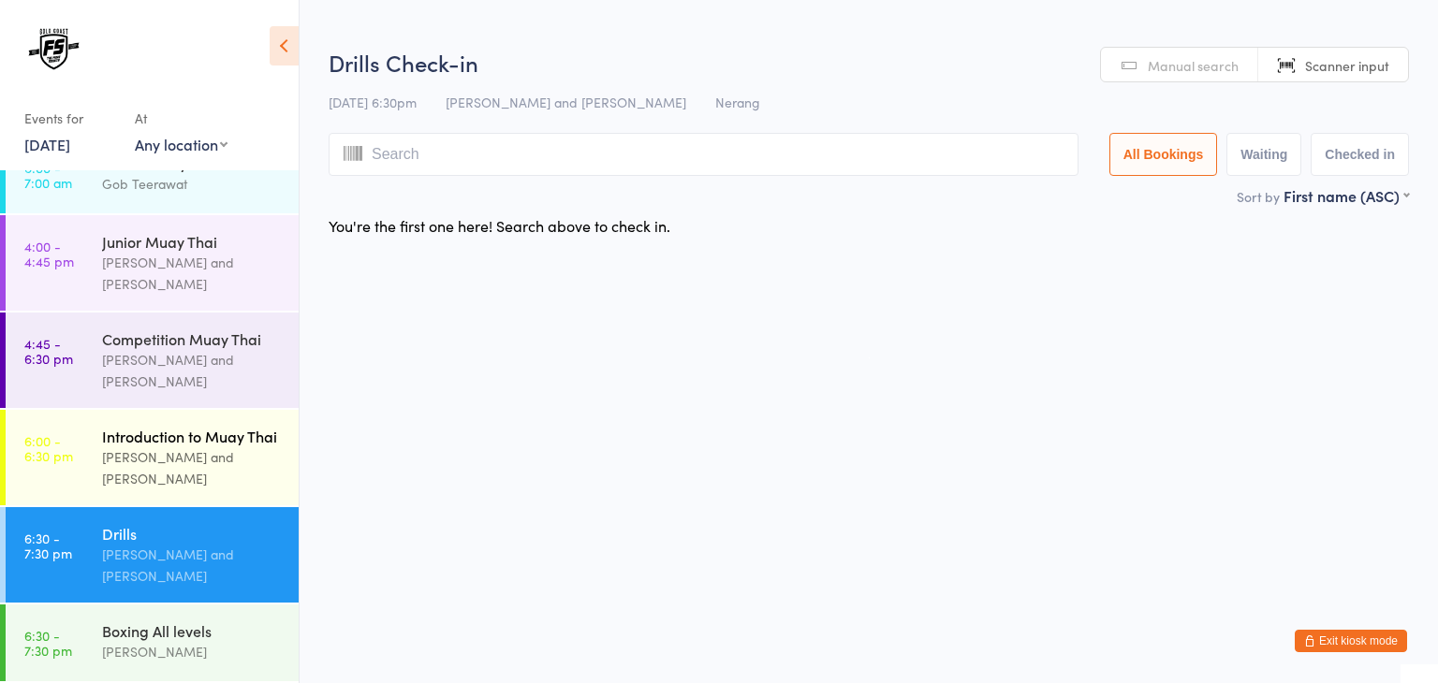
click at [225, 461] on div "Brandon Baresic and Gob Teerawat" at bounding box center [192, 468] width 181 height 43
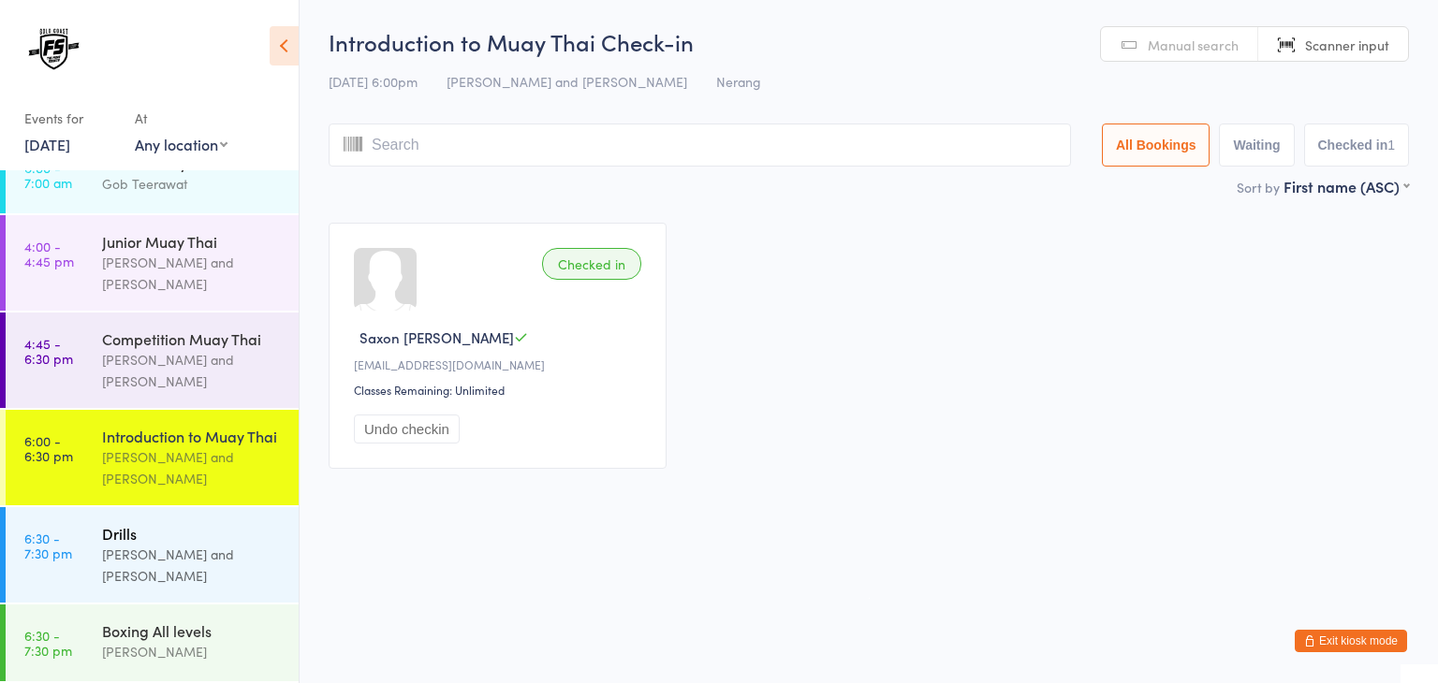
click at [194, 557] on div "Brandon Baresic and Gob Teerawat" at bounding box center [192, 565] width 181 height 43
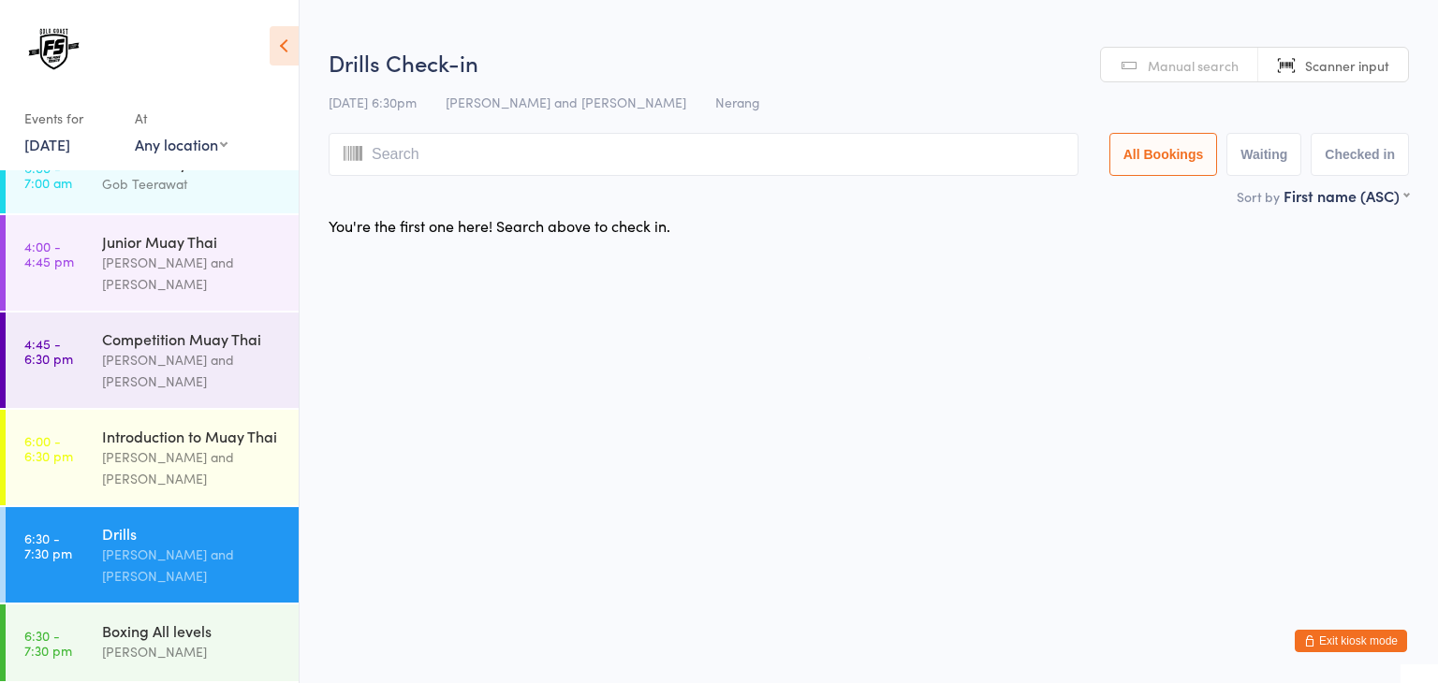
click at [816, 155] on input "search" at bounding box center [704, 154] width 750 height 43
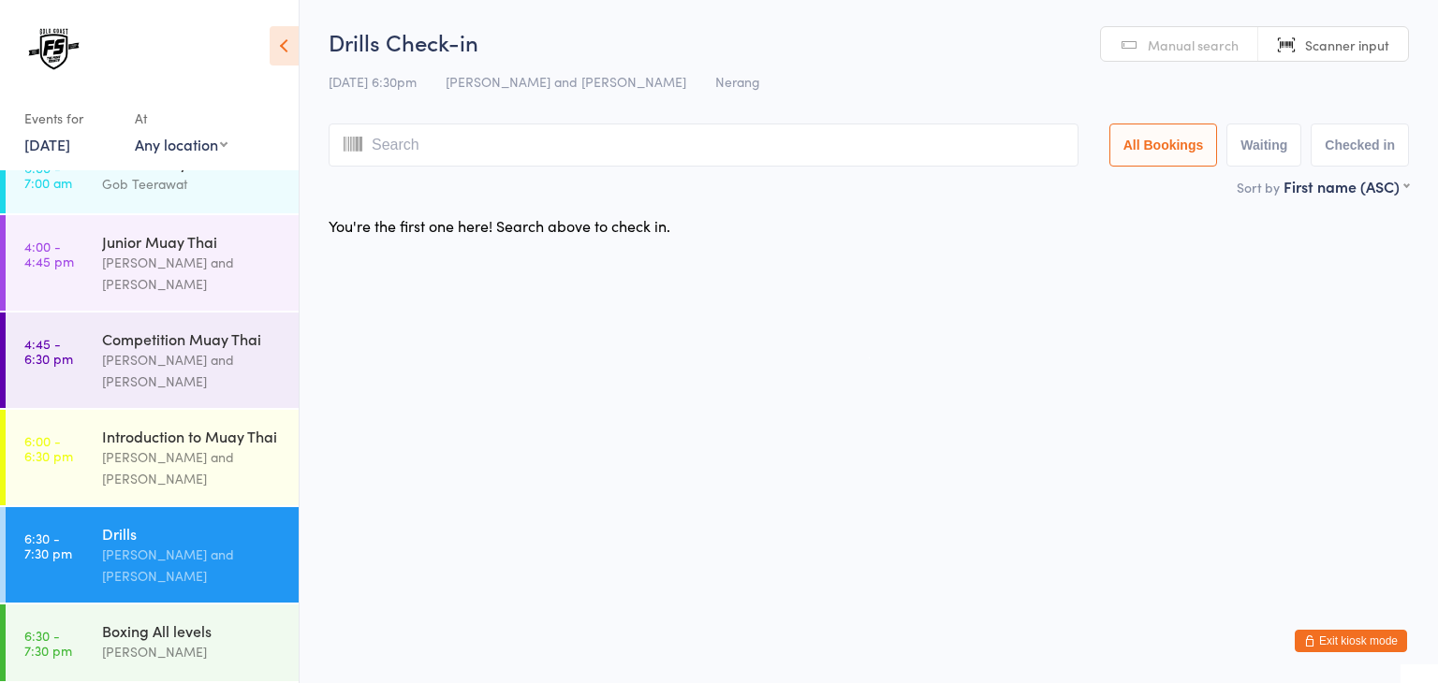
click at [816, 155] on input "search" at bounding box center [704, 145] width 750 height 43
click at [620, 468] on html "You have now entered Kiosk Mode. Members will be able to check themselves in us…" at bounding box center [719, 341] width 1438 height 683
click at [748, 149] on input "search" at bounding box center [704, 145] width 750 height 43
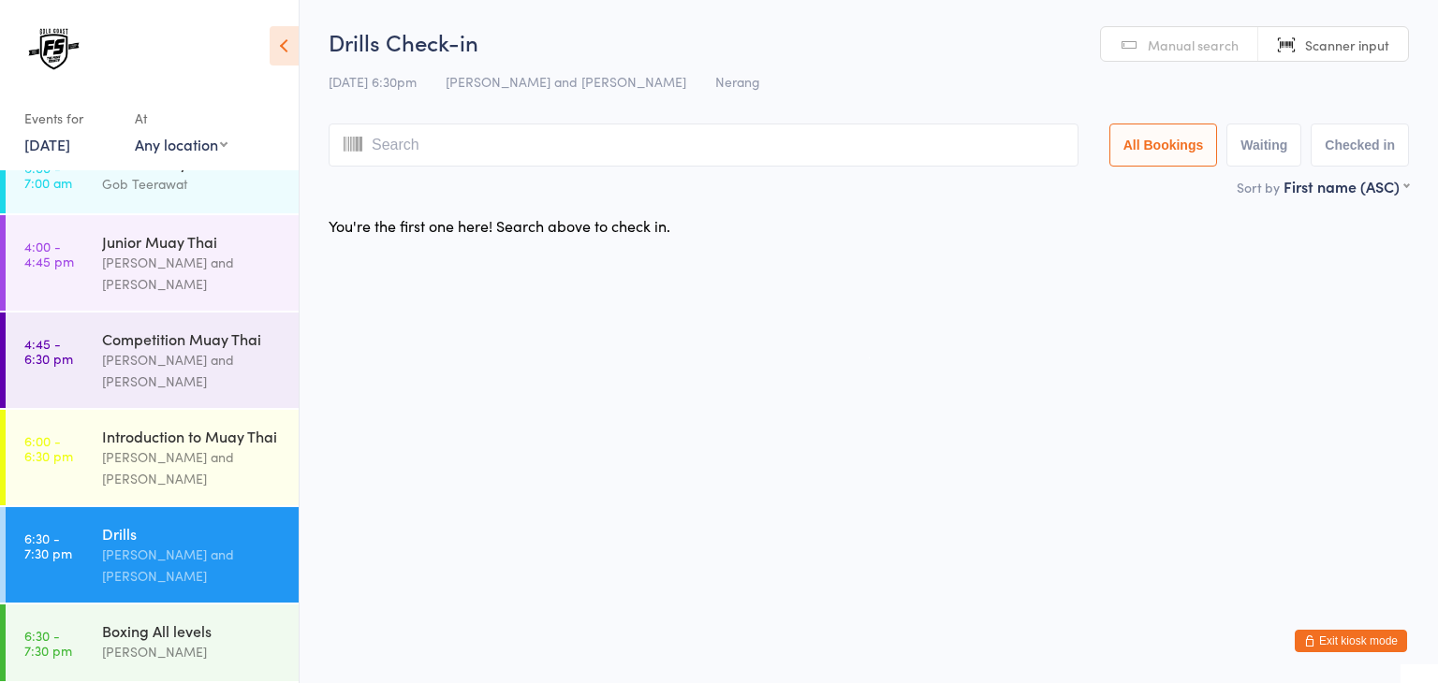
click at [768, 149] on input "search" at bounding box center [704, 145] width 750 height 43
click at [524, 485] on html "You have now entered Kiosk Mode. Members will be able to check themselves in us…" at bounding box center [719, 341] width 1438 height 683
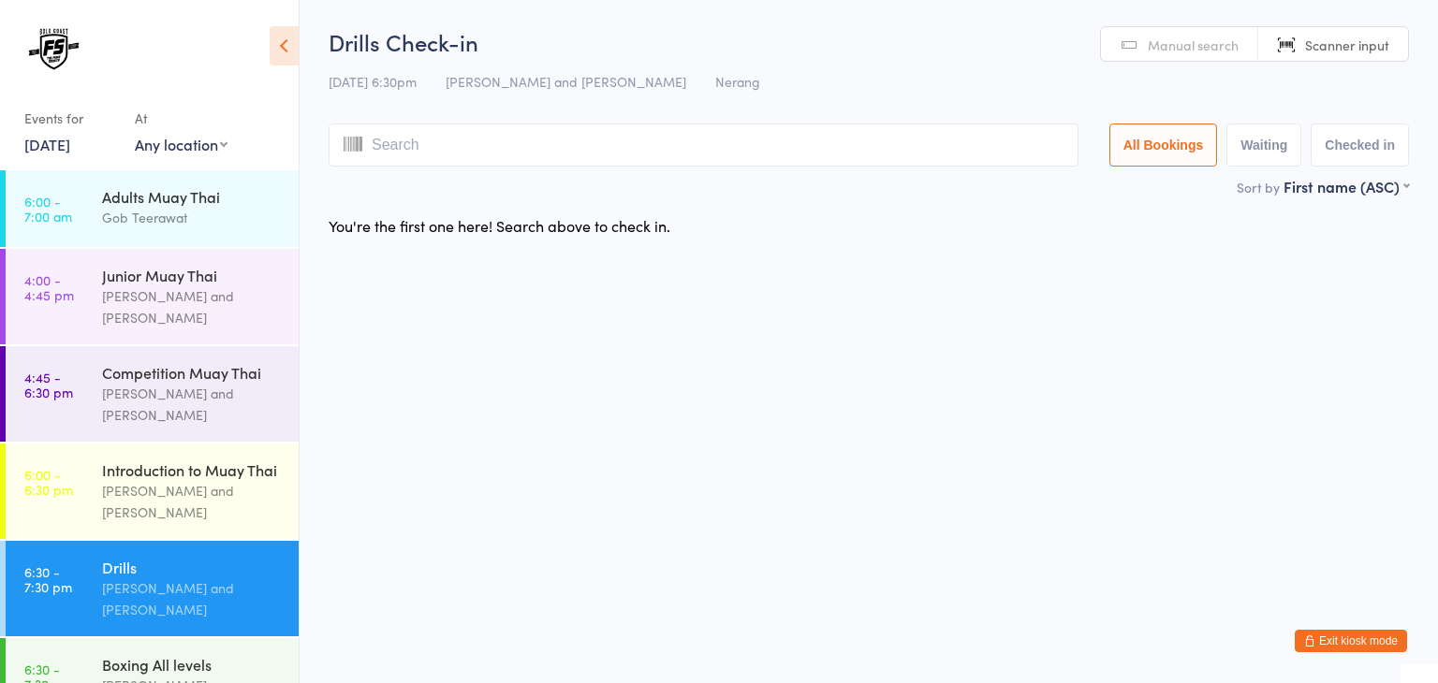
click at [341, 364] on html "You have now entered Kiosk Mode. Members will be able to check themselves in us…" at bounding box center [719, 341] width 1438 height 683
click at [433, 136] on input "search" at bounding box center [704, 145] width 750 height 43
click at [712, 153] on input "search" at bounding box center [704, 145] width 750 height 43
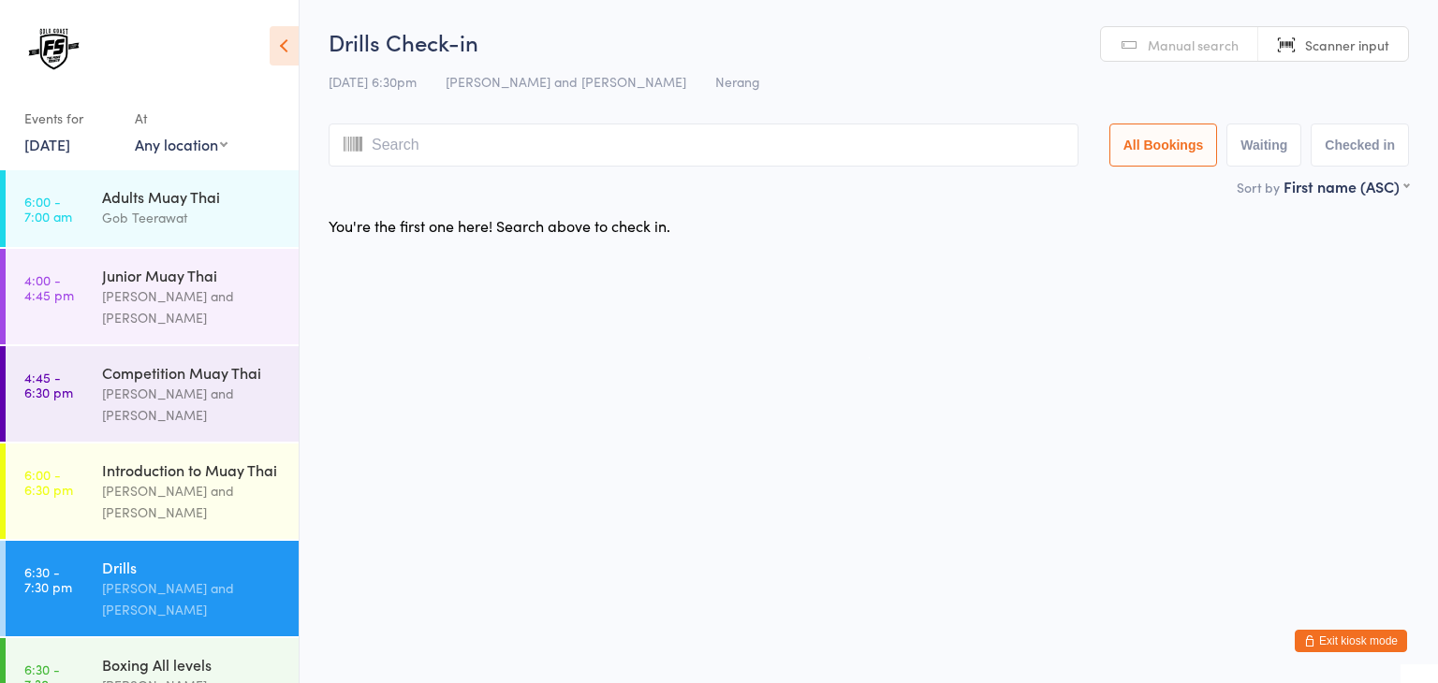
click at [776, 147] on input "search" at bounding box center [704, 145] width 750 height 43
click at [402, 514] on html "You have now entered Kiosk Mode. Members will be able to check themselves in us…" at bounding box center [719, 341] width 1438 height 683
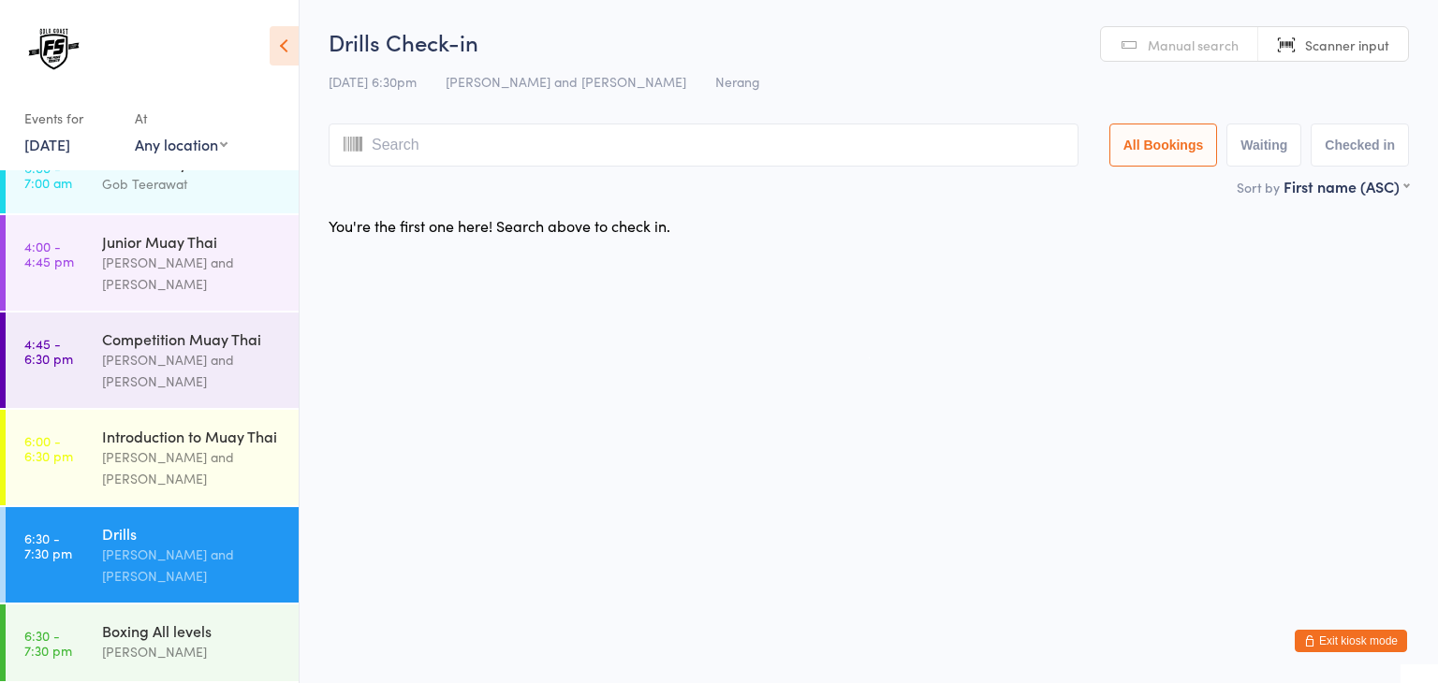
click at [442, 361] on html "You have now entered Kiosk Mode. Members will be able to check themselves in us…" at bounding box center [719, 341] width 1438 height 683
click at [885, 162] on input "search" at bounding box center [704, 145] width 750 height 43
click at [183, 570] on div "Brandon Baresic and Gob Teerawat" at bounding box center [192, 565] width 181 height 43
click at [632, 158] on input "search" at bounding box center [704, 145] width 750 height 43
click at [637, 154] on input "search" at bounding box center [704, 145] width 750 height 43
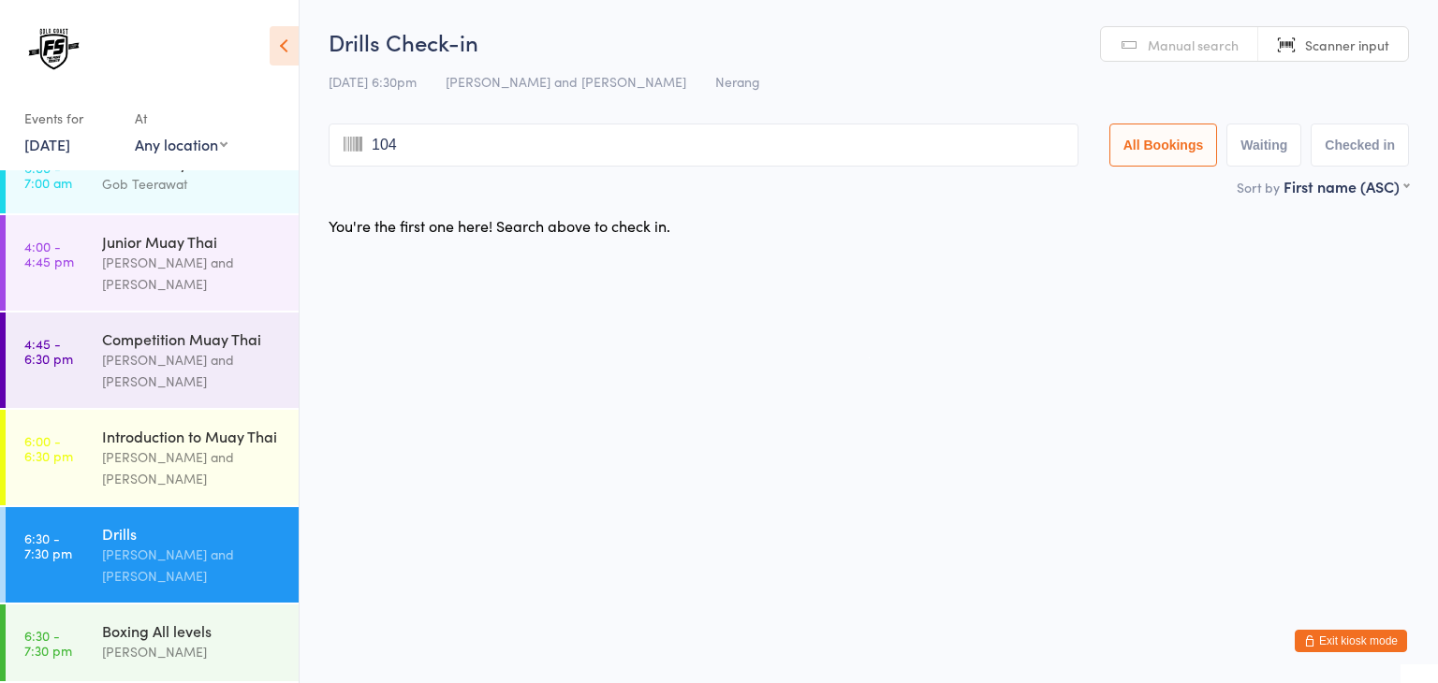
type input "1048"
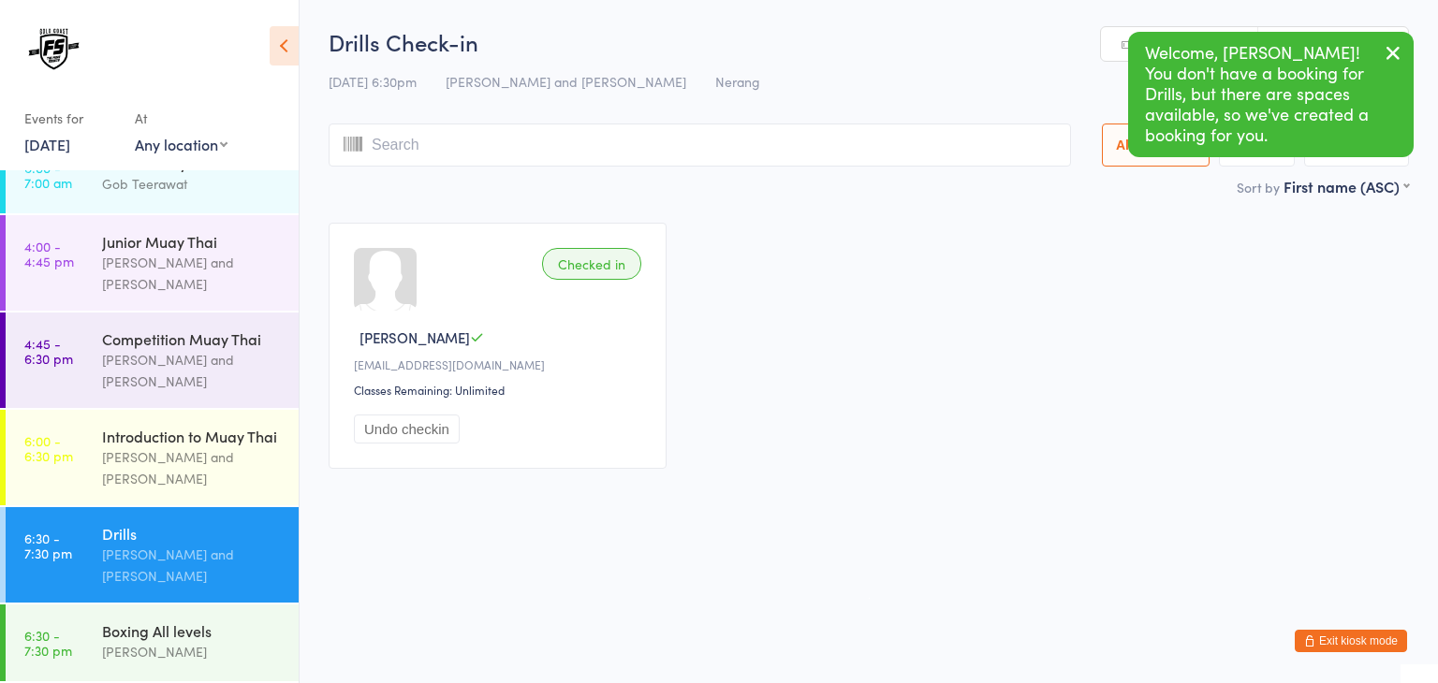
click at [637, 154] on input "search" at bounding box center [700, 145] width 742 height 43
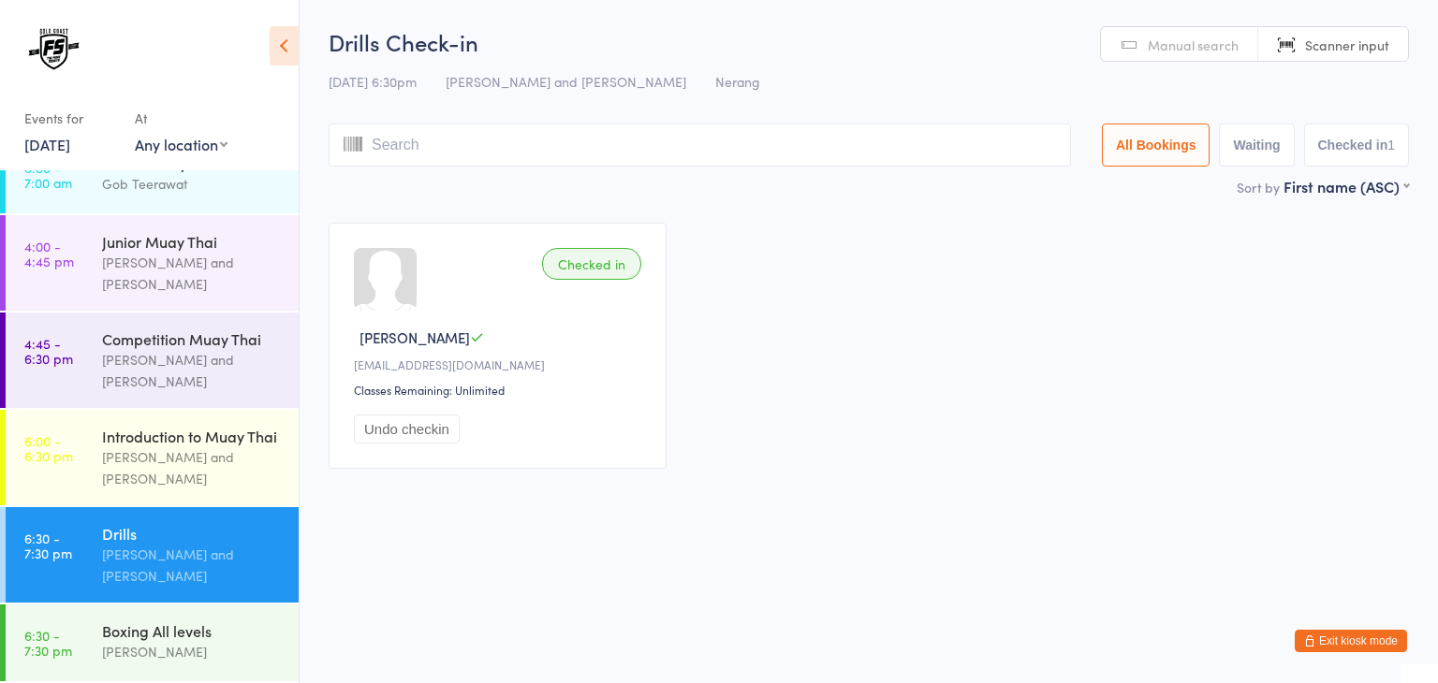
click at [1207, 44] on span "Manual search" at bounding box center [1193, 45] width 91 height 19
click at [884, 143] on input "search" at bounding box center [700, 145] width 742 height 43
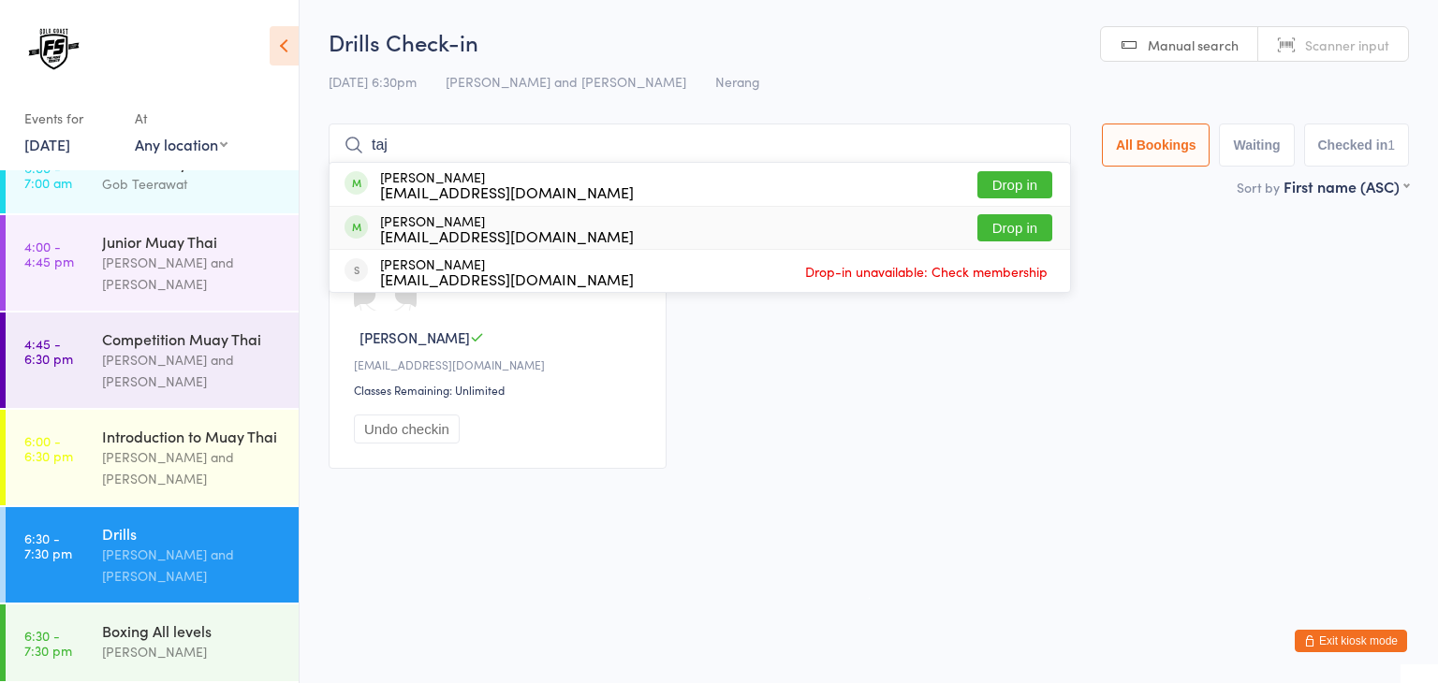
type input "taj"
click at [998, 229] on button "Drop in" at bounding box center [1014, 227] width 75 height 27
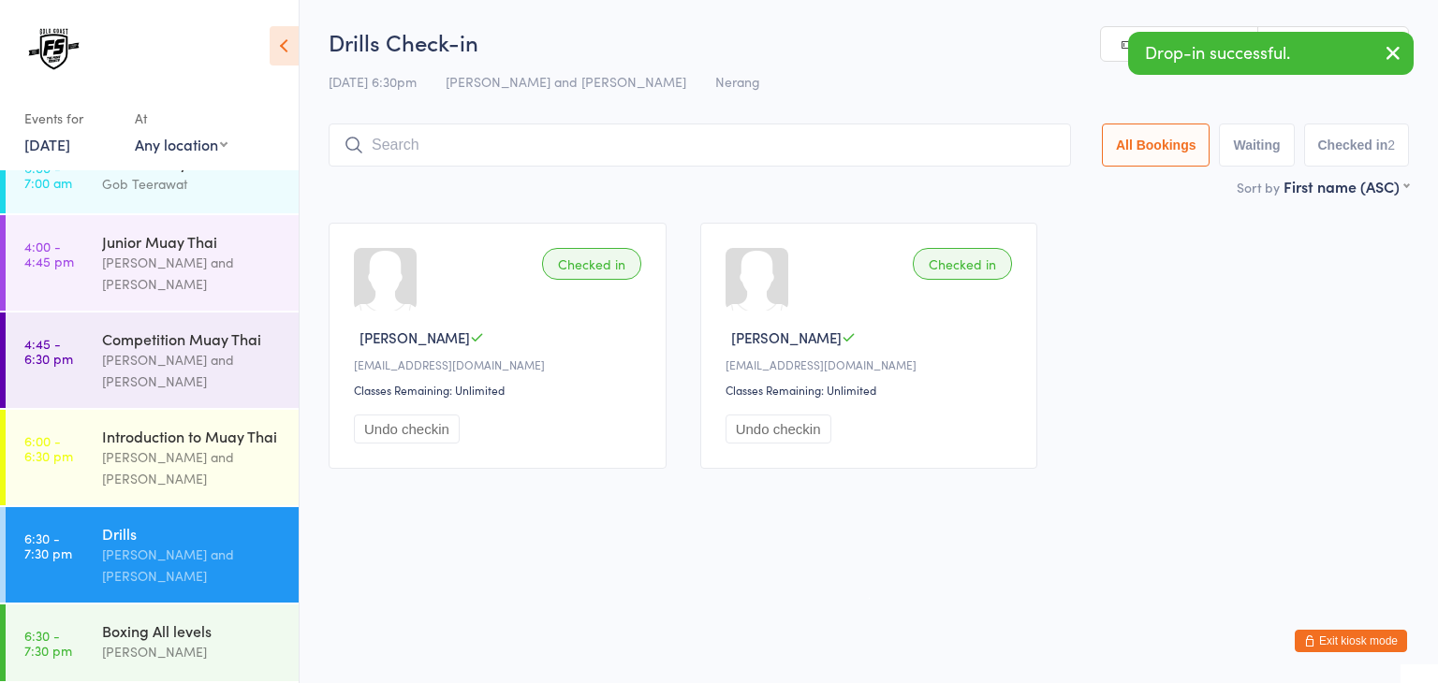
click at [1391, 53] on icon "button" at bounding box center [1393, 52] width 22 height 23
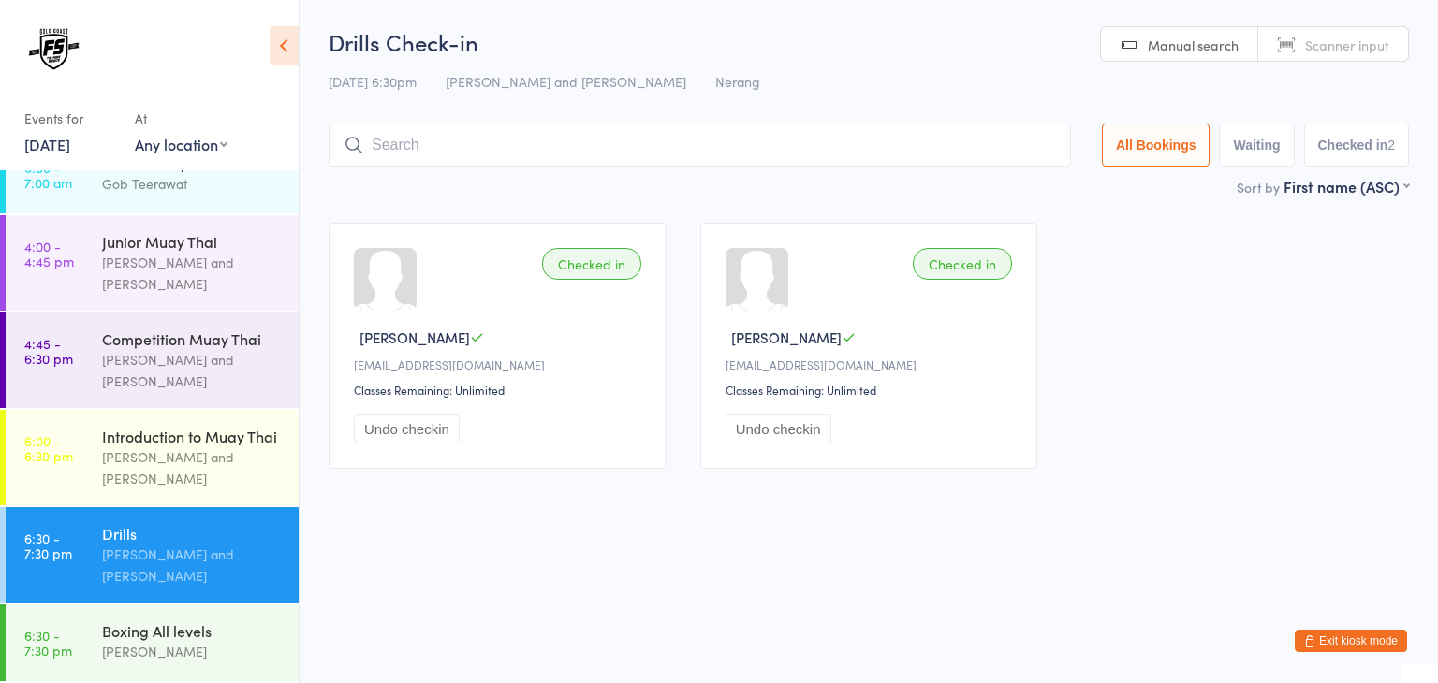
click at [1364, 51] on span "Scanner input" at bounding box center [1347, 45] width 84 height 19
click at [833, 154] on input "search" at bounding box center [700, 145] width 742 height 43
click at [890, 142] on input "search" at bounding box center [700, 145] width 742 height 43
click at [646, 541] on html "You have now entered Kiosk Mode. Members will be able to check themselves in us…" at bounding box center [719, 341] width 1438 height 683
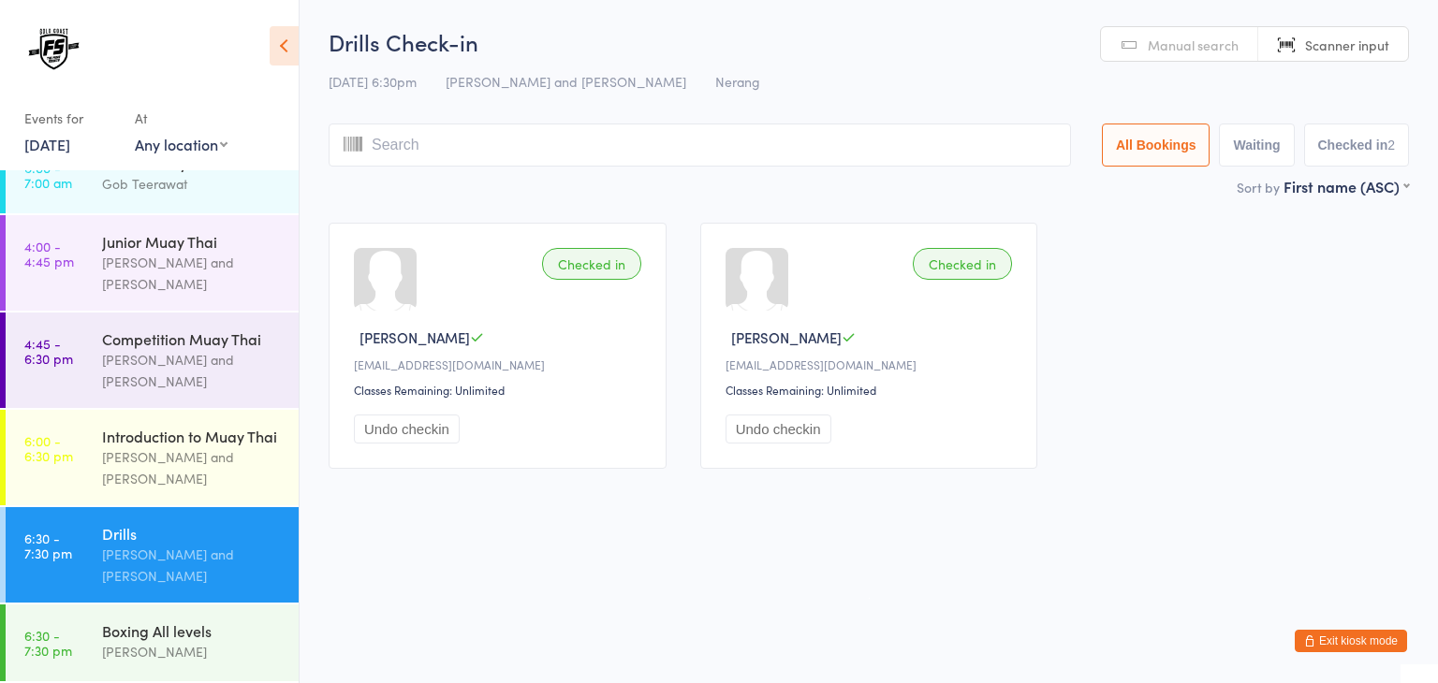
click at [951, 158] on input "search" at bounding box center [700, 145] width 742 height 43
click at [961, 138] on input "search" at bounding box center [700, 145] width 742 height 43
type input "1057"
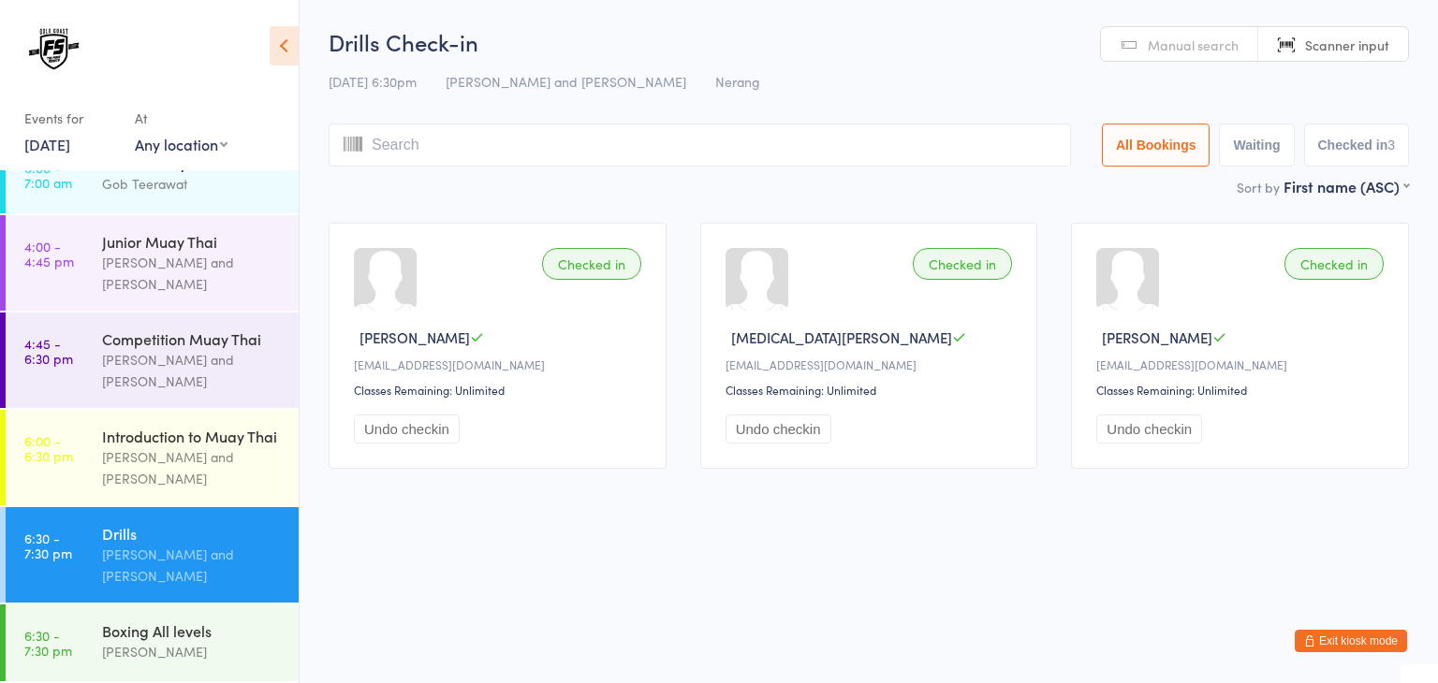
click at [992, 136] on input "search" at bounding box center [700, 145] width 742 height 43
type input "1084"
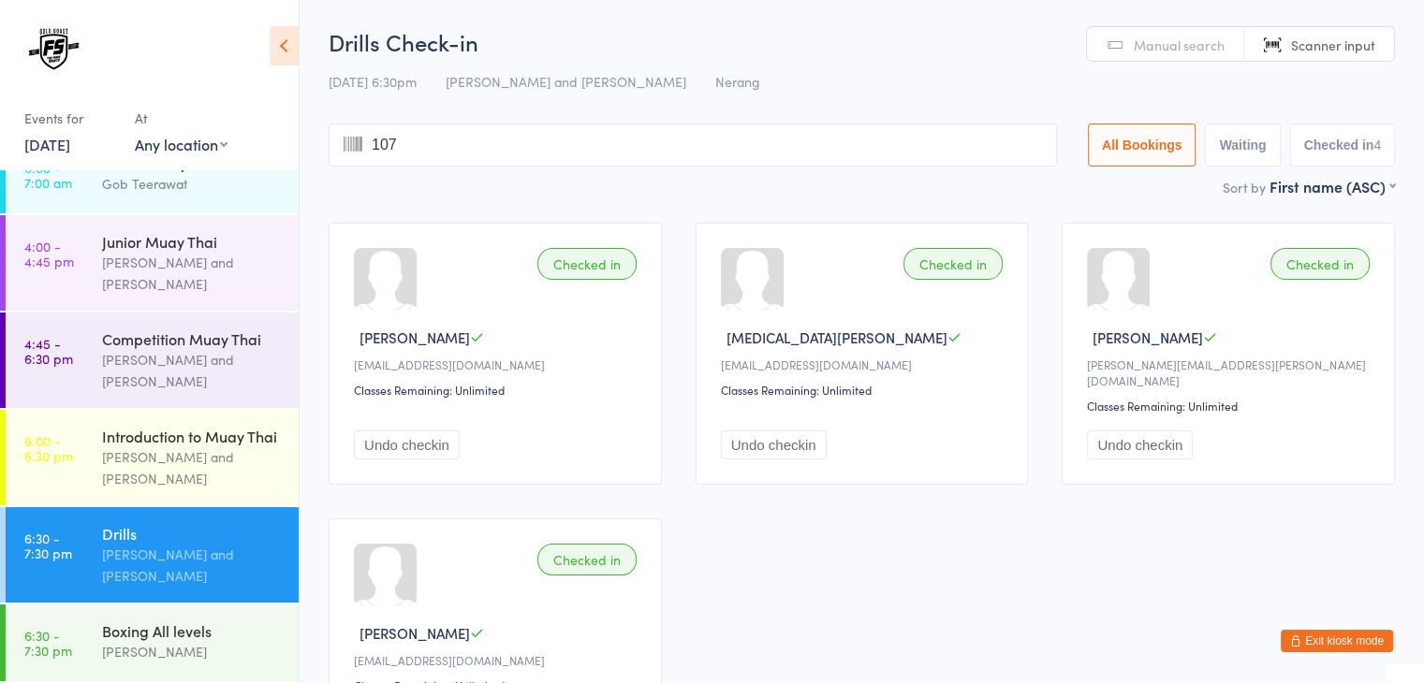
type input "1073"
type input "1047"
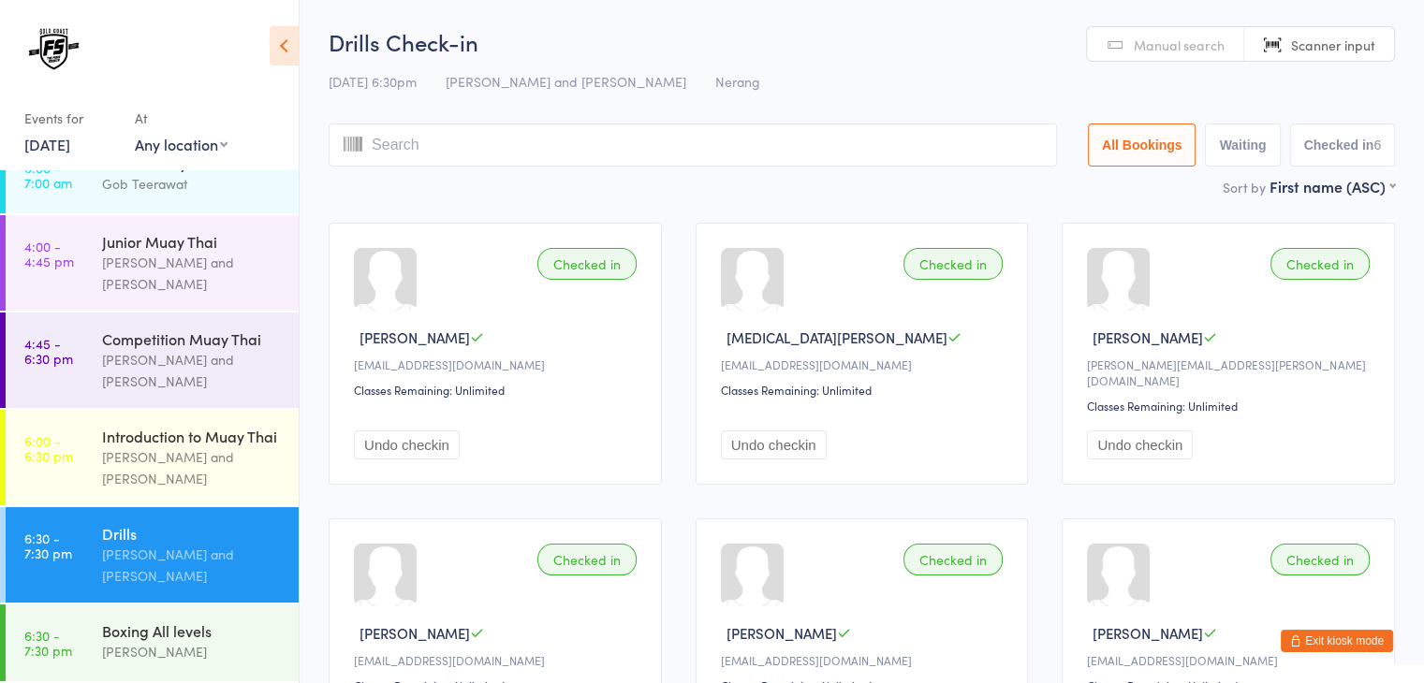
click at [992, 136] on input "search" at bounding box center [693, 145] width 728 height 43
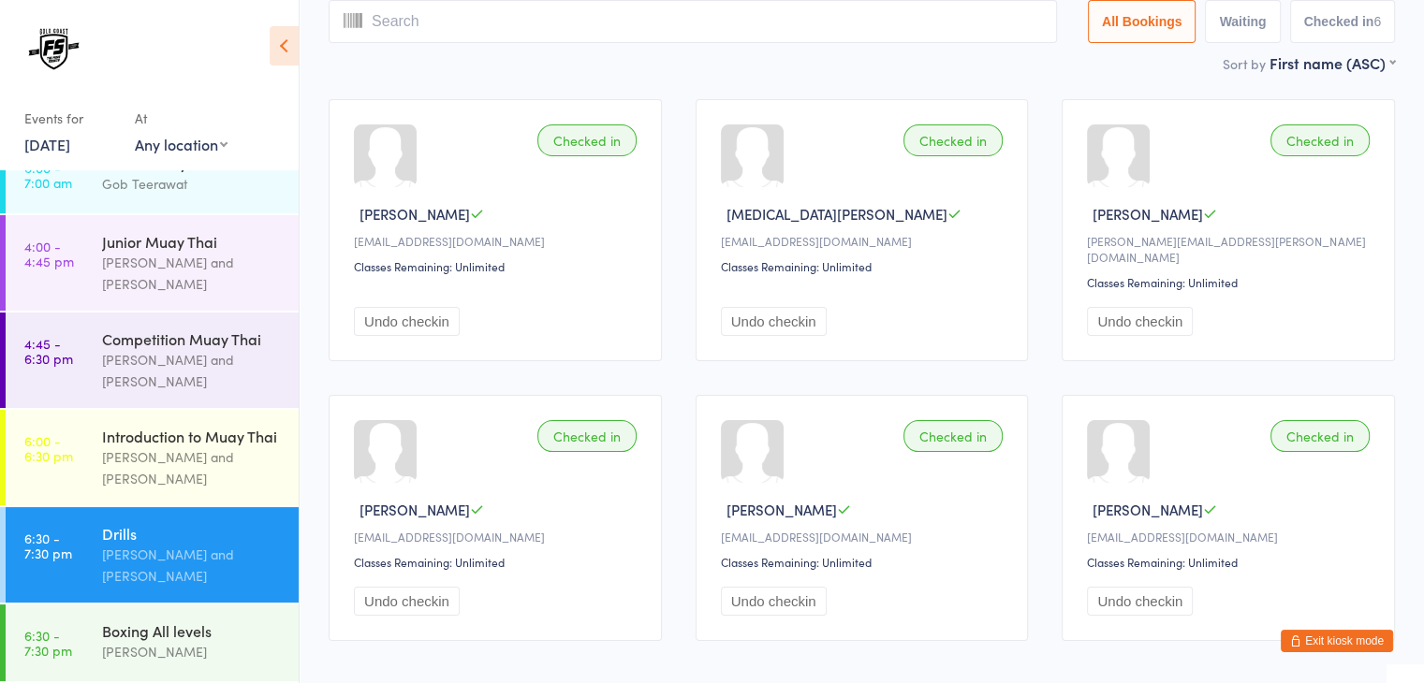
scroll to position [0, 0]
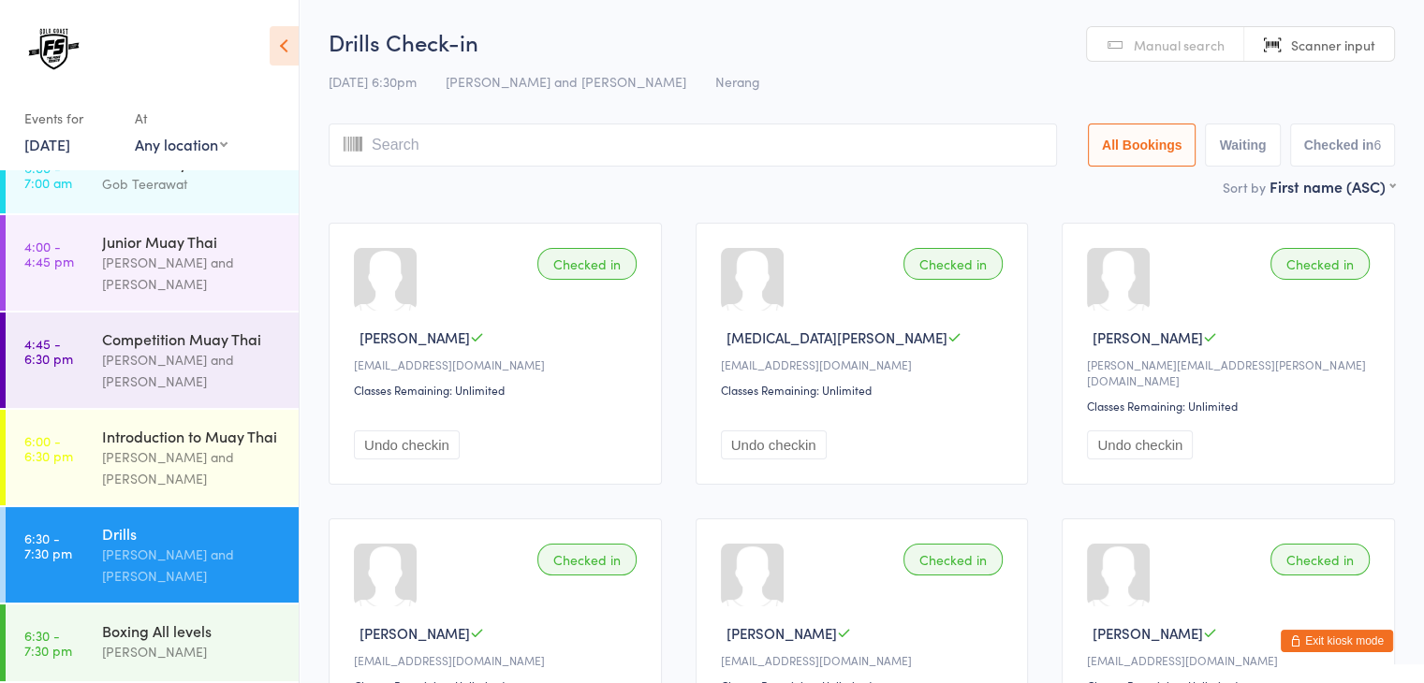
click at [1157, 42] on span "Manual search" at bounding box center [1179, 45] width 91 height 19
click at [915, 140] on input "search" at bounding box center [693, 145] width 728 height 43
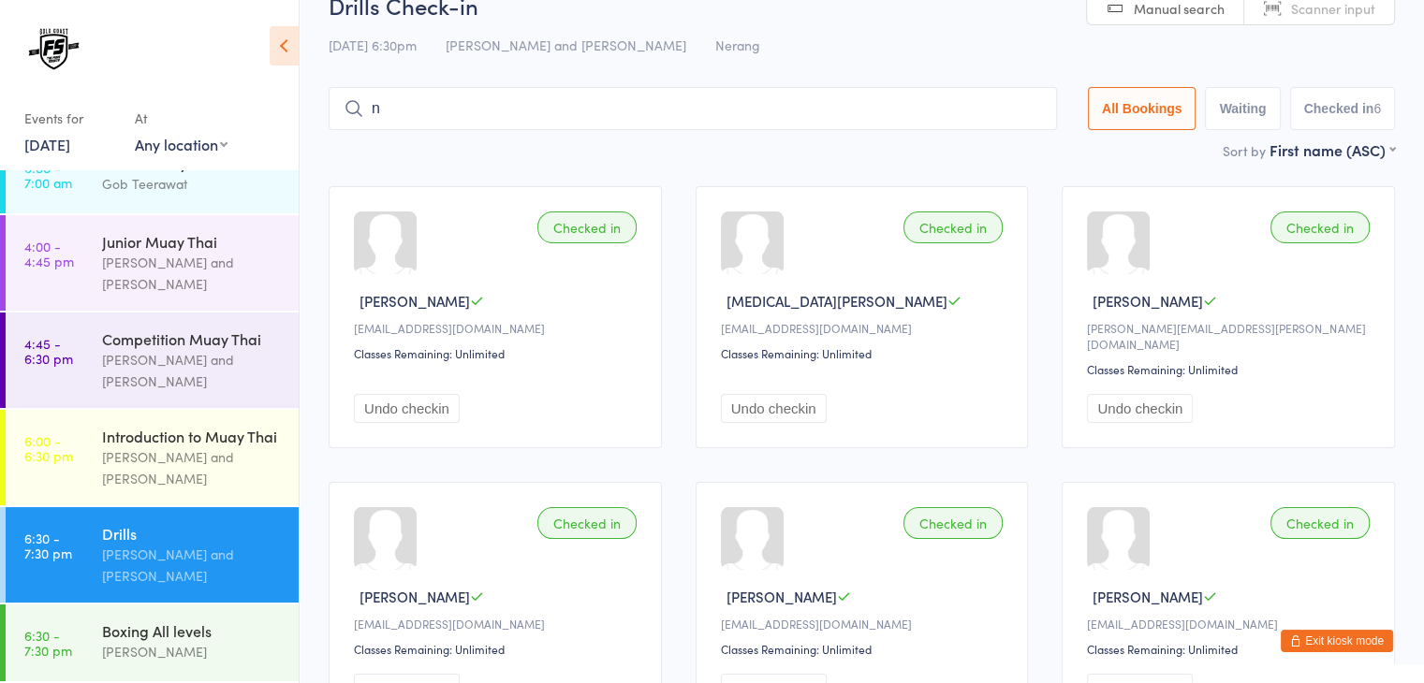
scroll to position [45, 0]
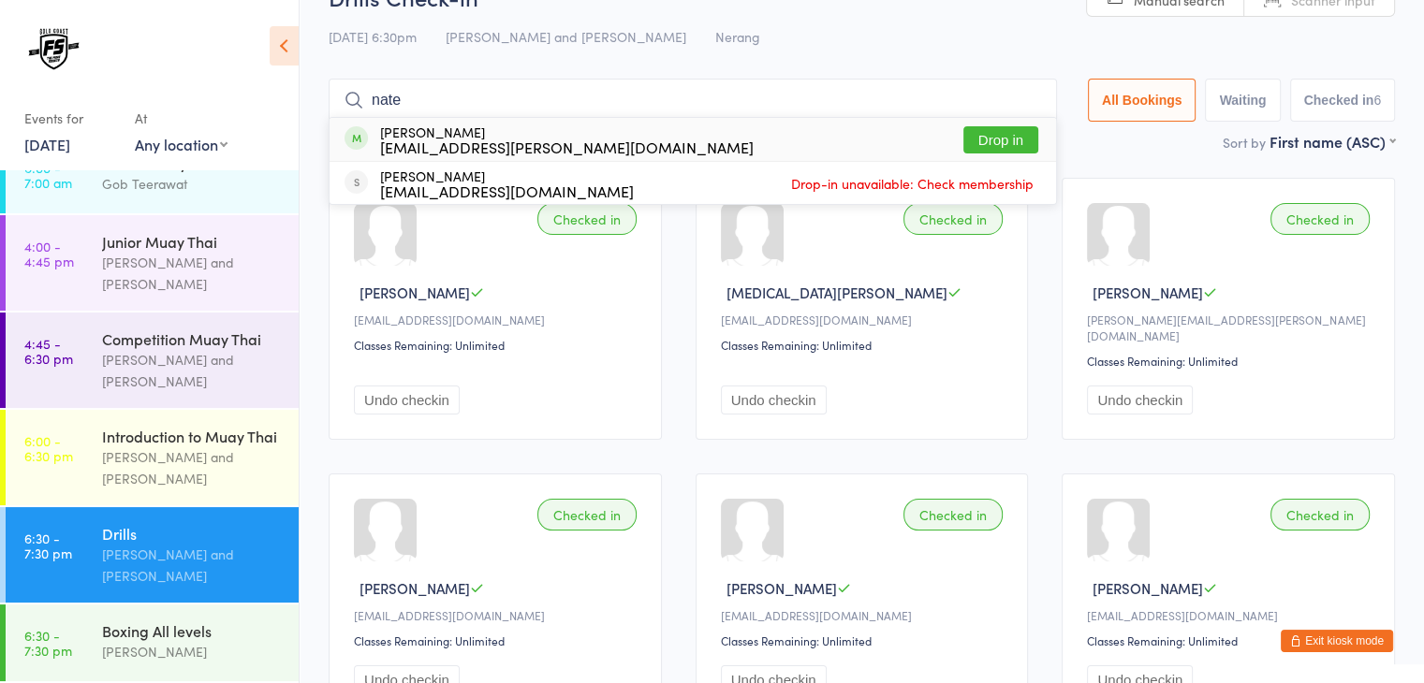
type input "nate"
click at [985, 139] on button "Drop in" at bounding box center [1000, 139] width 75 height 27
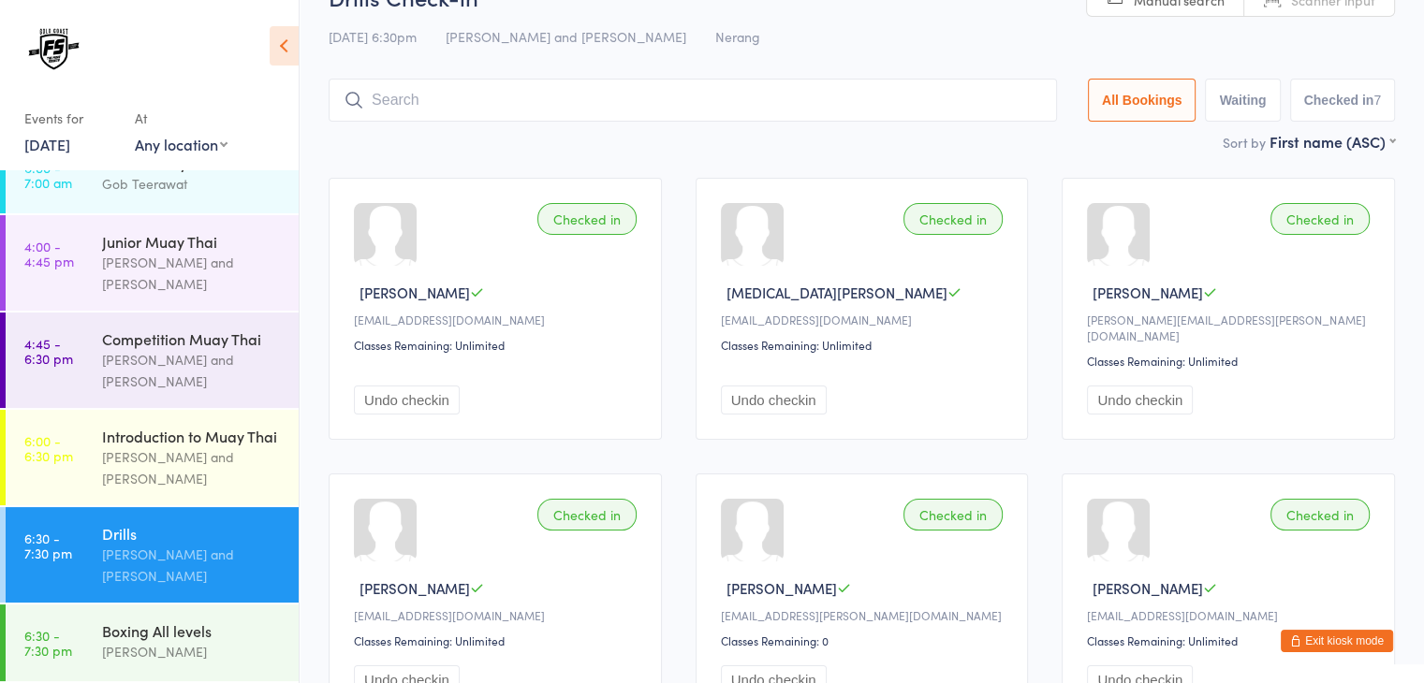
click at [967, 104] on input "search" at bounding box center [693, 100] width 728 height 43
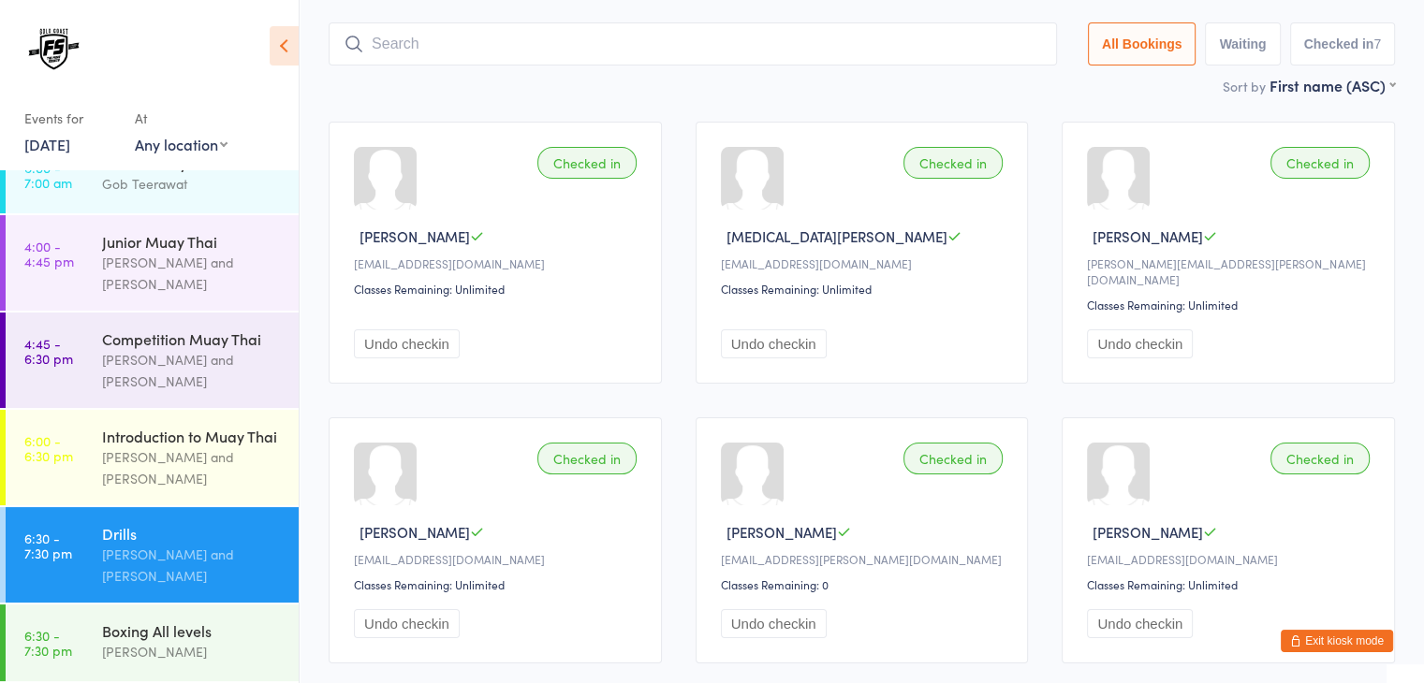
scroll to position [124, 0]
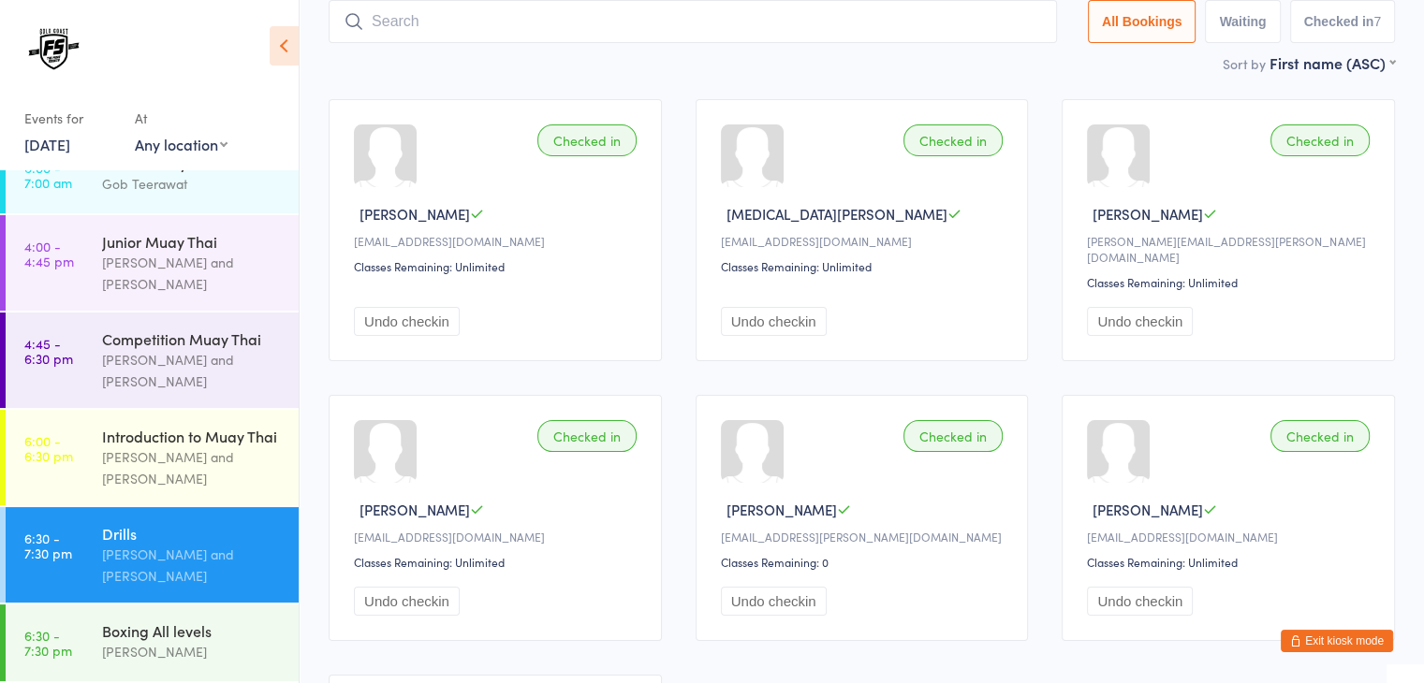
click at [892, 22] on input "search" at bounding box center [693, 21] width 728 height 43
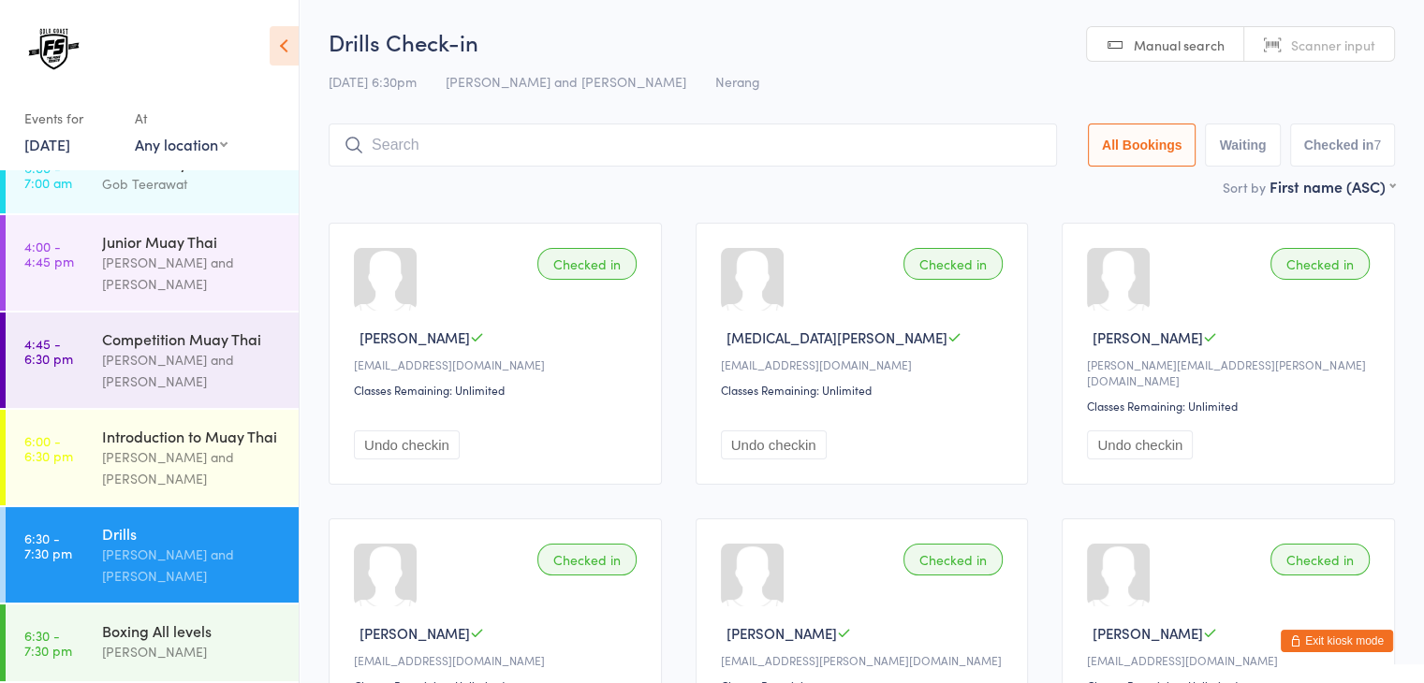
click at [1298, 49] on span "Scanner input" at bounding box center [1333, 45] width 84 height 19
type input "1105"
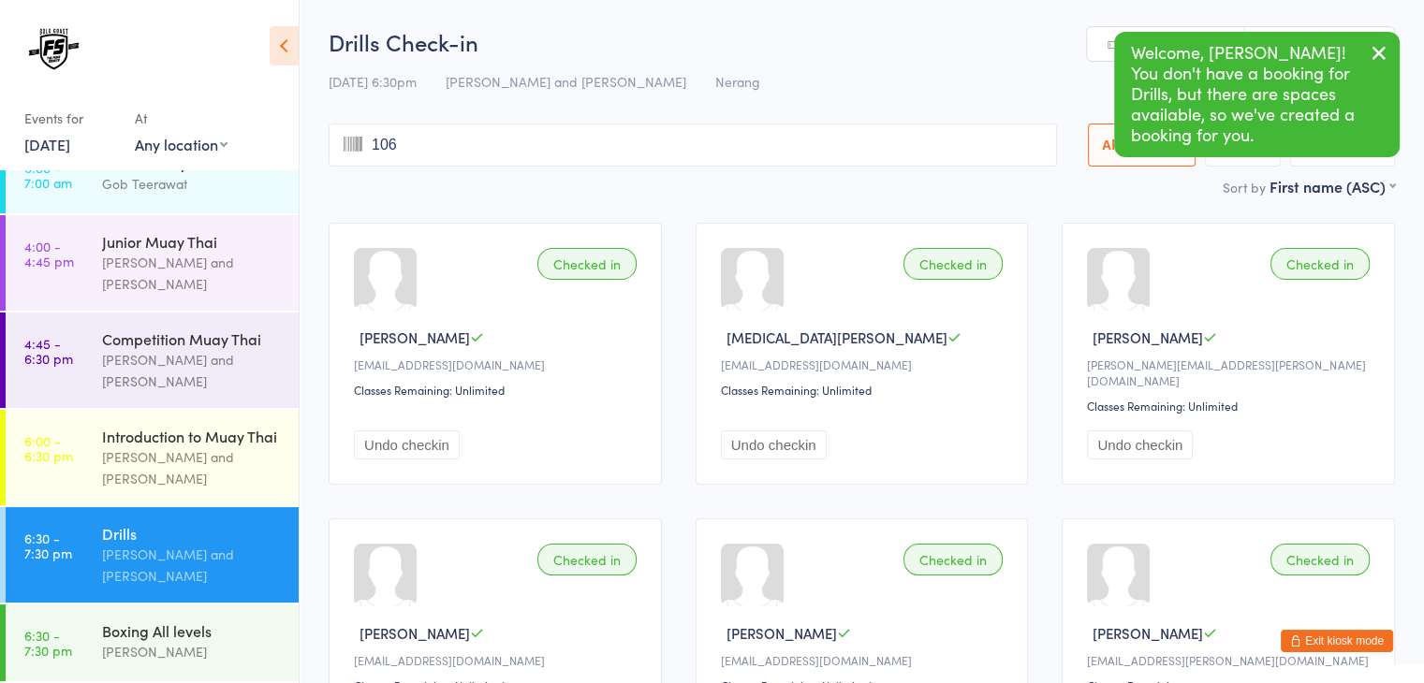
type input "1060"
type input "1059"
click at [977, 383] on div "Classes Remaining: Unlimited" at bounding box center [865, 390] width 288 height 16
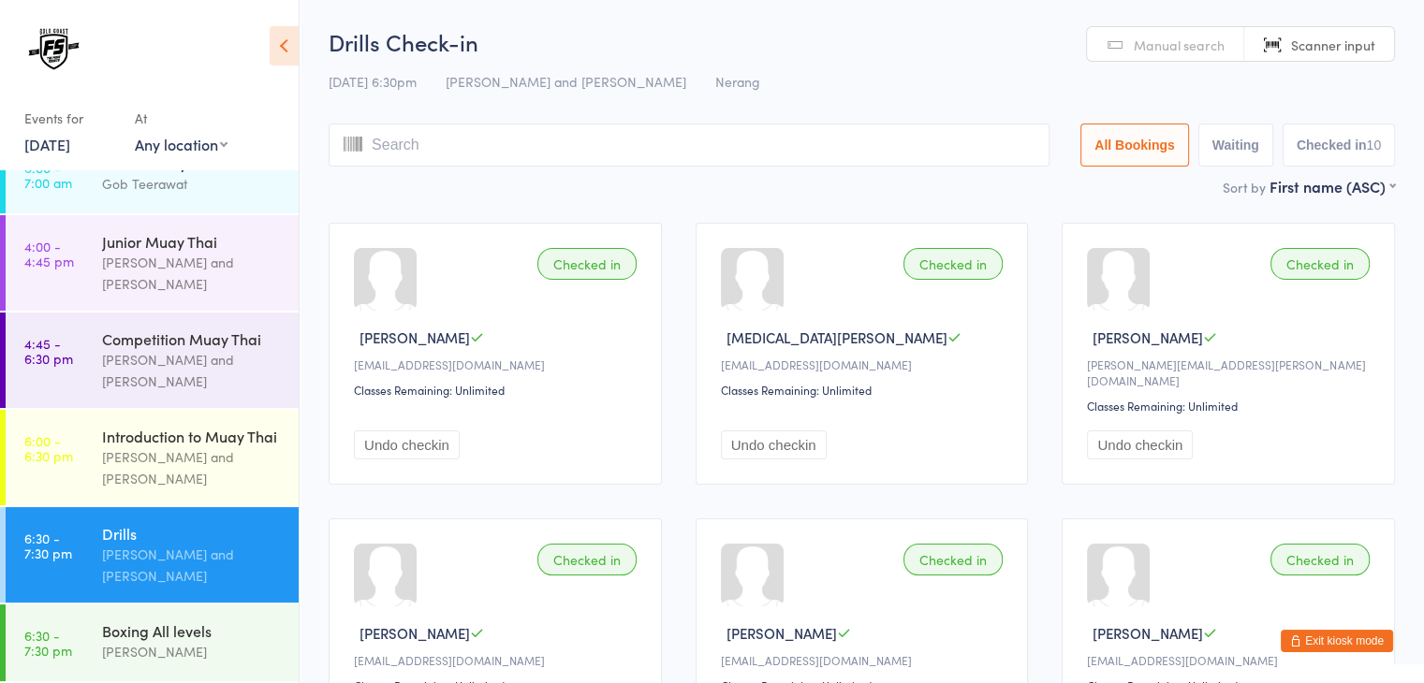
click at [977, 383] on div "Classes Remaining: Unlimited" at bounding box center [865, 390] width 288 height 16
click at [816, 136] on input "search" at bounding box center [689, 145] width 721 height 43
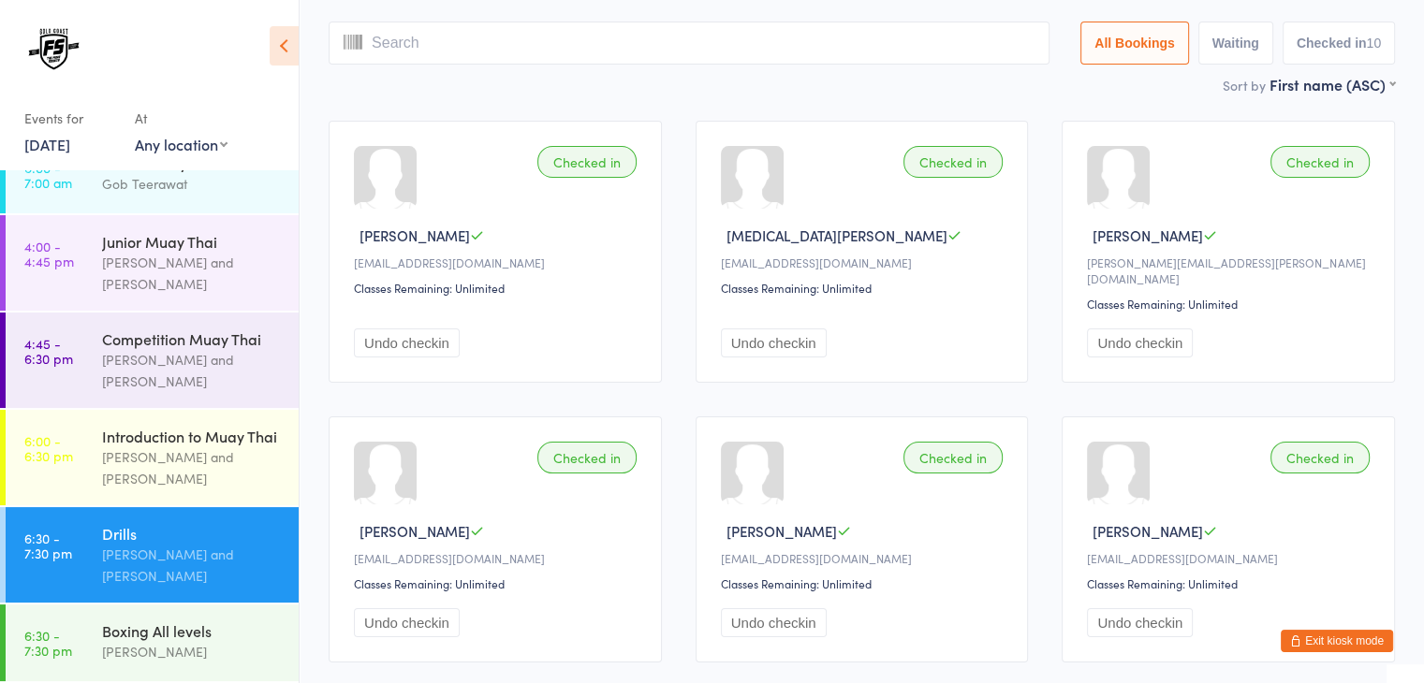
scroll to position [101, 0]
click at [768, 44] on input "search" at bounding box center [689, 43] width 721 height 43
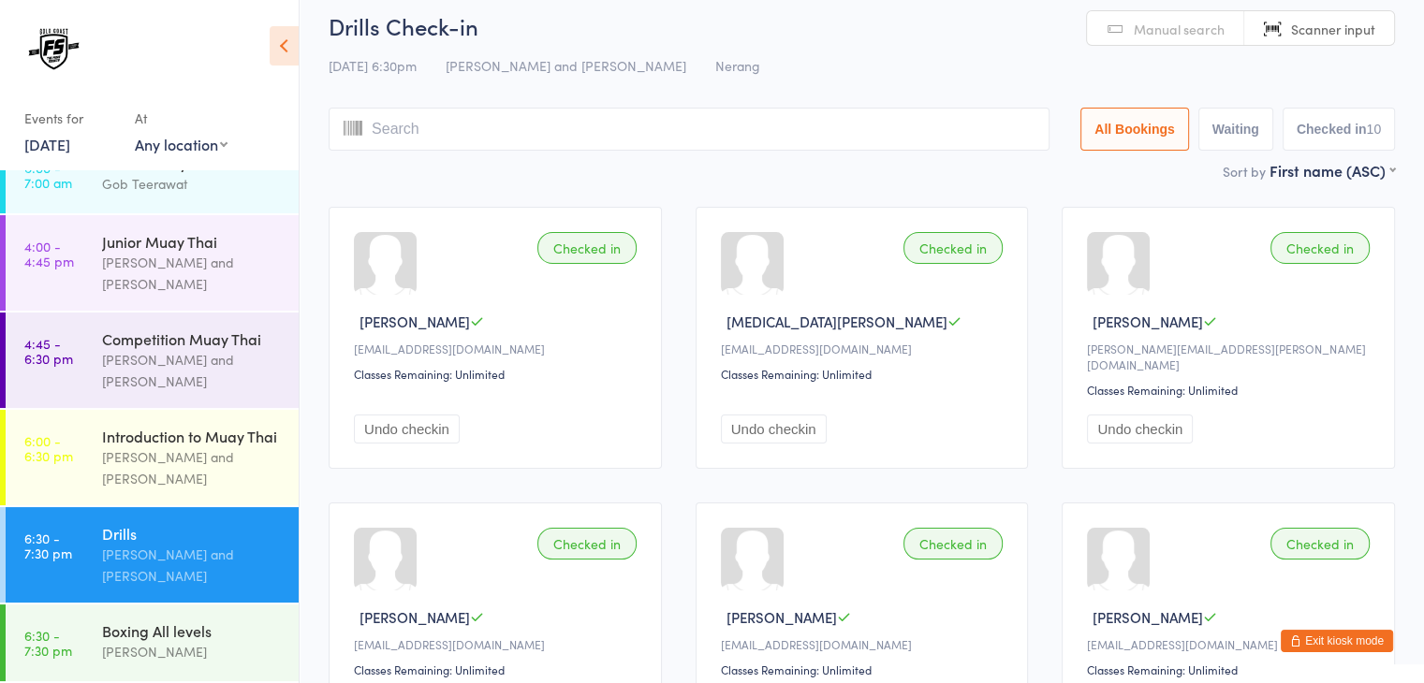
scroll to position [0, 0]
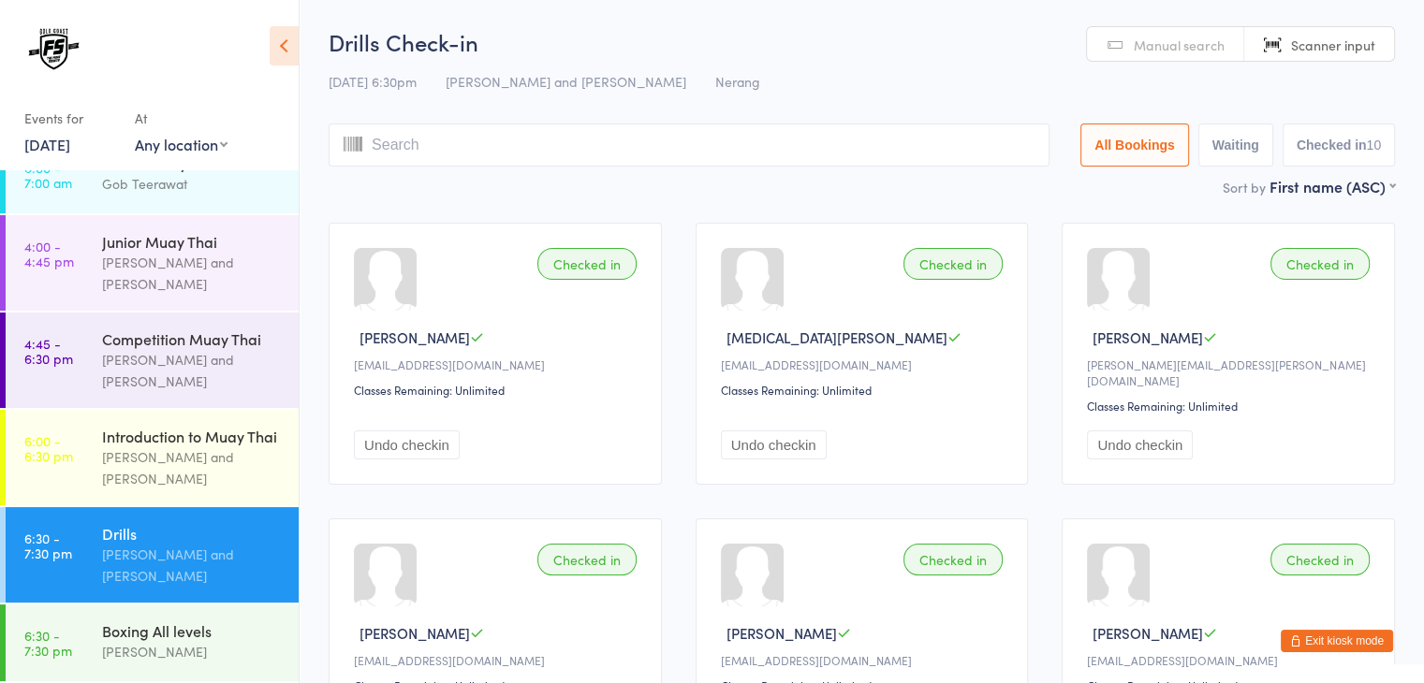
click at [1146, 53] on span "Manual search" at bounding box center [1179, 45] width 91 height 19
click at [870, 138] on input "search" at bounding box center [689, 145] width 721 height 43
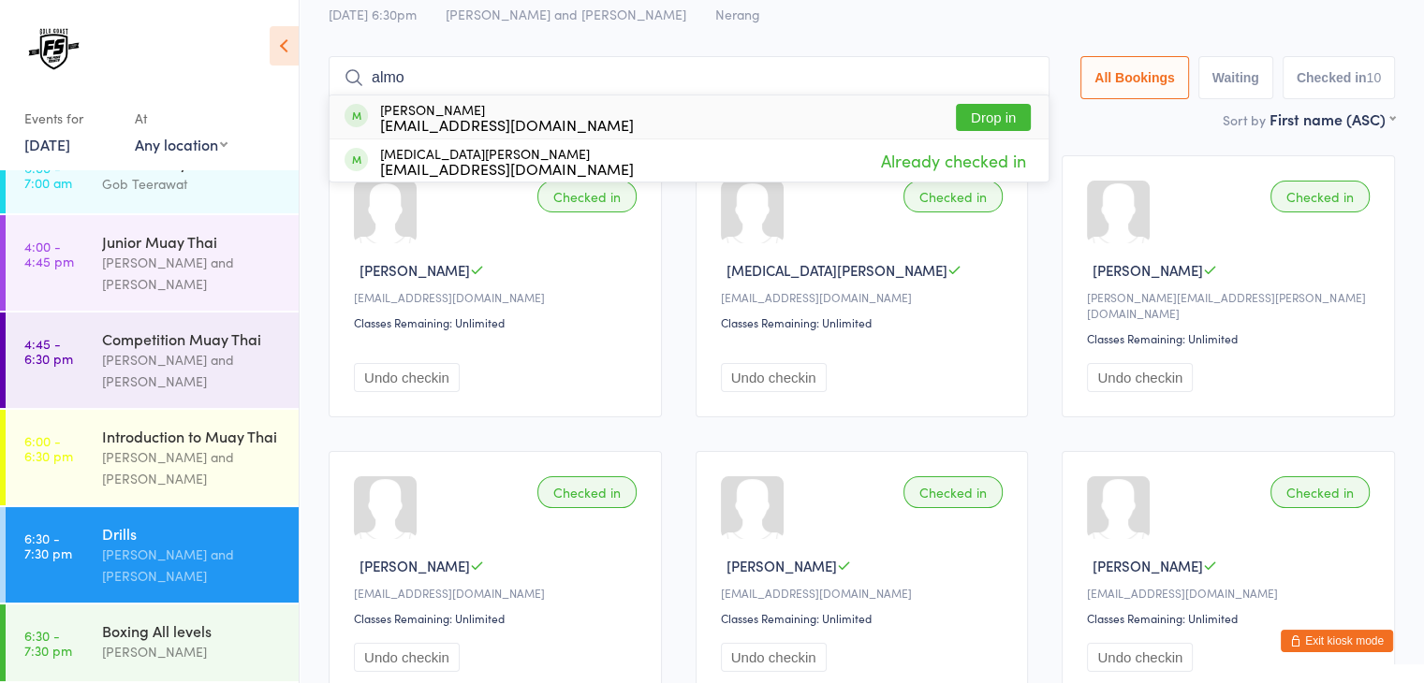
type input "almo"
click at [972, 124] on button "Drop in" at bounding box center [993, 117] width 75 height 27
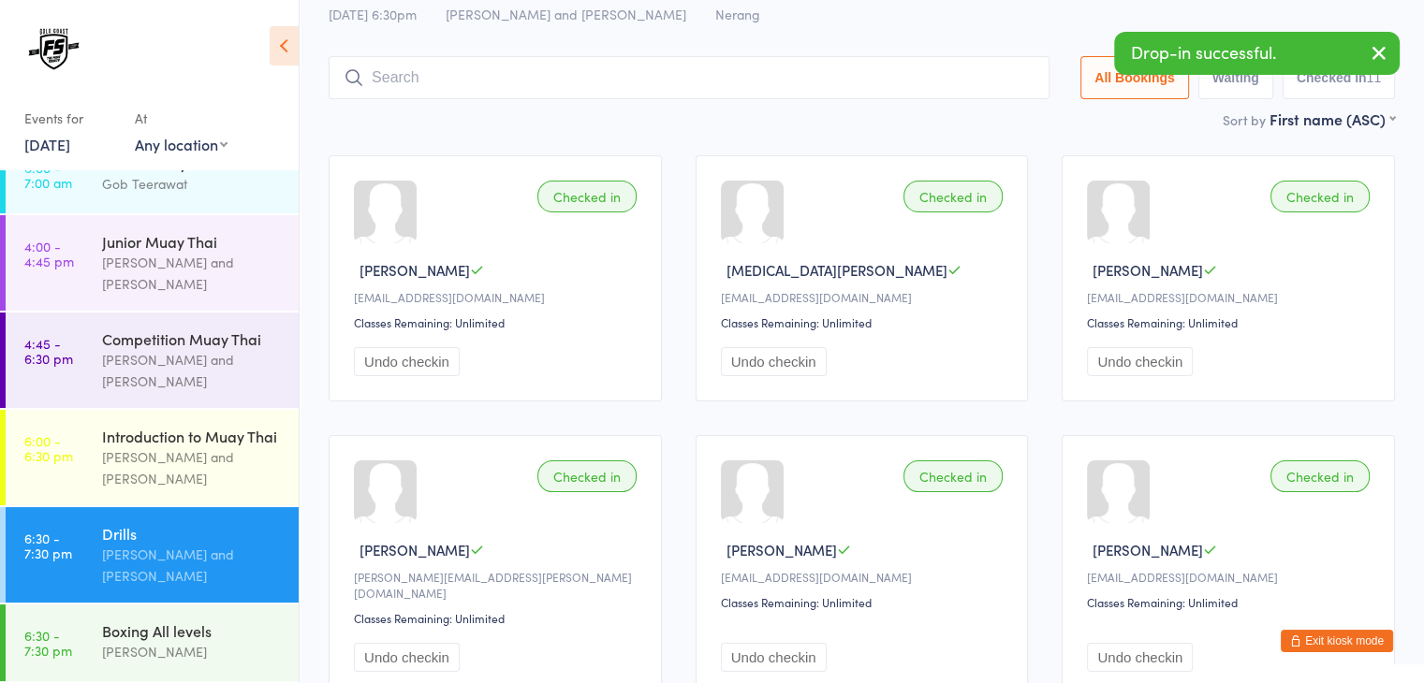
click at [901, 93] on input "search" at bounding box center [689, 77] width 721 height 43
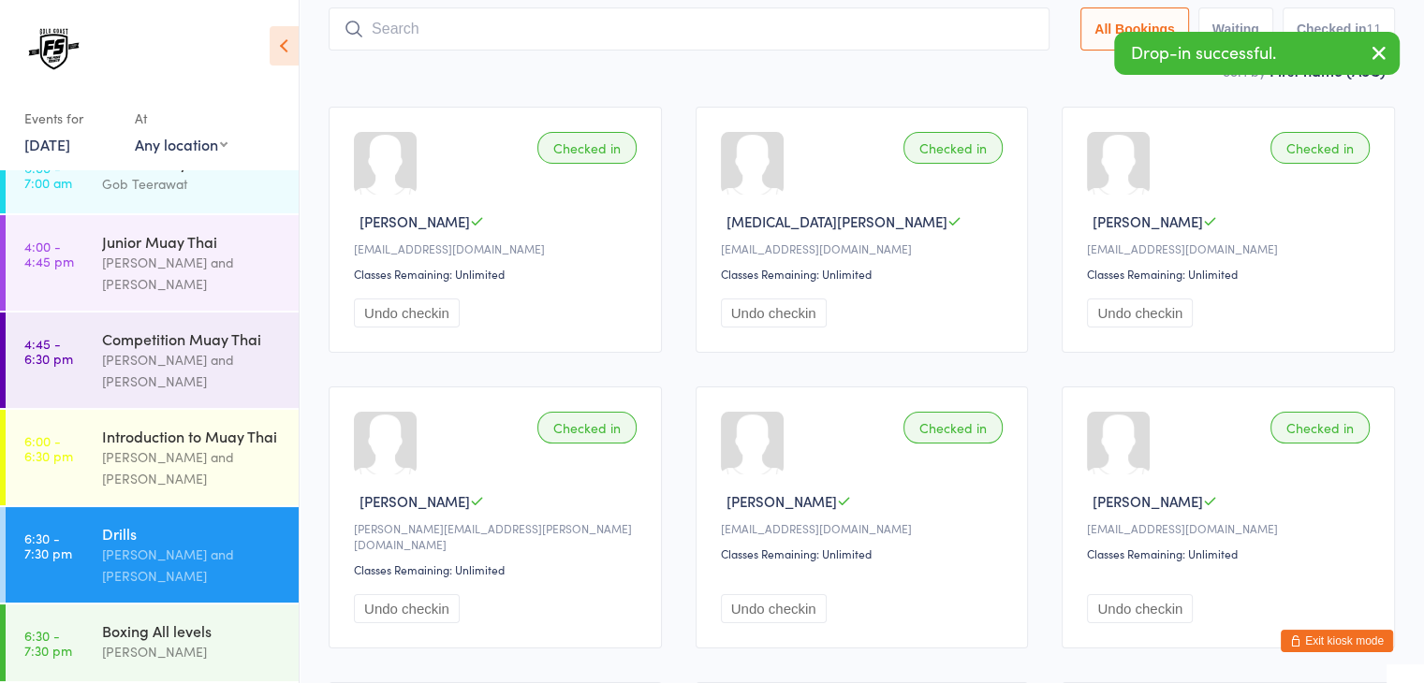
scroll to position [124, 0]
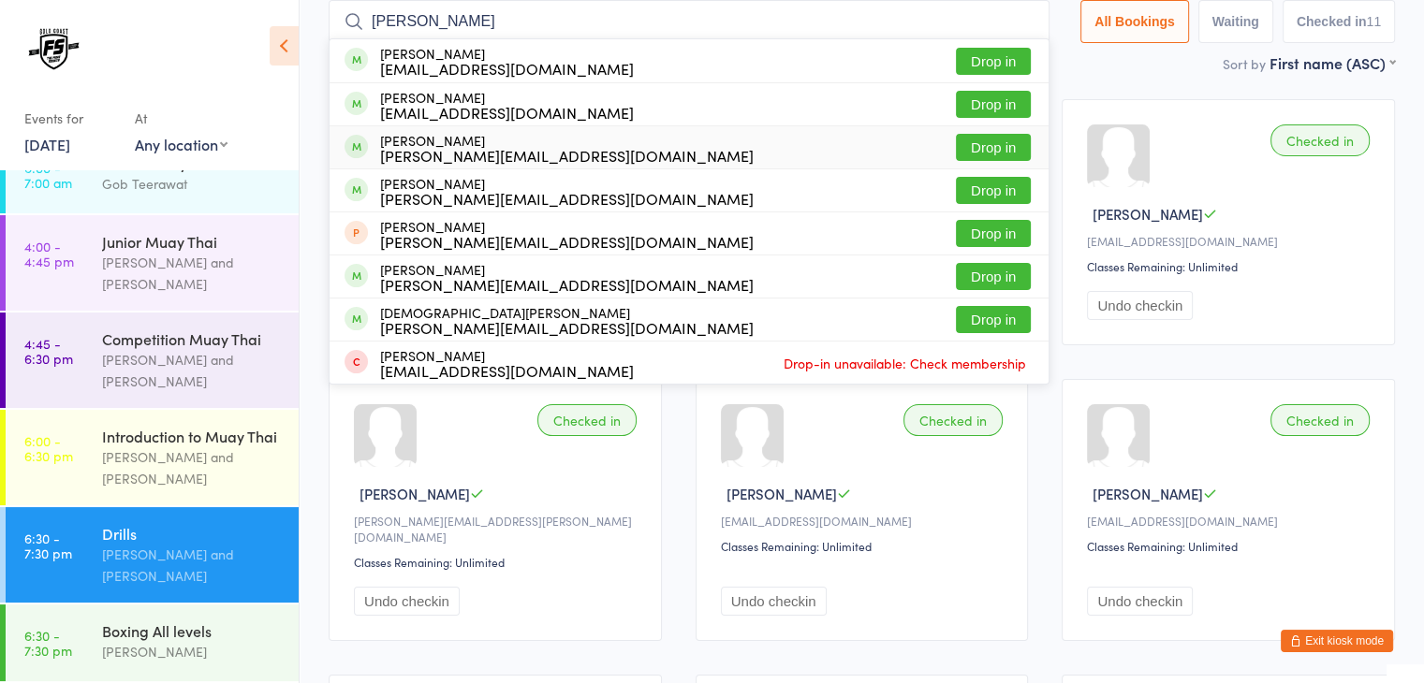
type input "lau"
click at [1010, 141] on button "Drop in" at bounding box center [993, 147] width 75 height 27
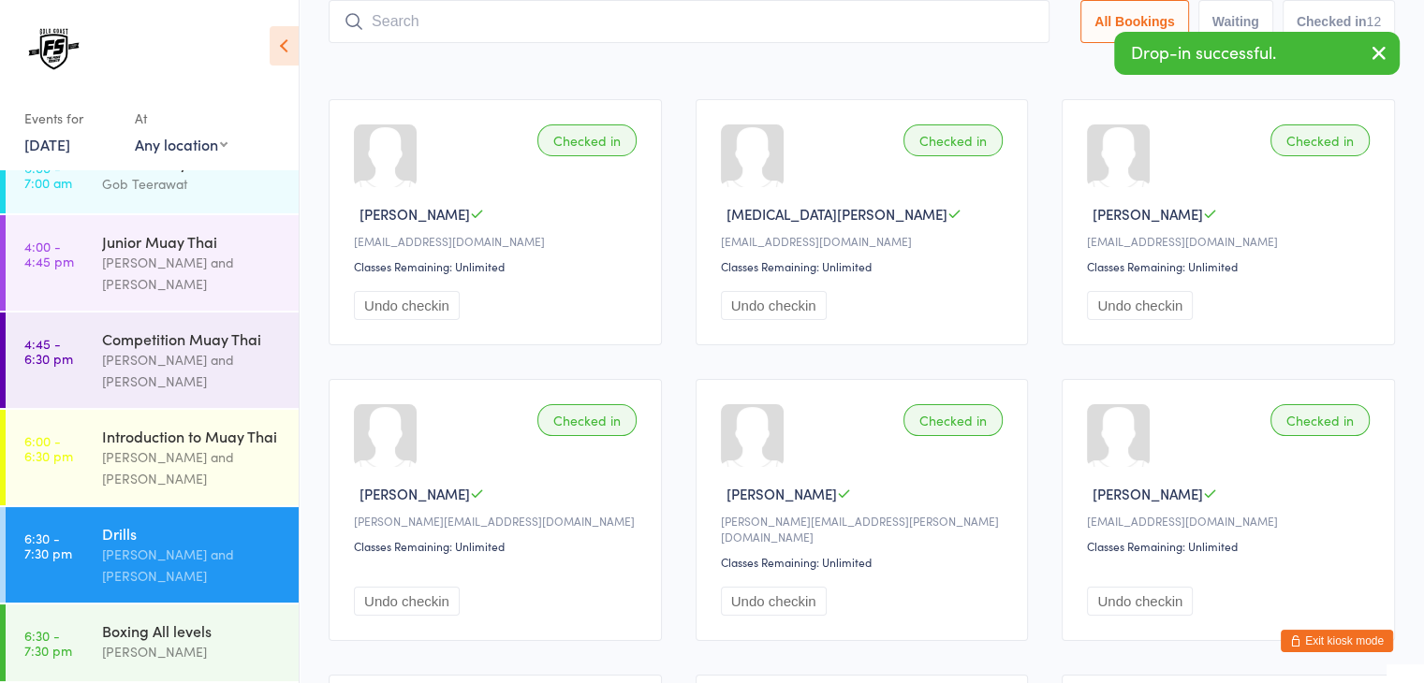
click at [880, 27] on input "search" at bounding box center [689, 21] width 721 height 43
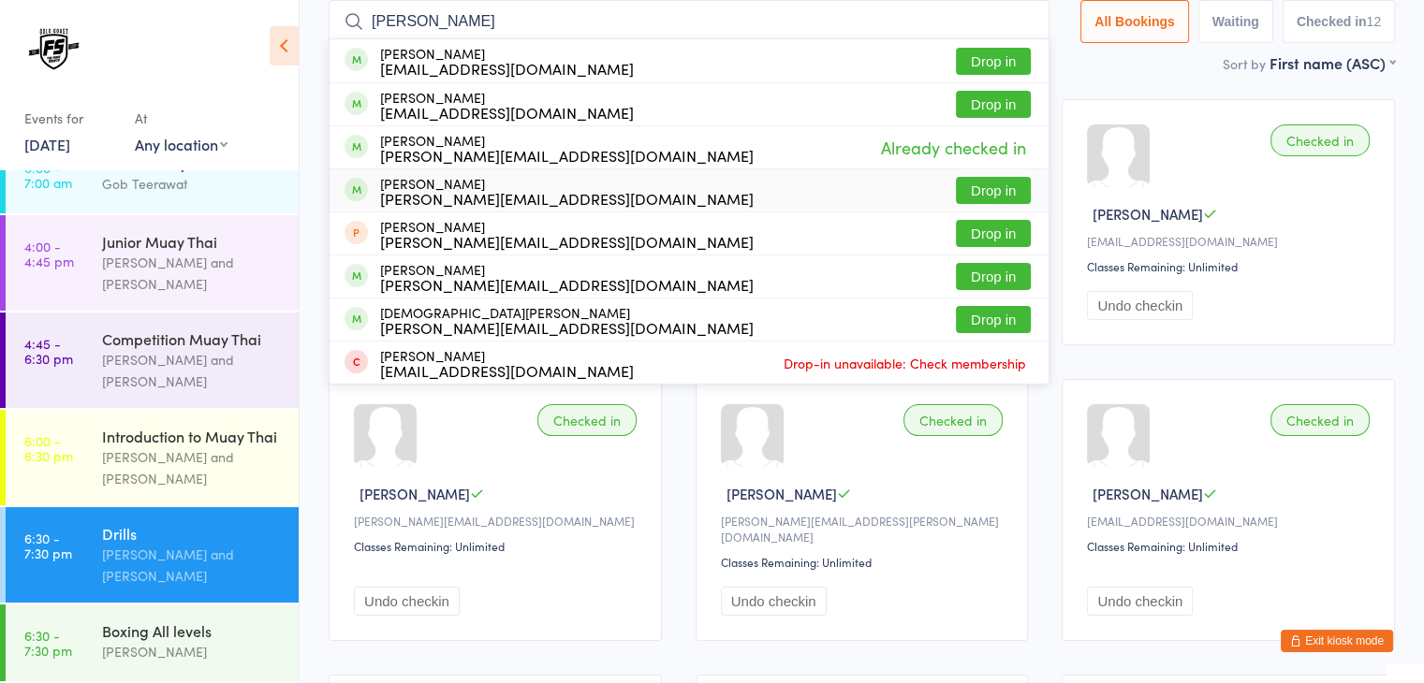
type input "lau"
click at [989, 194] on button "Drop in" at bounding box center [993, 190] width 75 height 27
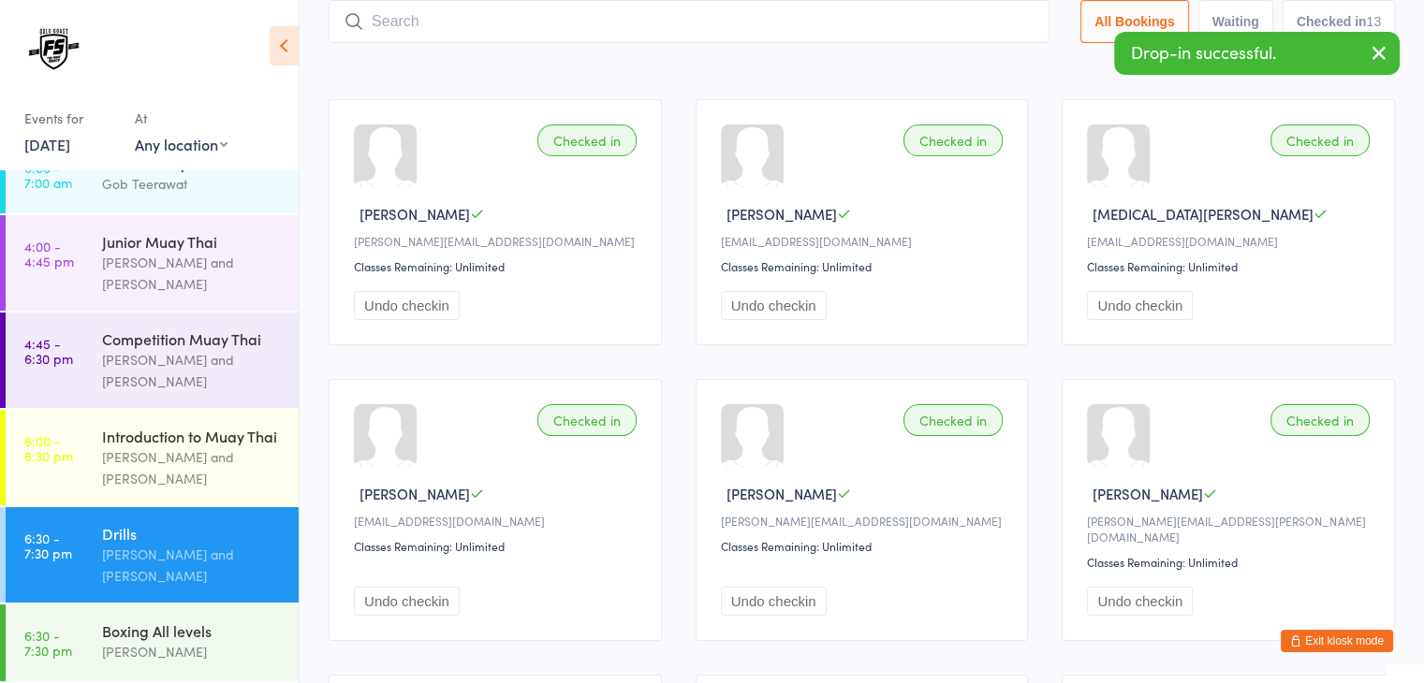
click at [852, 29] on input "search" at bounding box center [689, 21] width 721 height 43
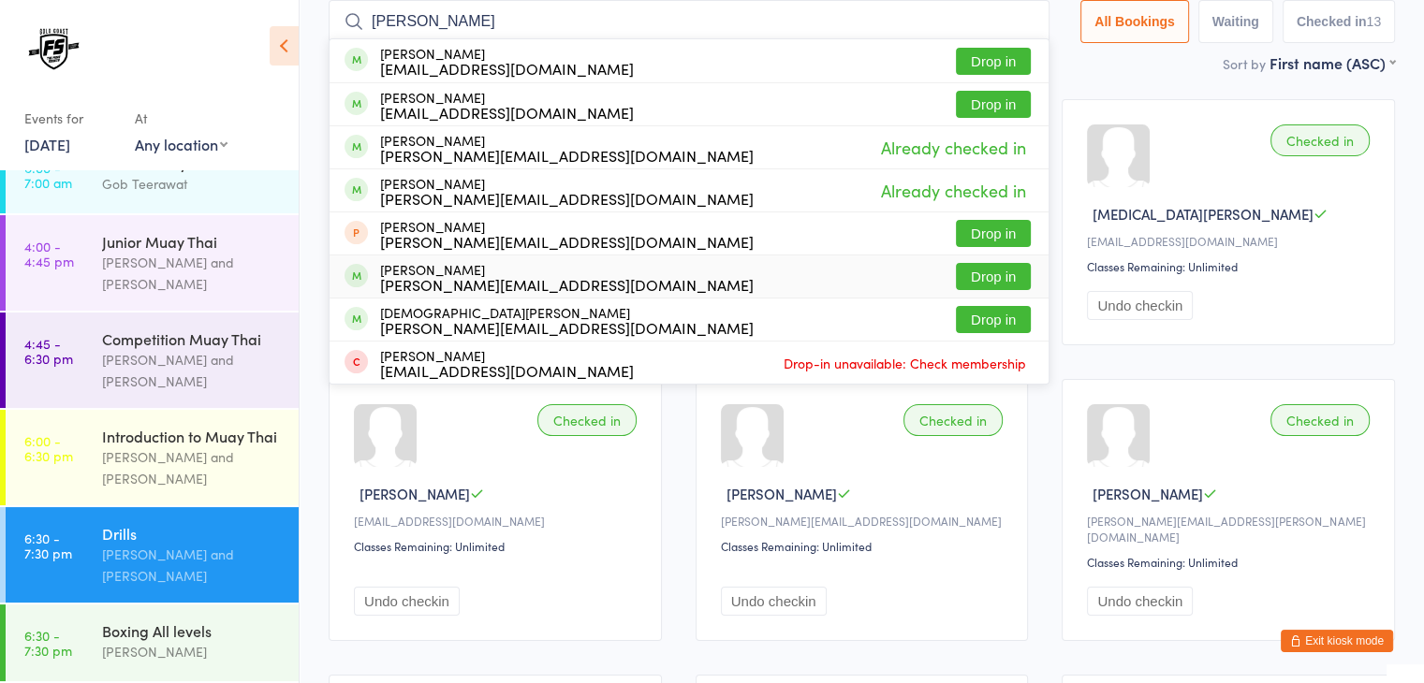
type input "lau"
click at [961, 281] on button "Drop in" at bounding box center [993, 276] width 75 height 27
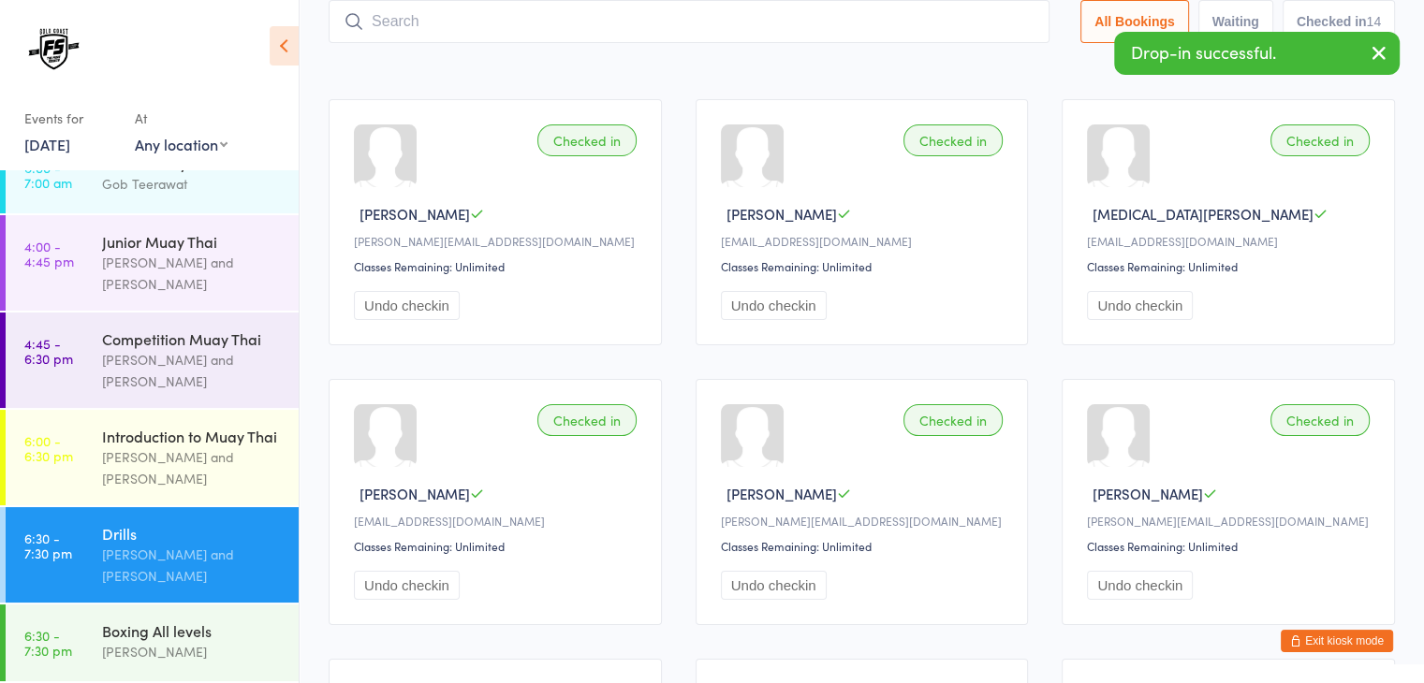
click at [671, 22] on input "search" at bounding box center [689, 21] width 721 height 43
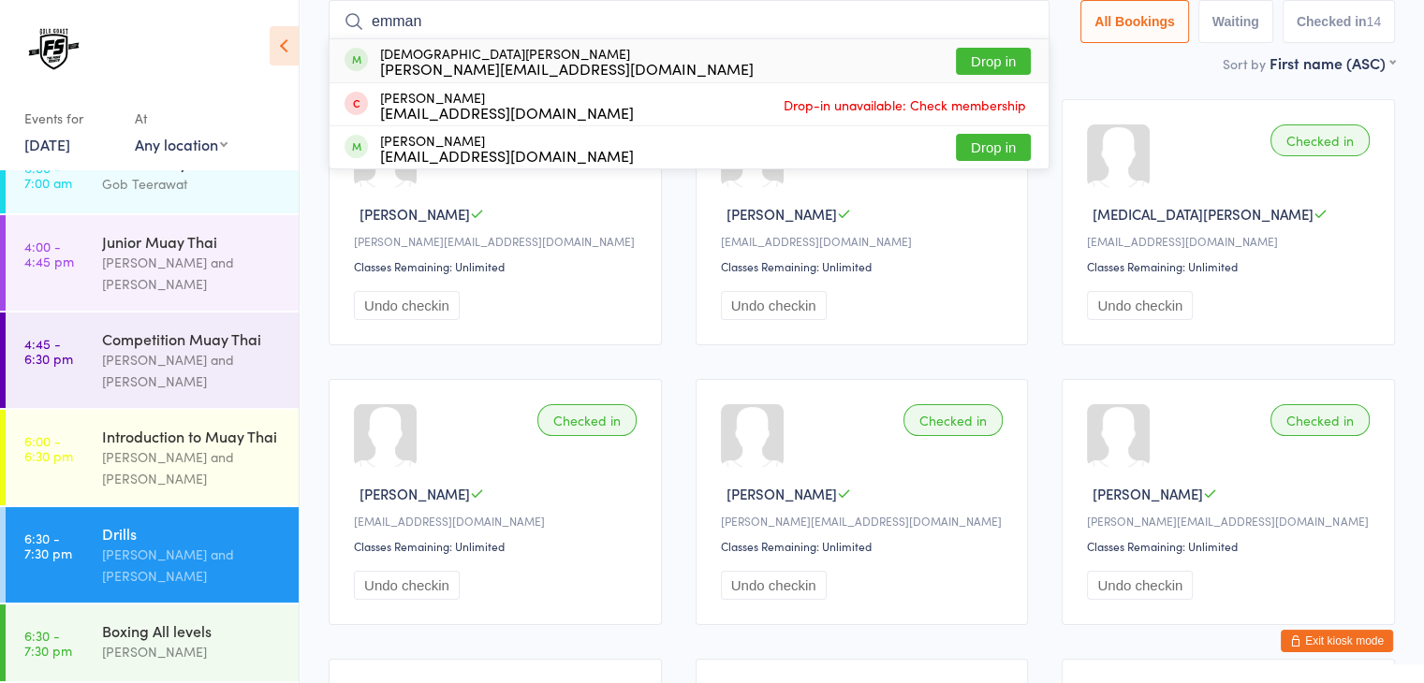
type input "emman"
click at [1011, 57] on button "Drop in" at bounding box center [993, 61] width 75 height 27
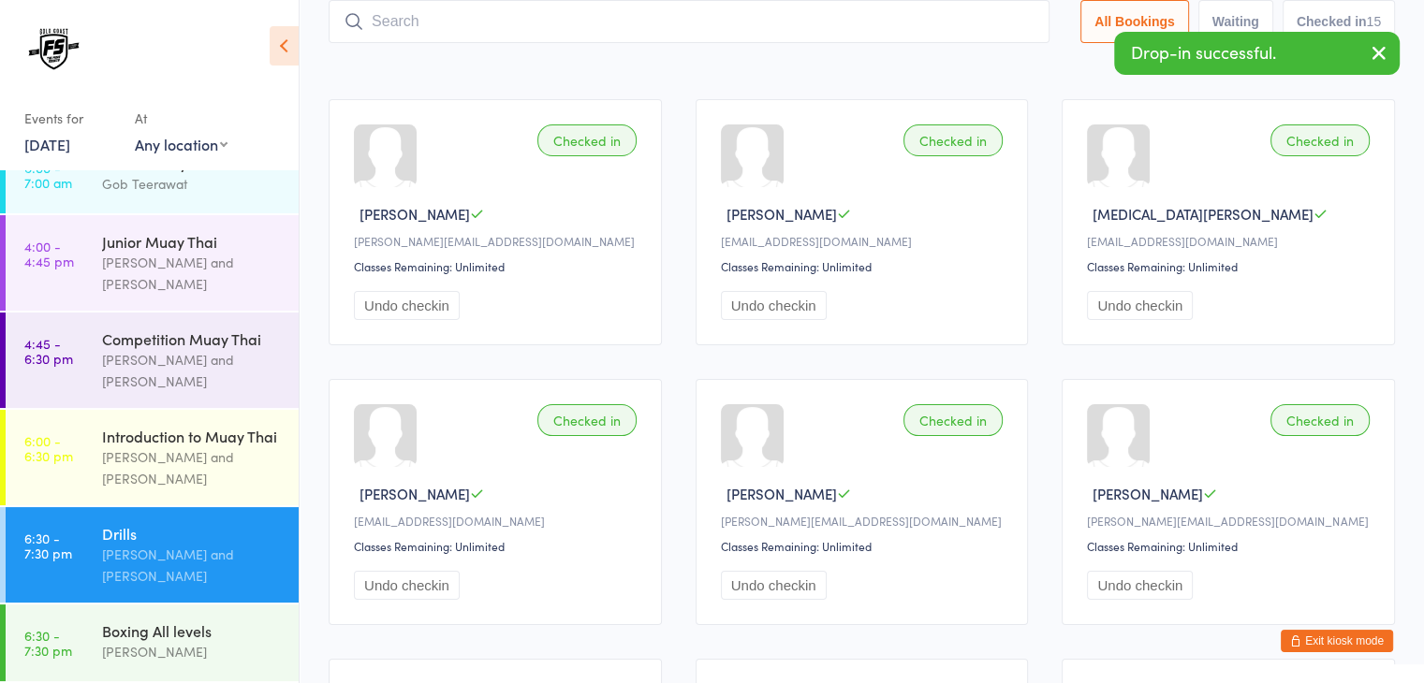
scroll to position [0, 0]
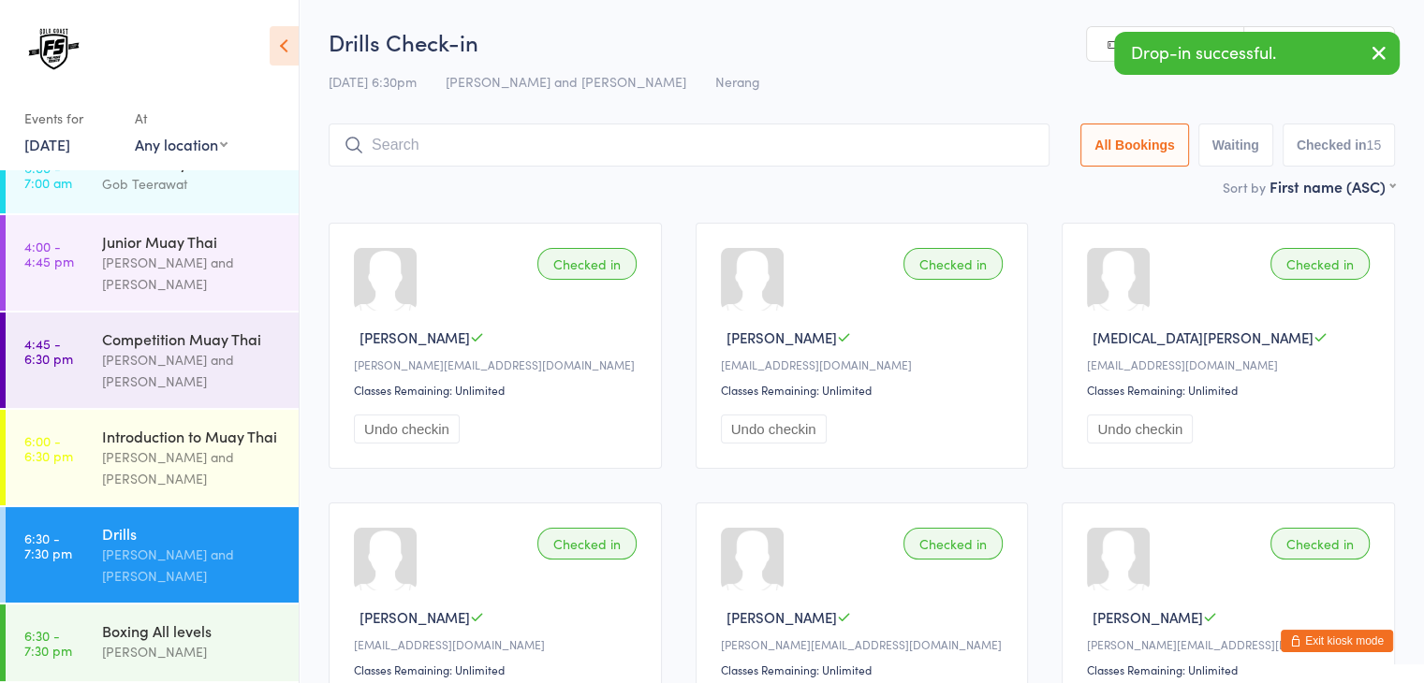
click at [1387, 50] on icon "button" at bounding box center [1379, 52] width 22 height 23
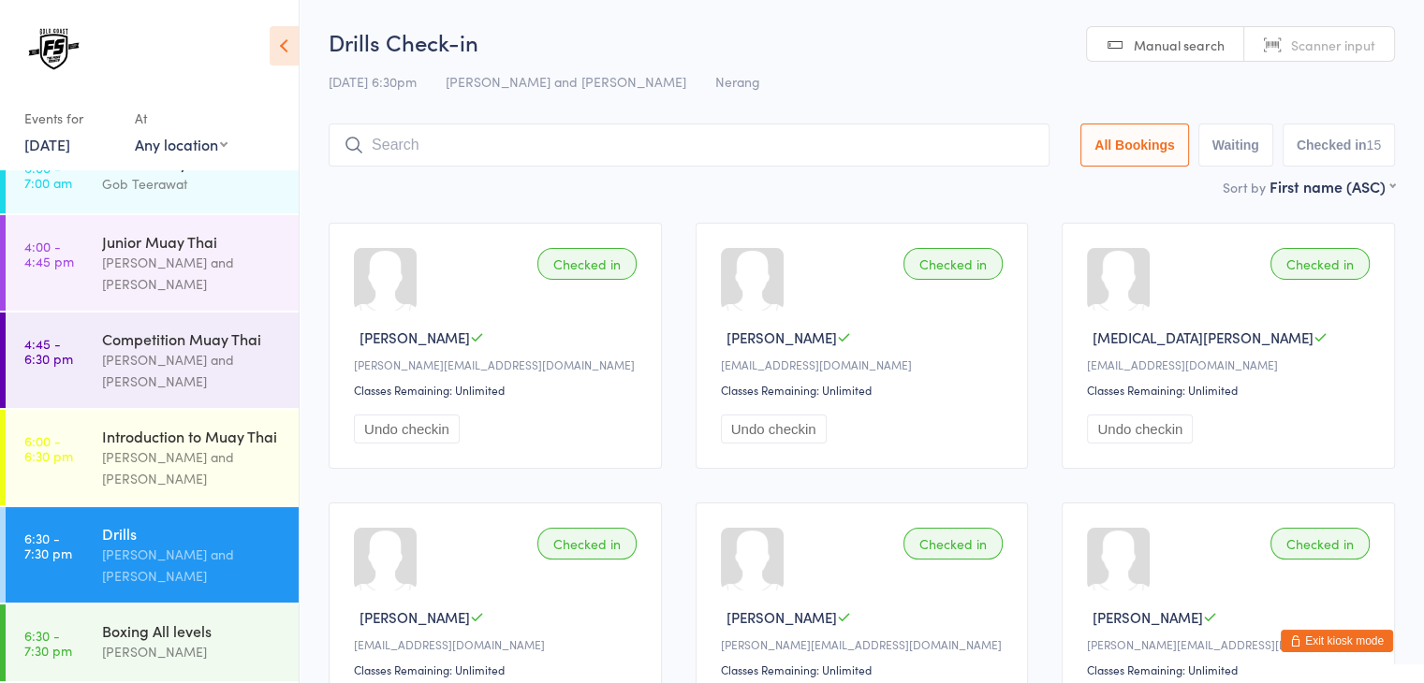
click at [1335, 43] on span "Scanner input" at bounding box center [1333, 45] width 84 height 19
click at [964, 160] on input "search" at bounding box center [689, 145] width 721 height 43
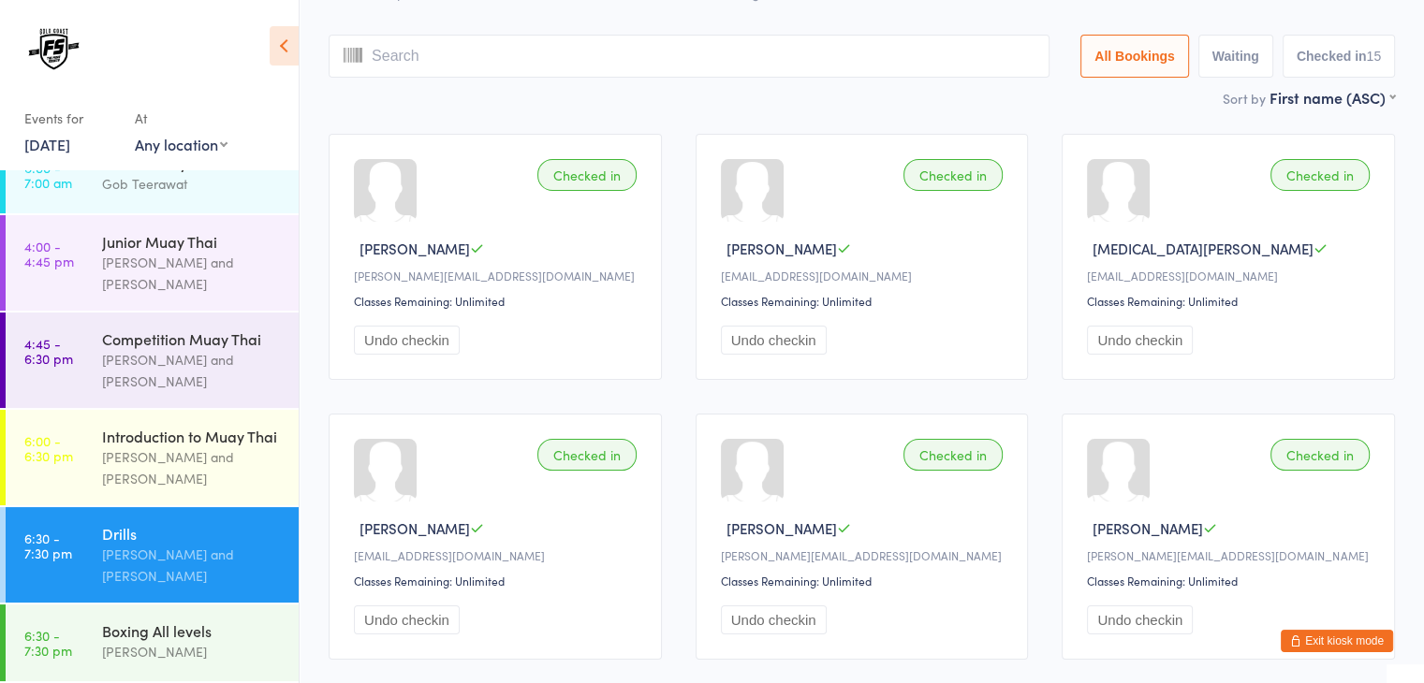
scroll to position [124, 0]
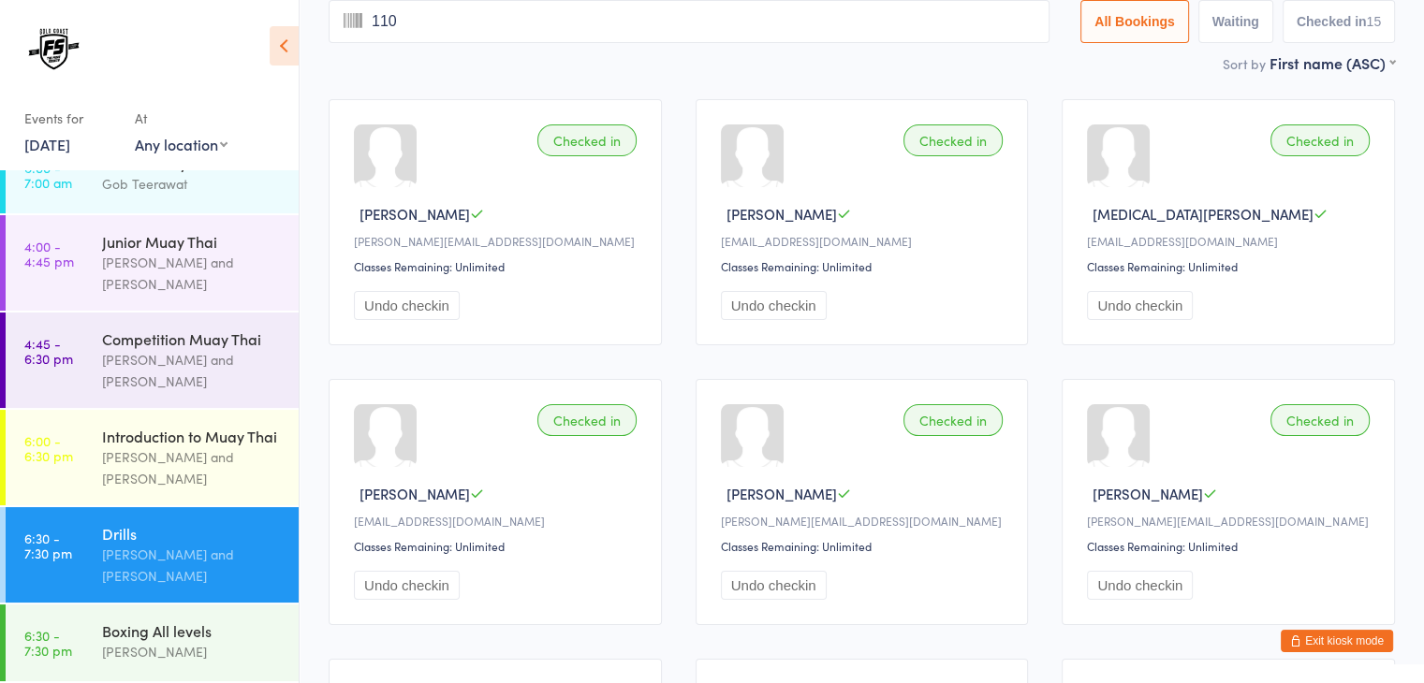
type input "1102"
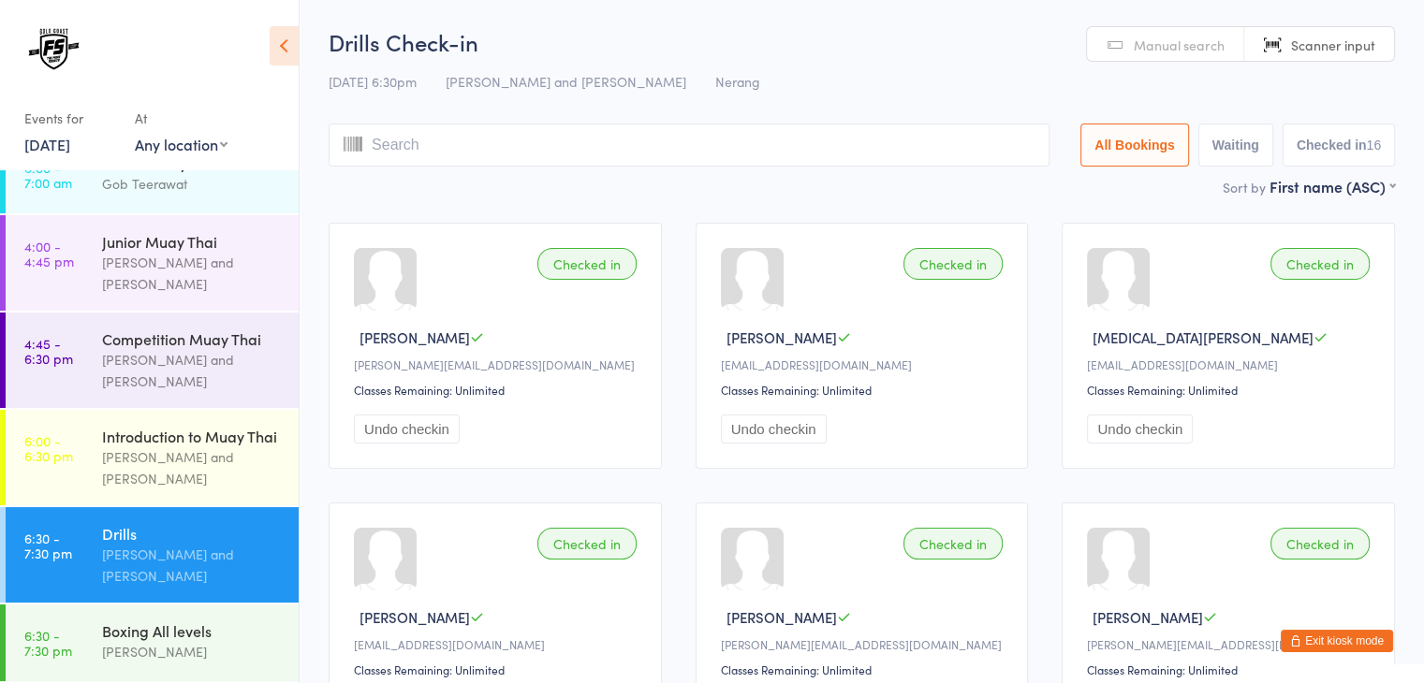
click at [933, 145] on input "search" at bounding box center [689, 145] width 721 height 43
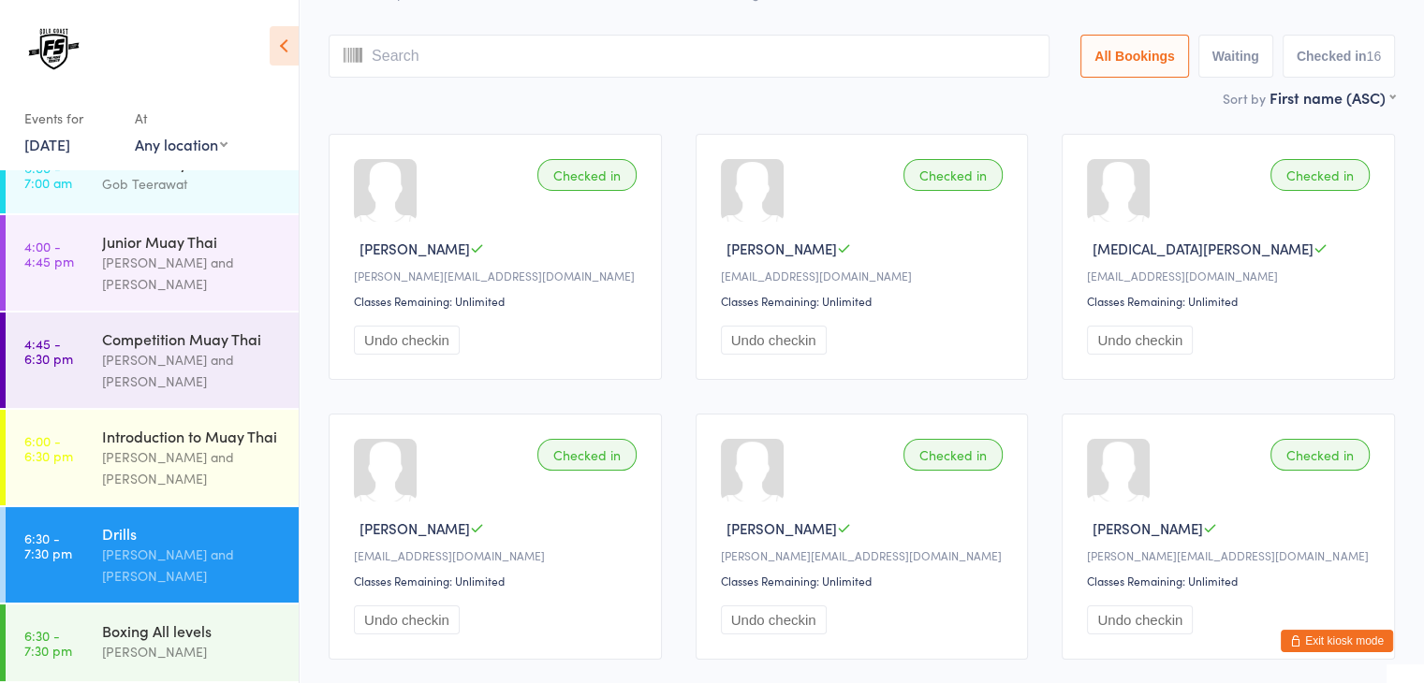
scroll to position [124, 0]
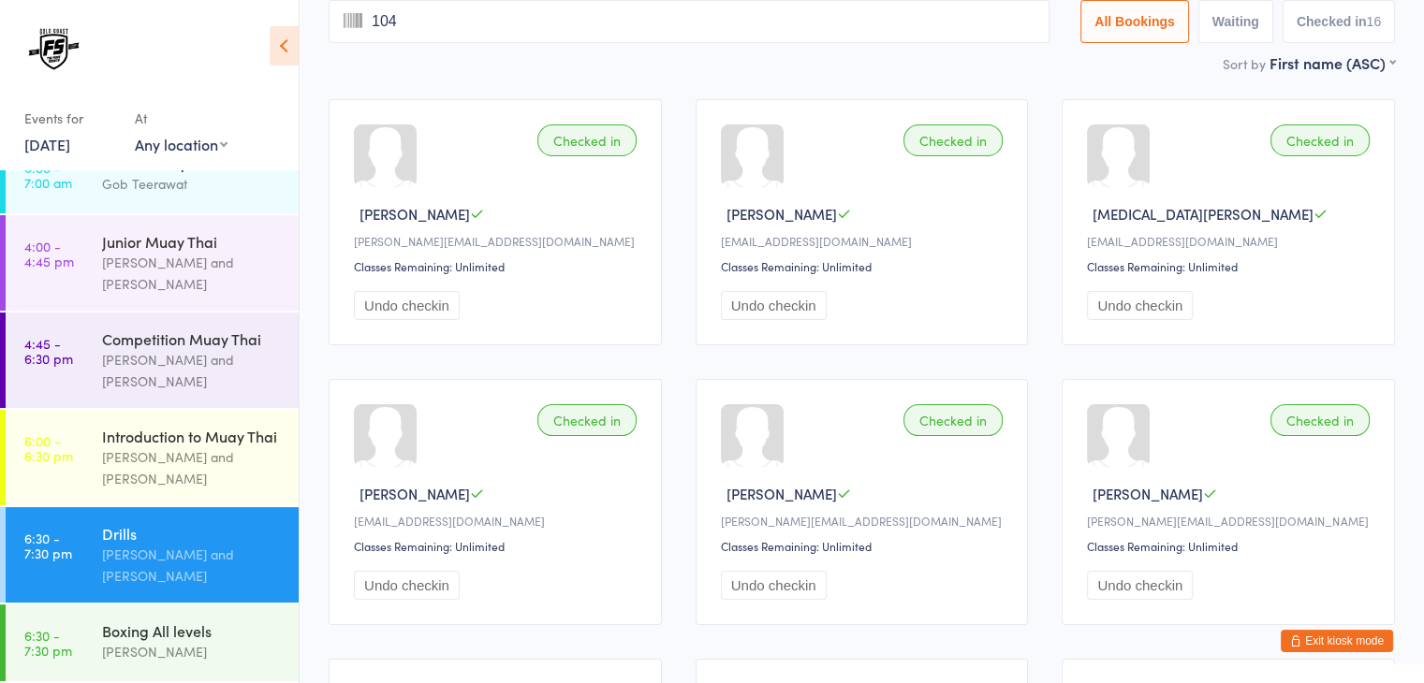
type input "1040"
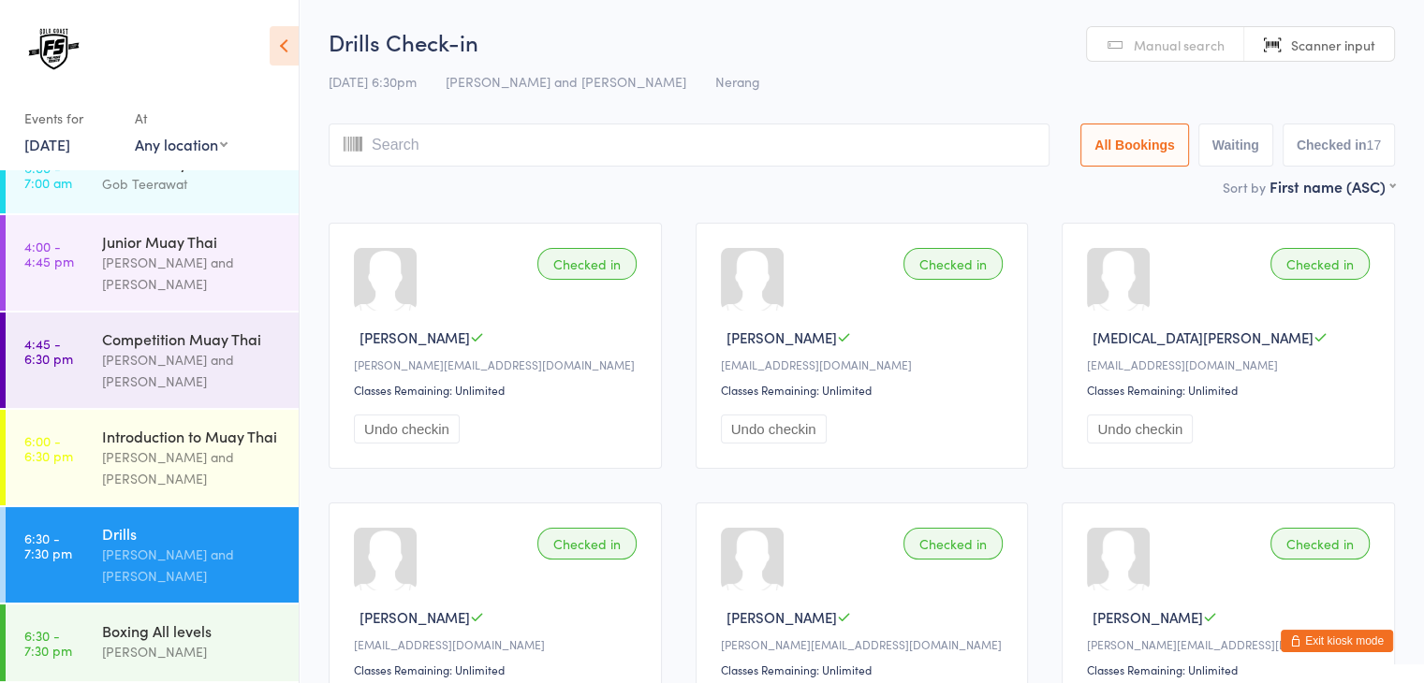
click at [933, 145] on input "search" at bounding box center [689, 145] width 721 height 43
click at [907, 143] on input "search" at bounding box center [689, 145] width 721 height 43
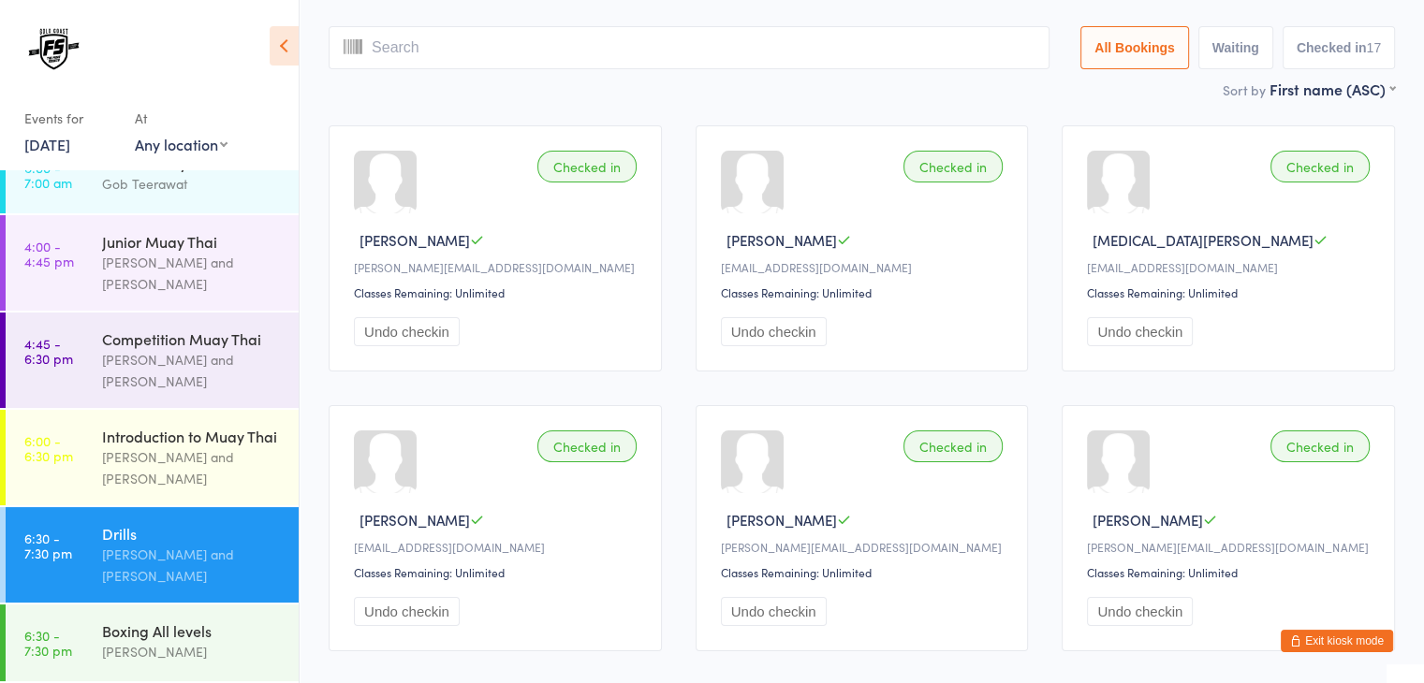
scroll to position [124, 0]
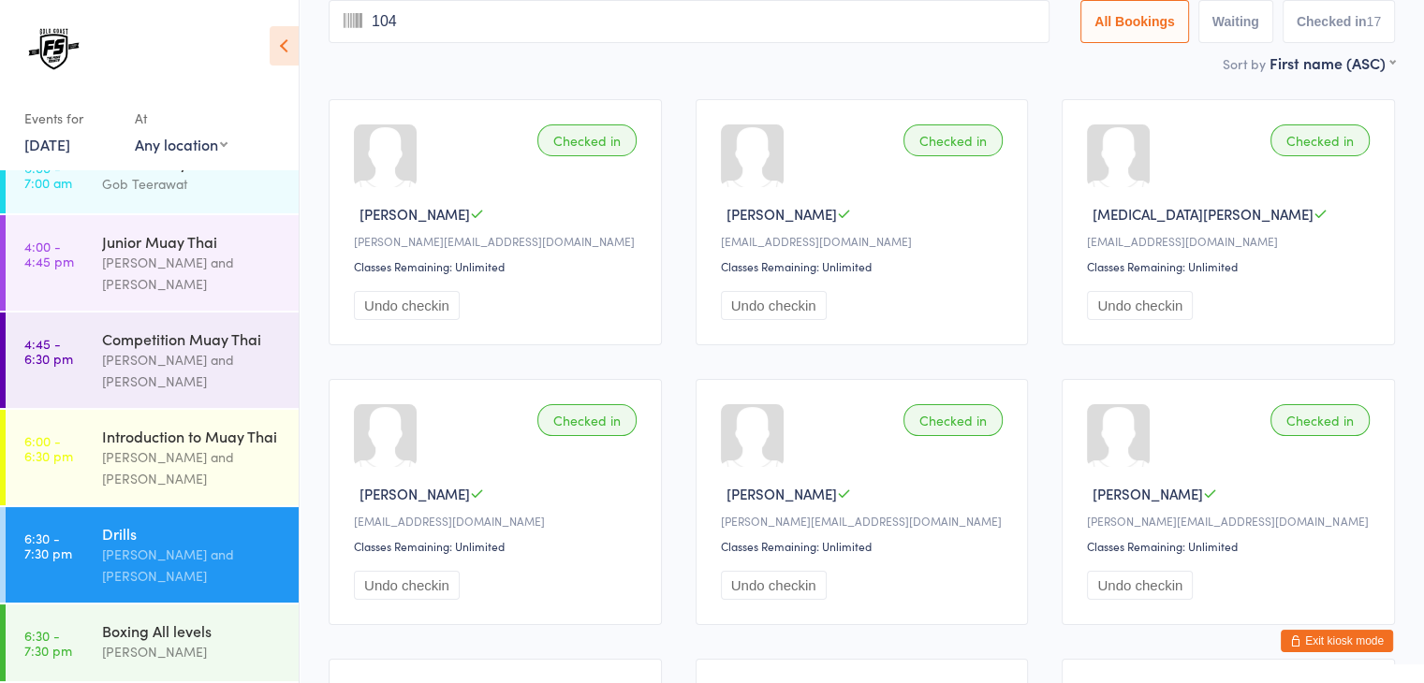
type input "1043"
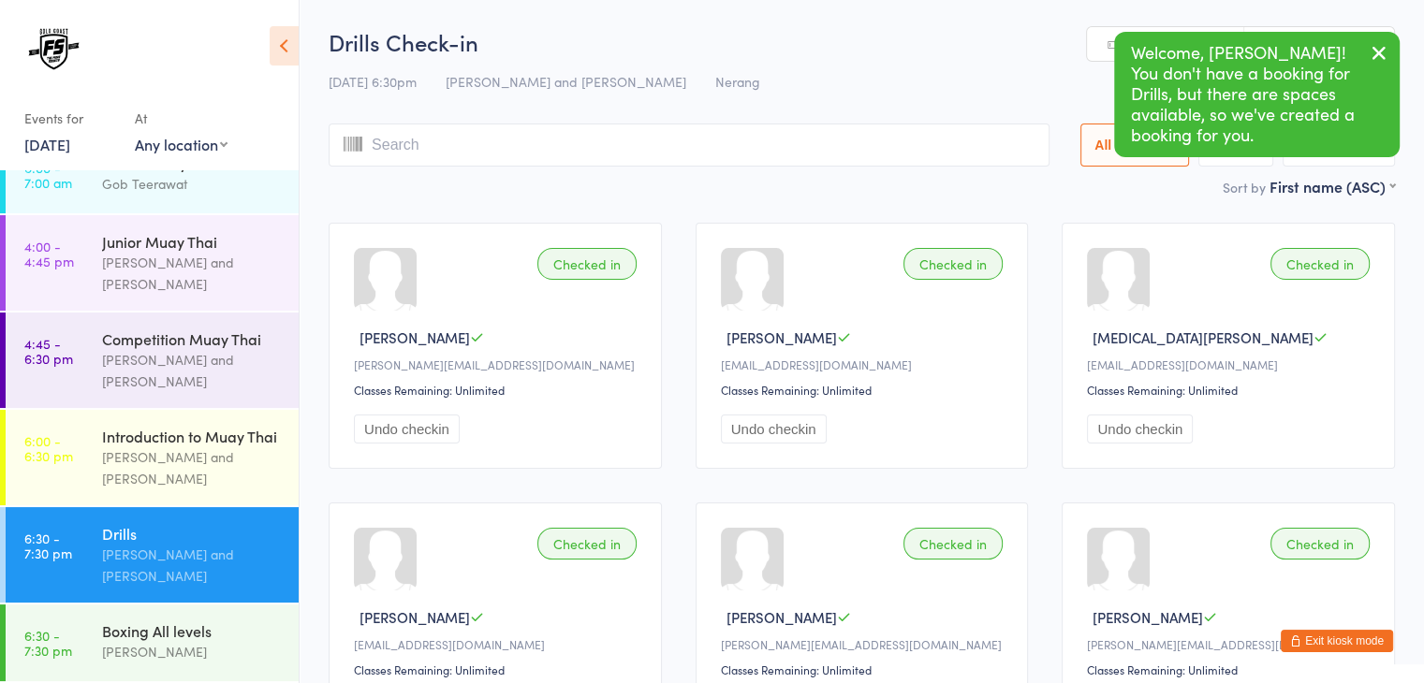
click at [976, 154] on input "search" at bounding box center [689, 145] width 721 height 43
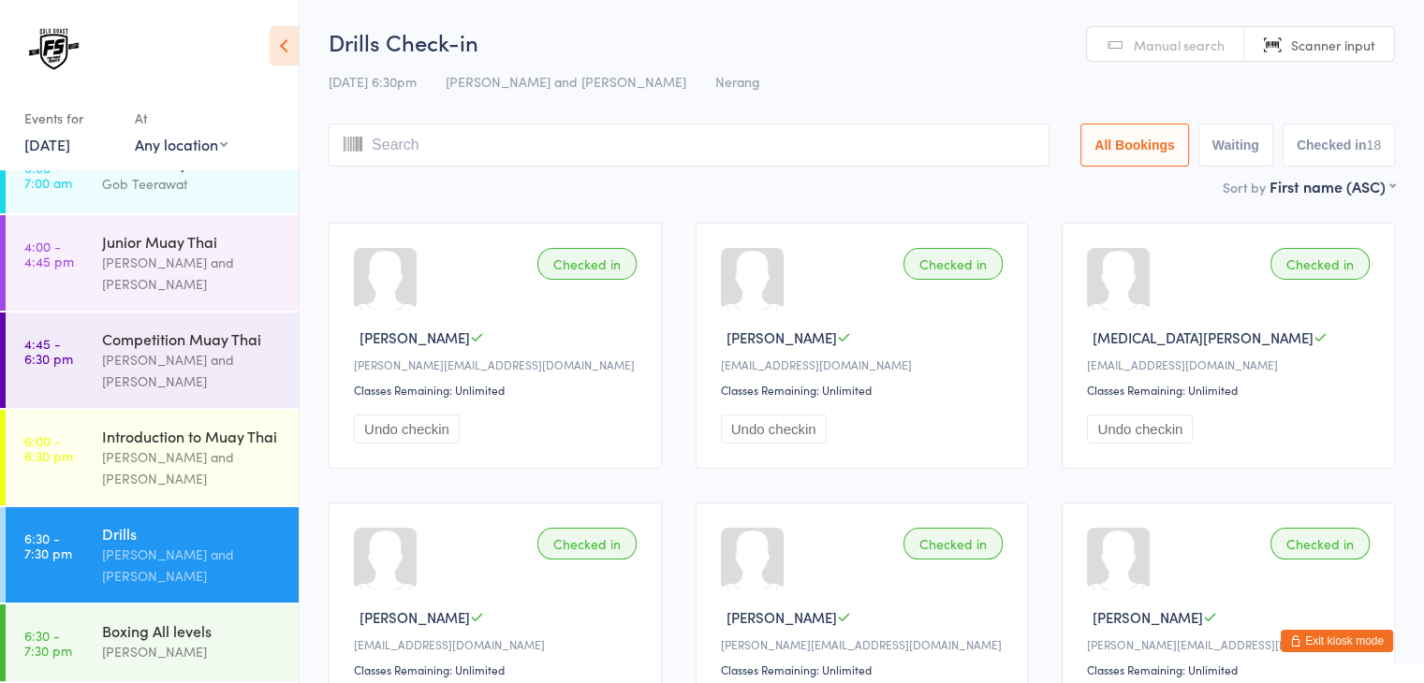
click at [936, 148] on input "search" at bounding box center [689, 145] width 721 height 43
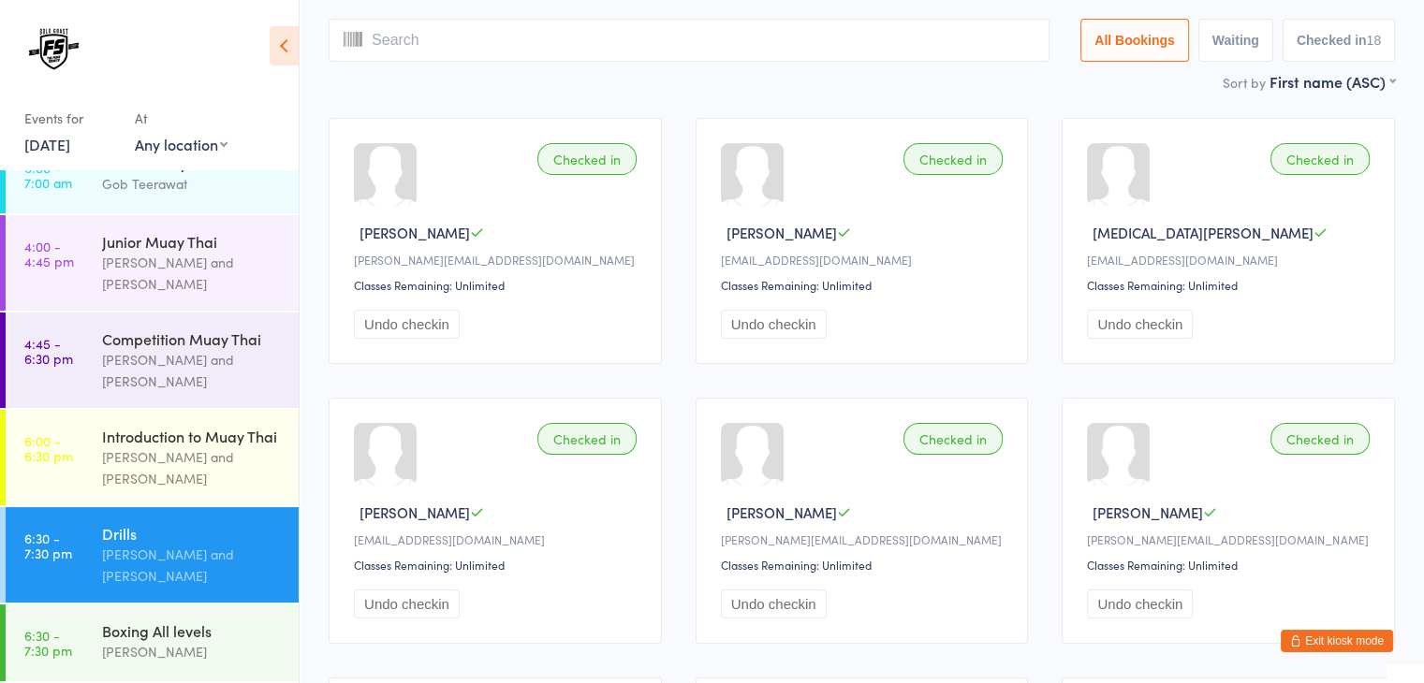
scroll to position [124, 0]
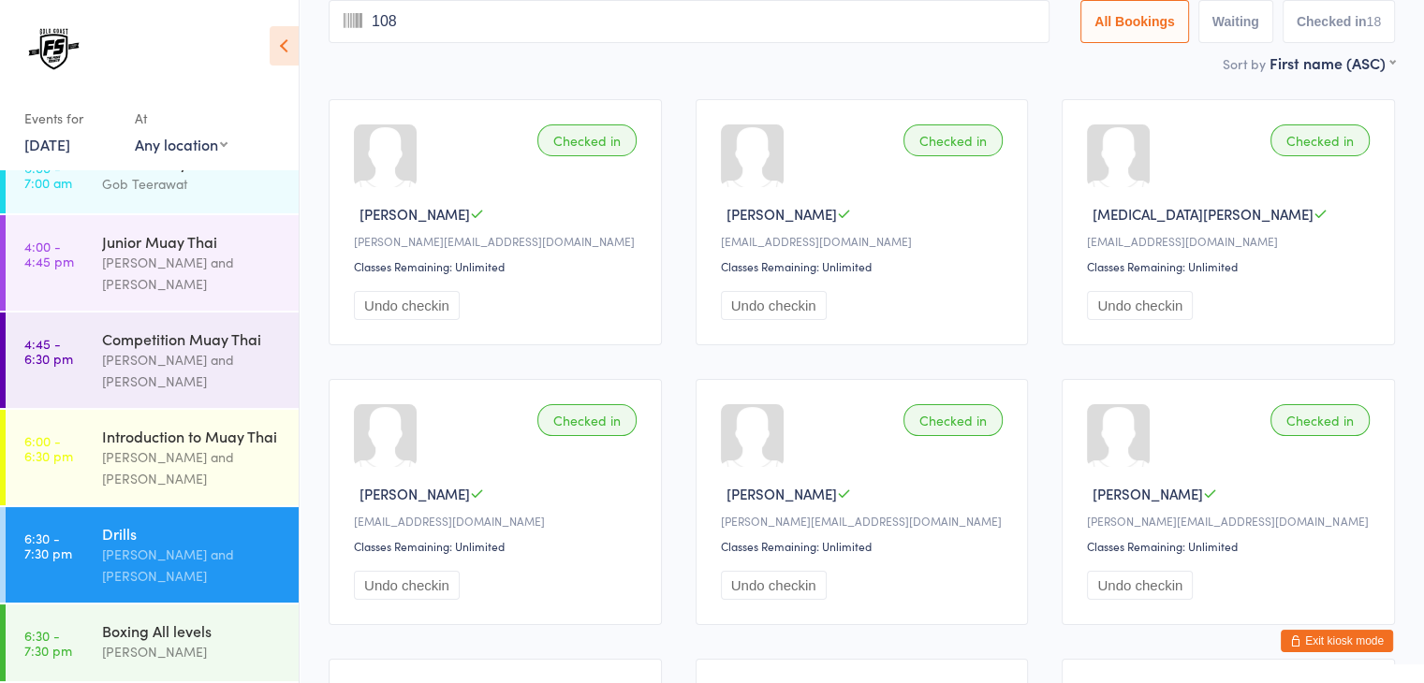
type input "1089"
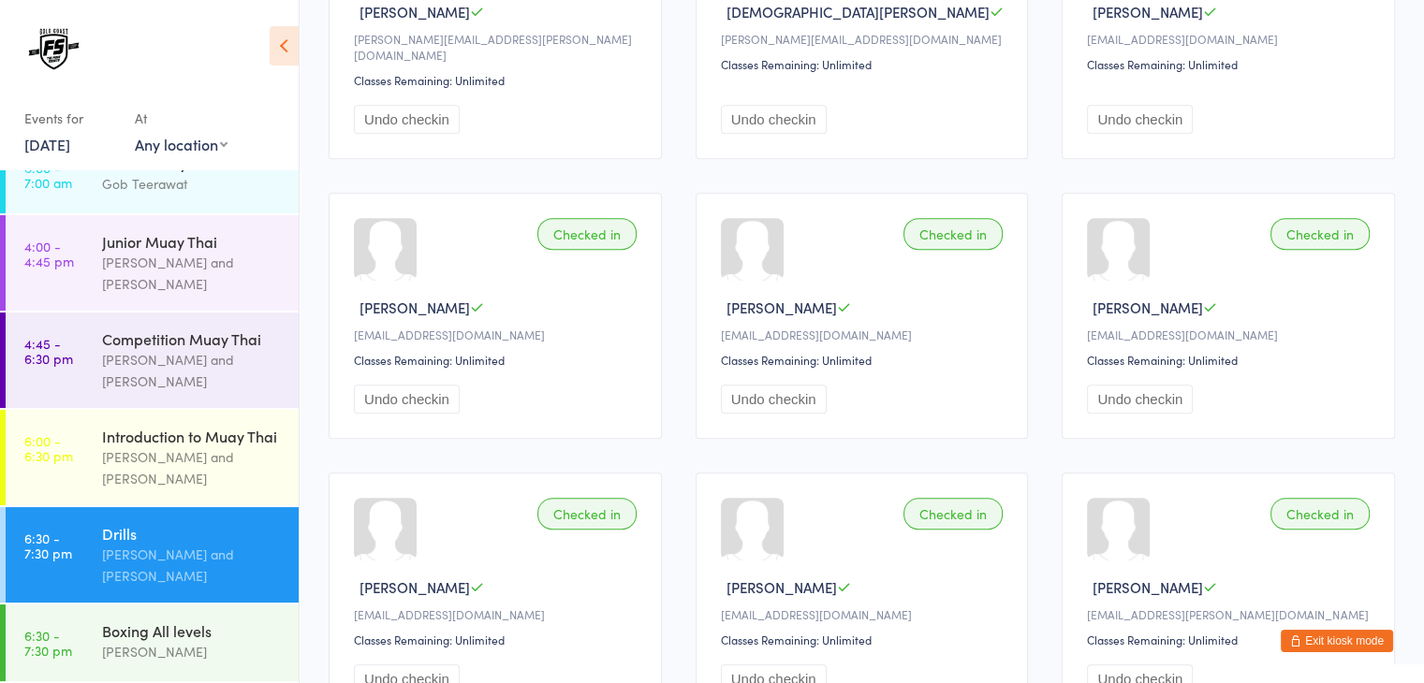
scroll to position [0, 0]
